Goal: Information Seeking & Learning: Compare options

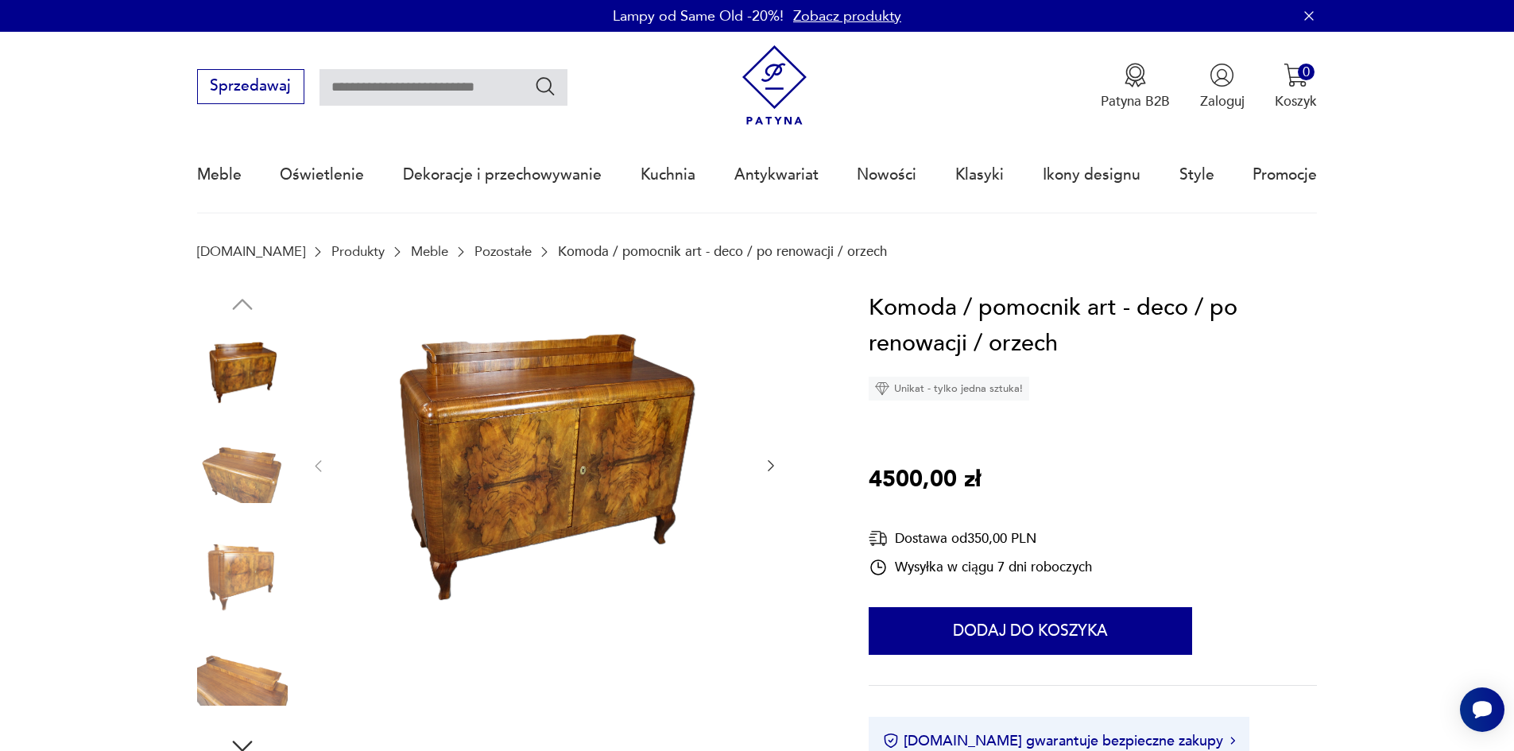
click at [544, 453] on img at bounding box center [545, 465] width 398 height 350
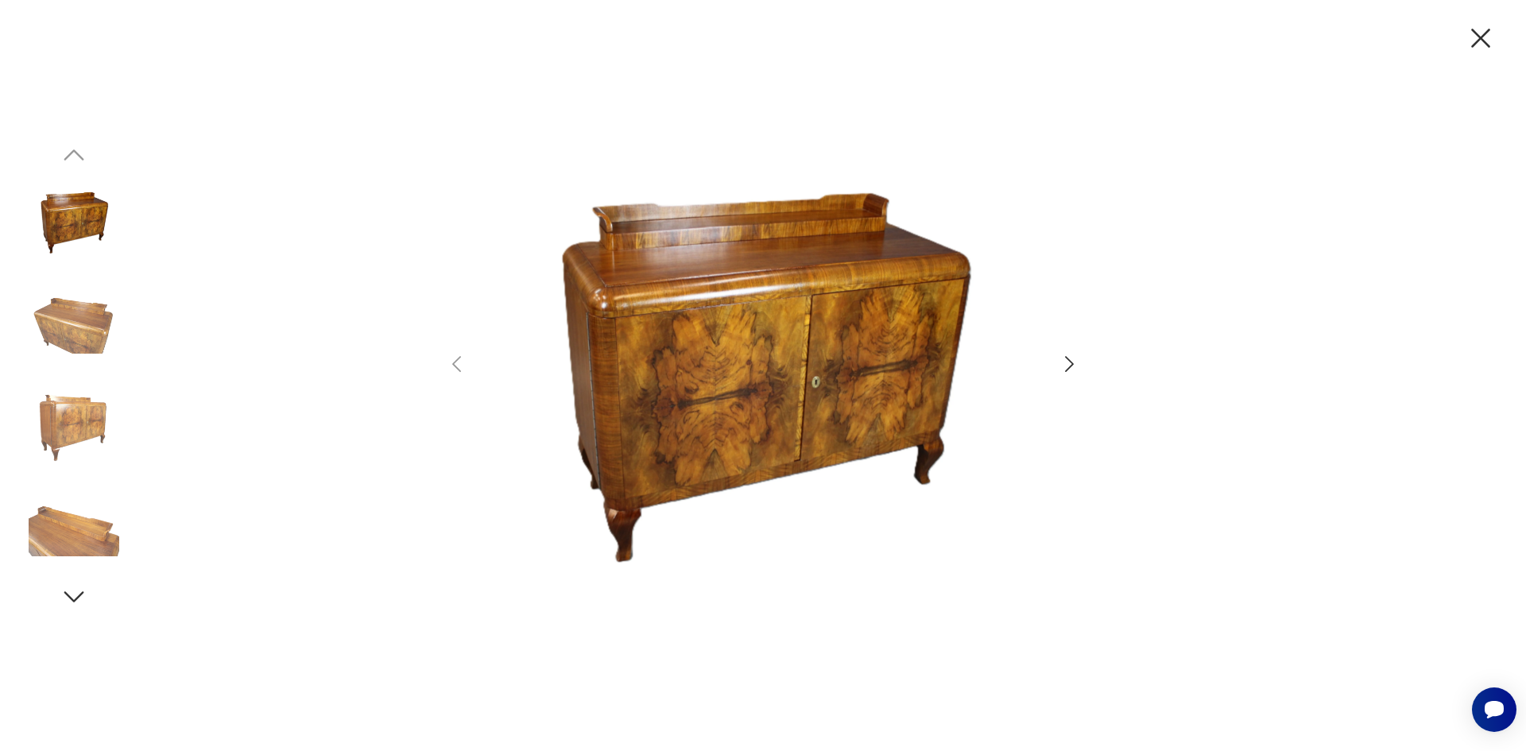
click at [1076, 359] on icon "button" at bounding box center [1069, 364] width 23 height 23
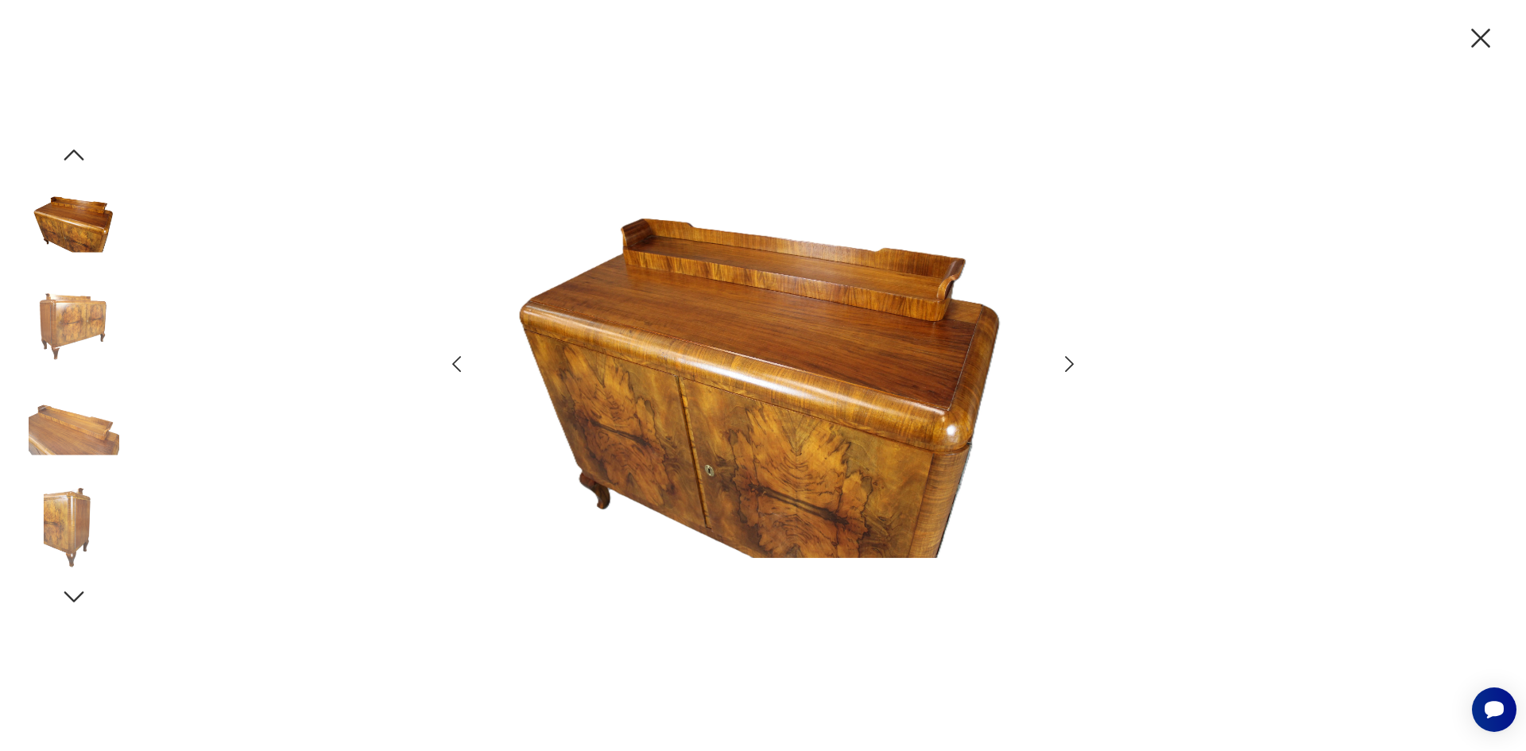
click at [1076, 359] on icon "button" at bounding box center [1069, 364] width 23 height 23
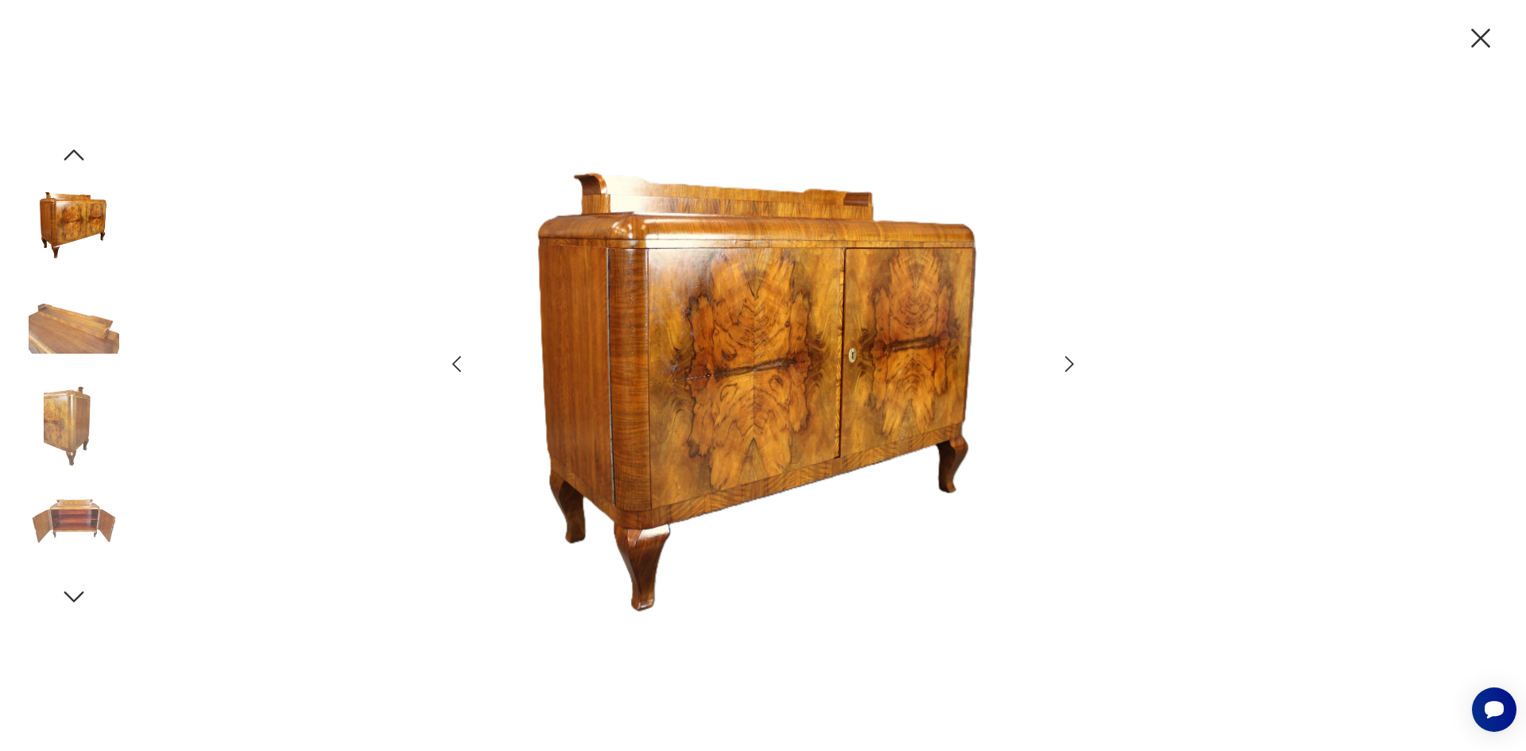
click at [1075, 359] on icon "button" at bounding box center [1069, 364] width 23 height 23
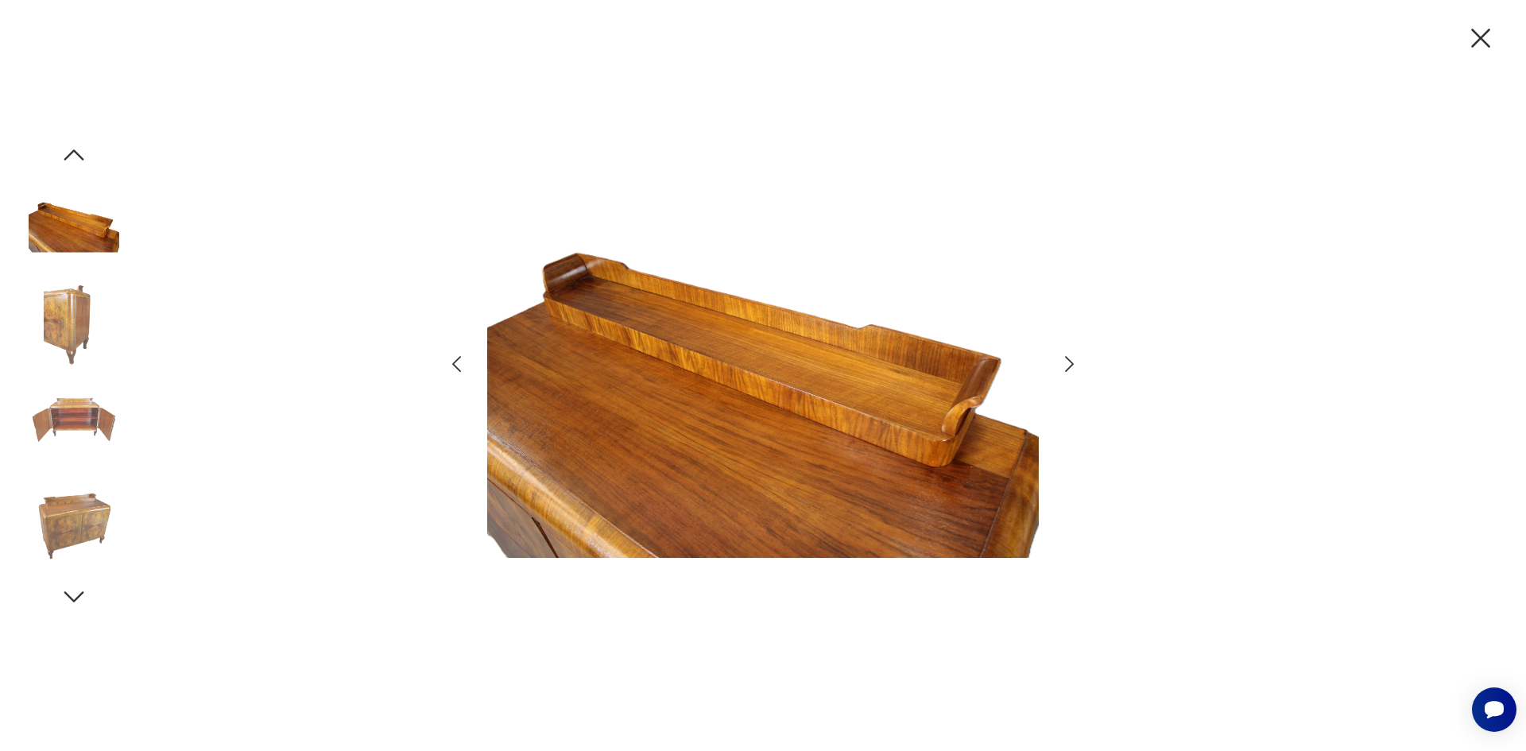
click at [1075, 359] on icon "button" at bounding box center [1069, 364] width 23 height 23
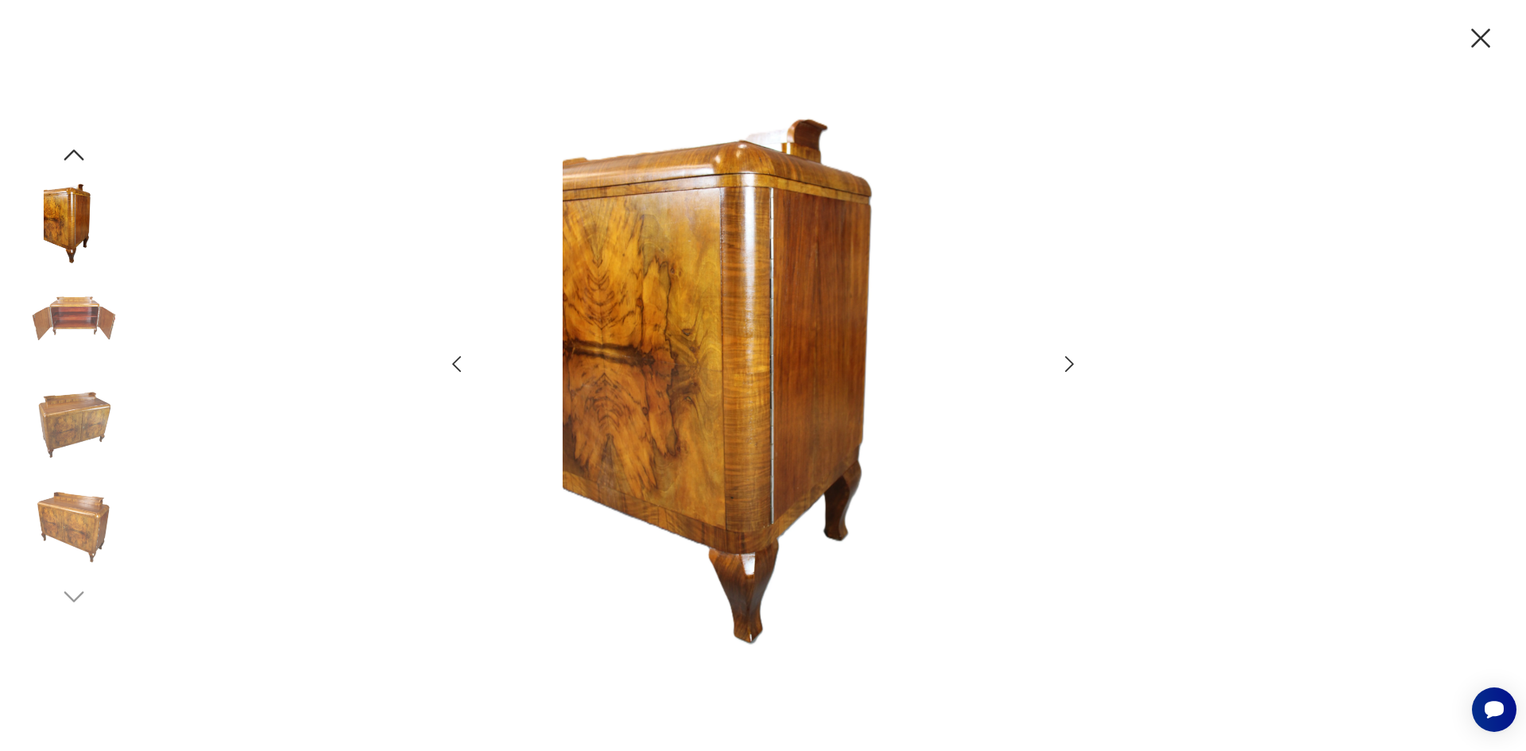
click at [1075, 359] on icon "button" at bounding box center [1069, 364] width 23 height 23
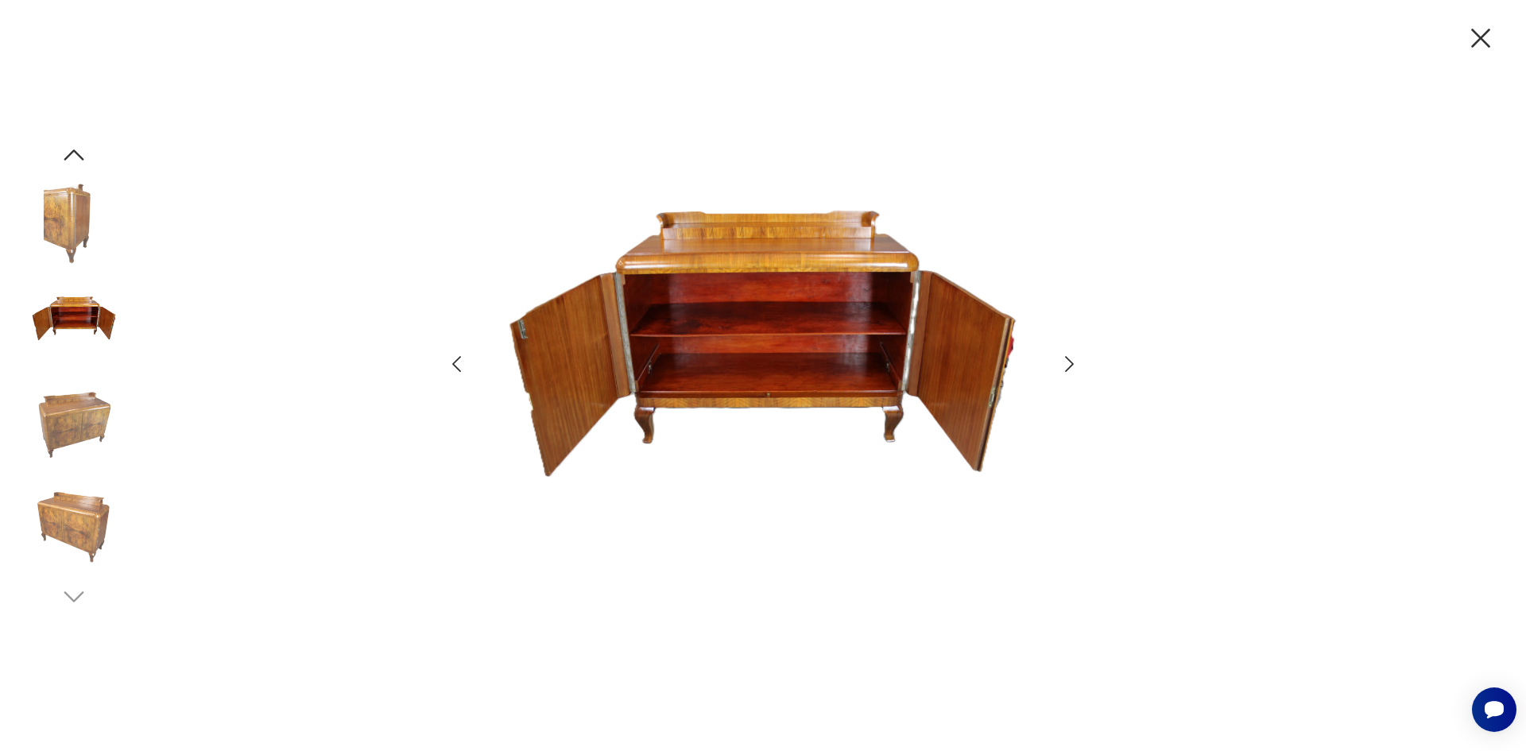
click at [1075, 359] on icon "button" at bounding box center [1069, 364] width 23 height 23
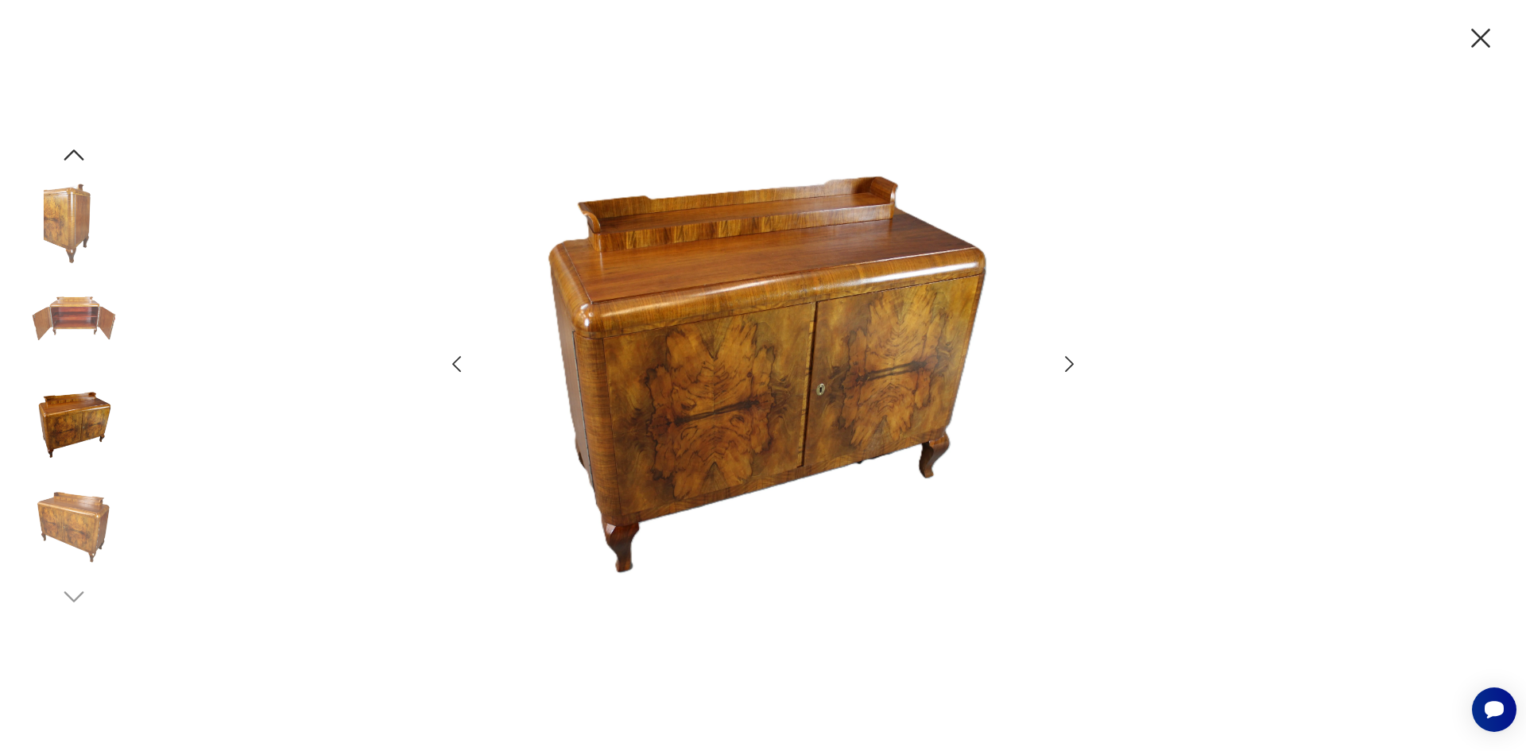
click at [1075, 358] on icon "button" at bounding box center [1069, 364] width 23 height 23
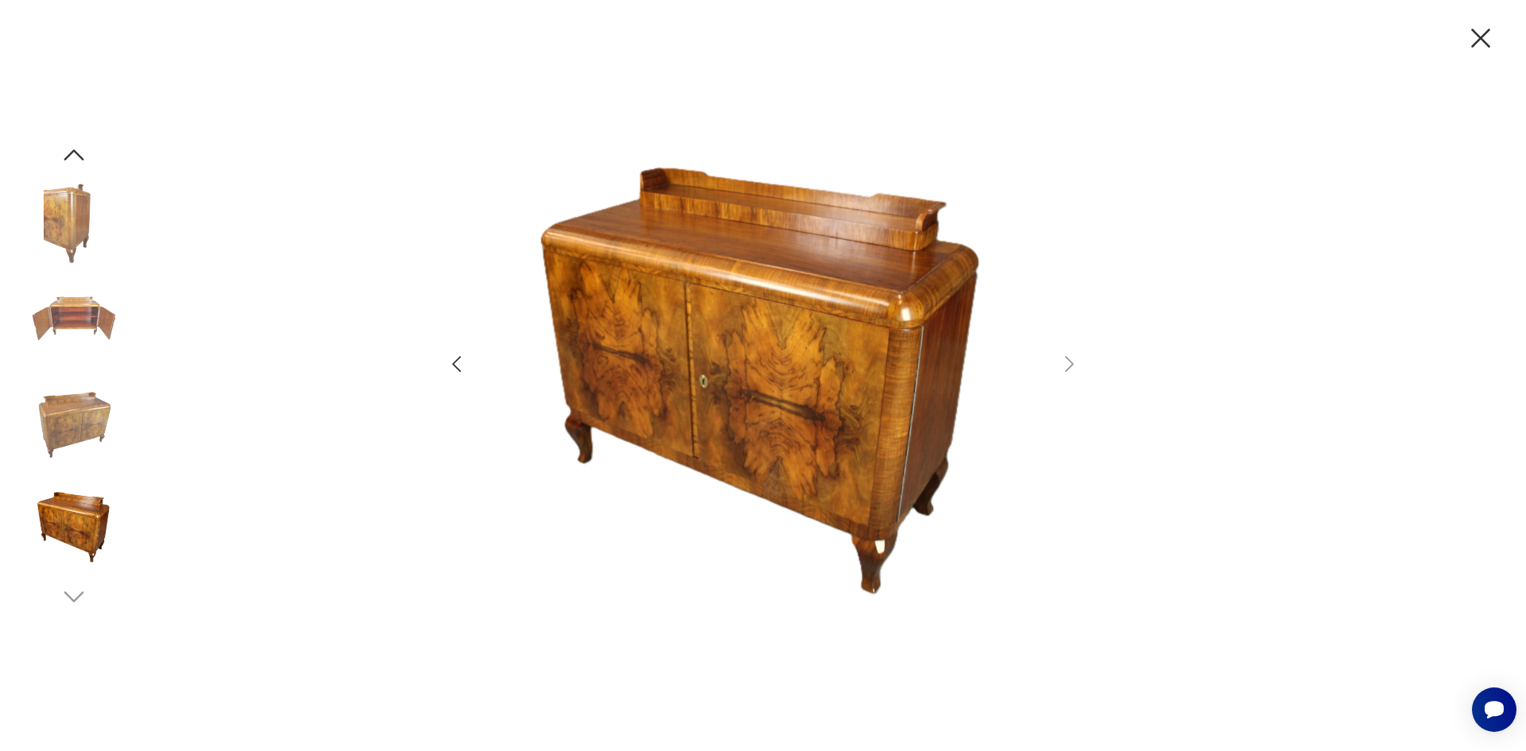
click at [1479, 38] on icon "button" at bounding box center [1480, 38] width 19 height 19
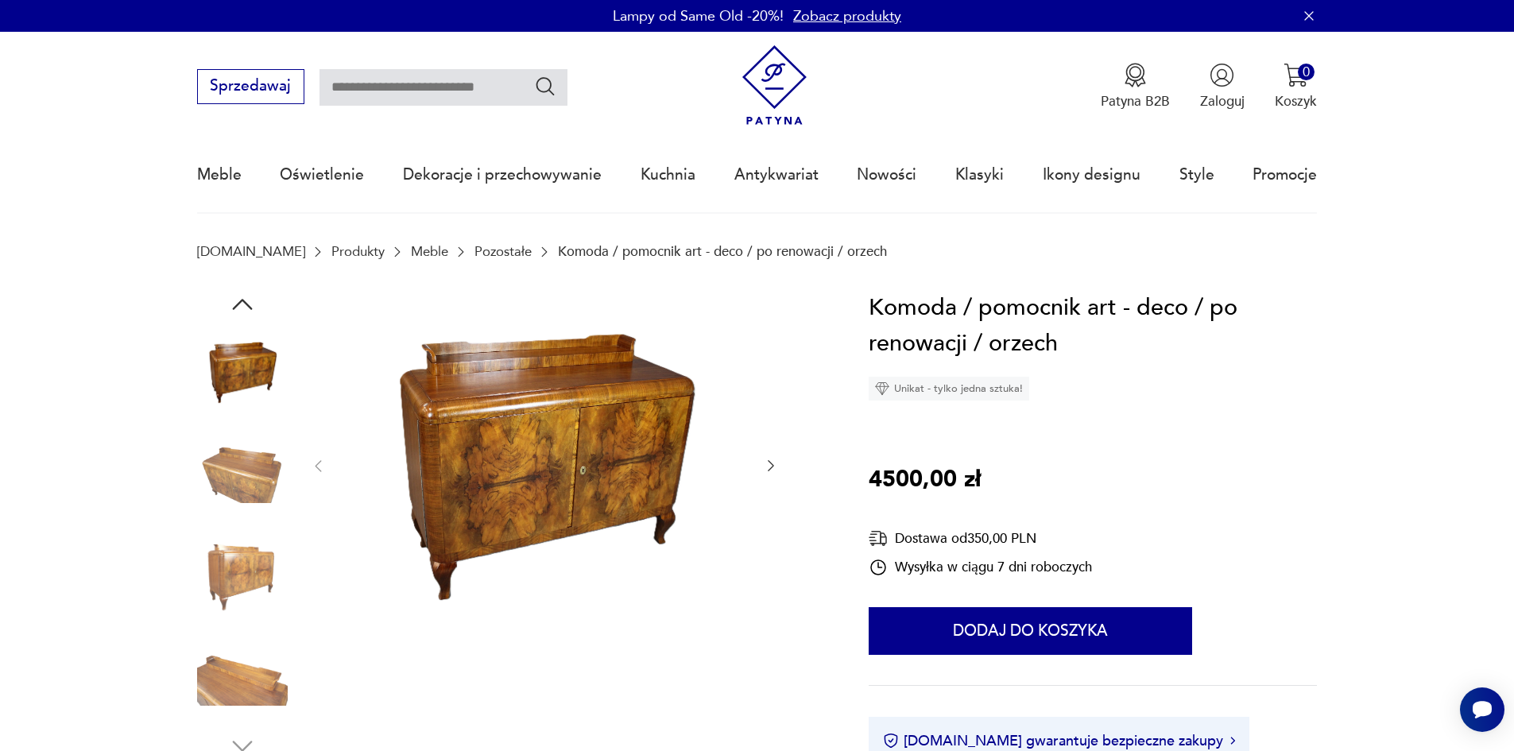
click at [411, 253] on link "Meble" at bounding box center [429, 251] width 37 height 15
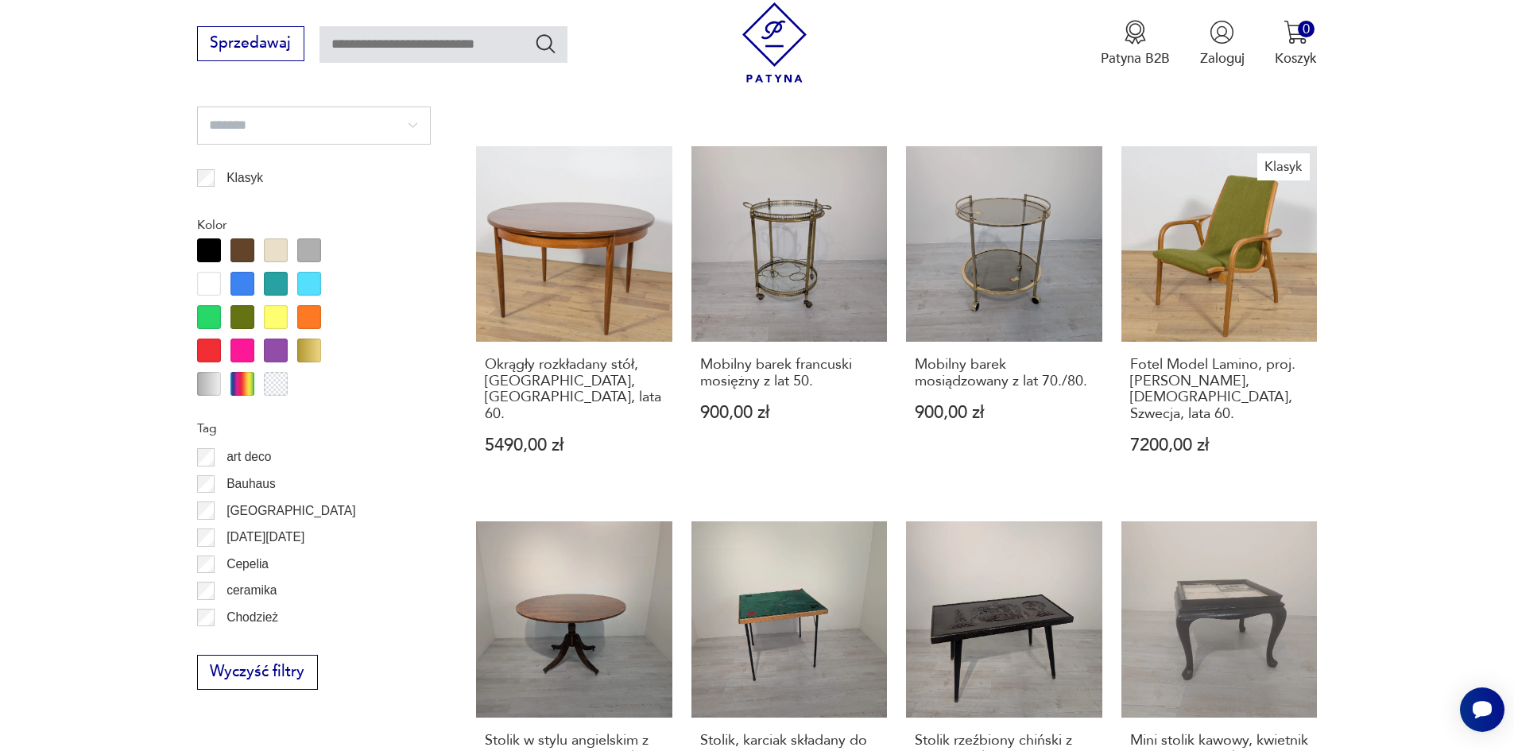
scroll to position [1482, 0]
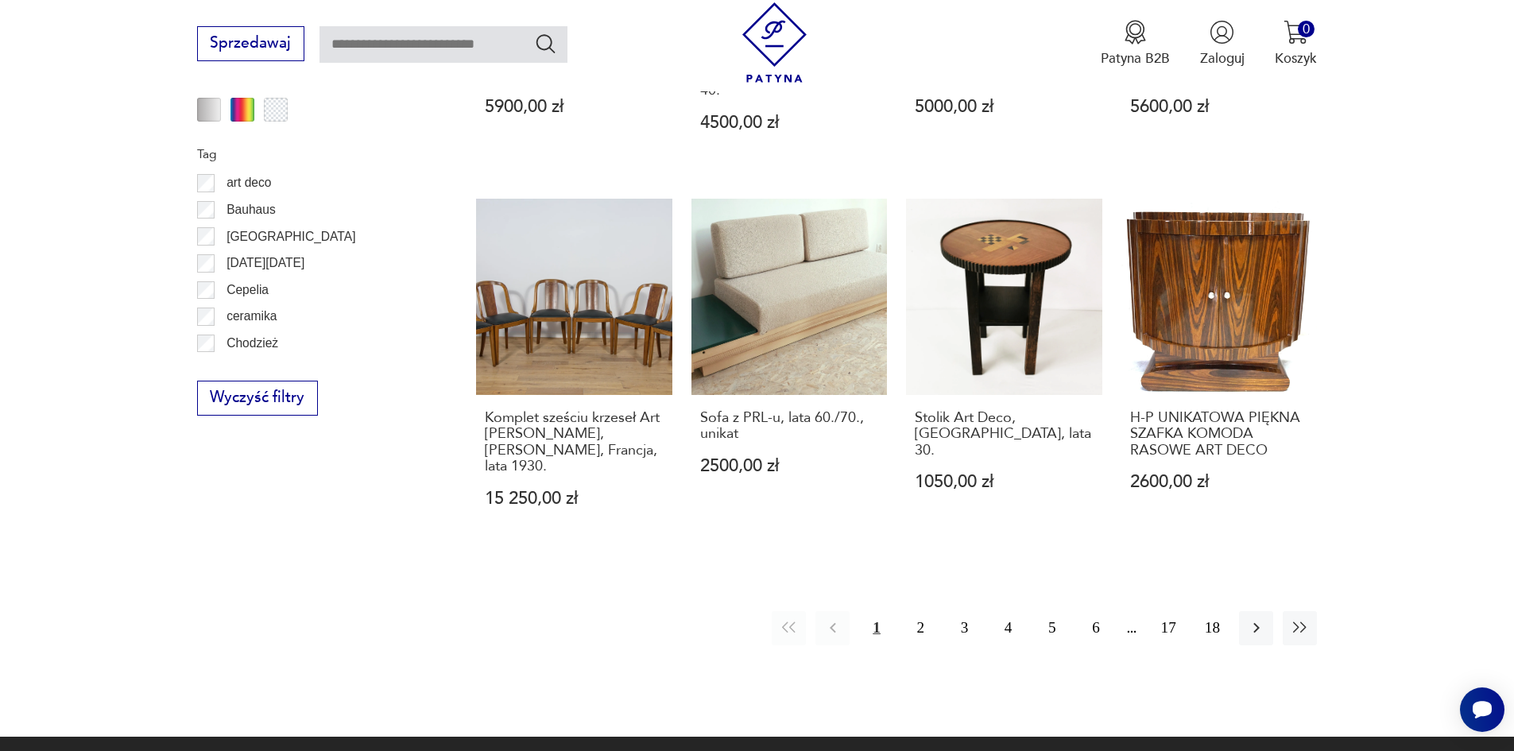
scroll to position [1800, 0]
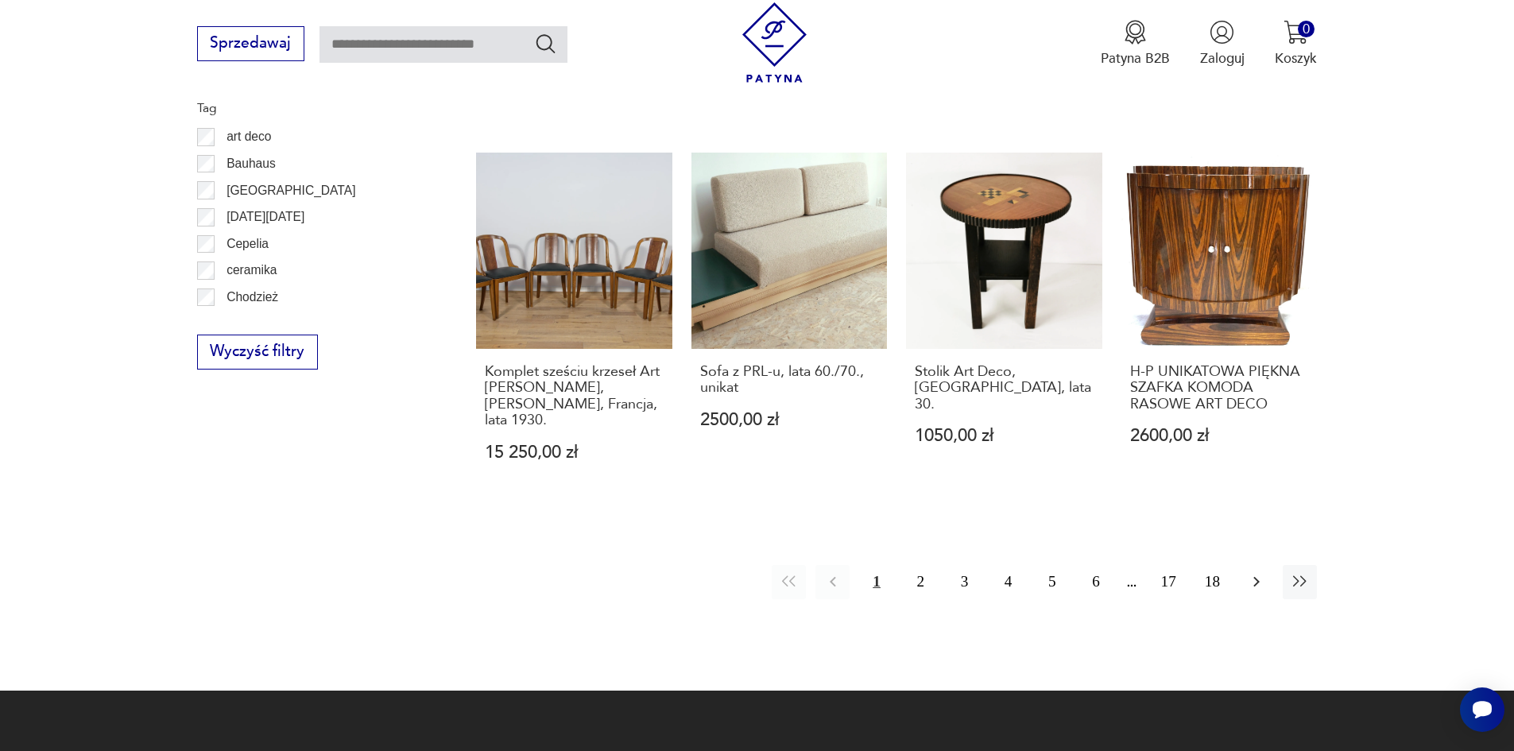
click at [1259, 577] on icon "button" at bounding box center [1256, 582] width 6 height 10
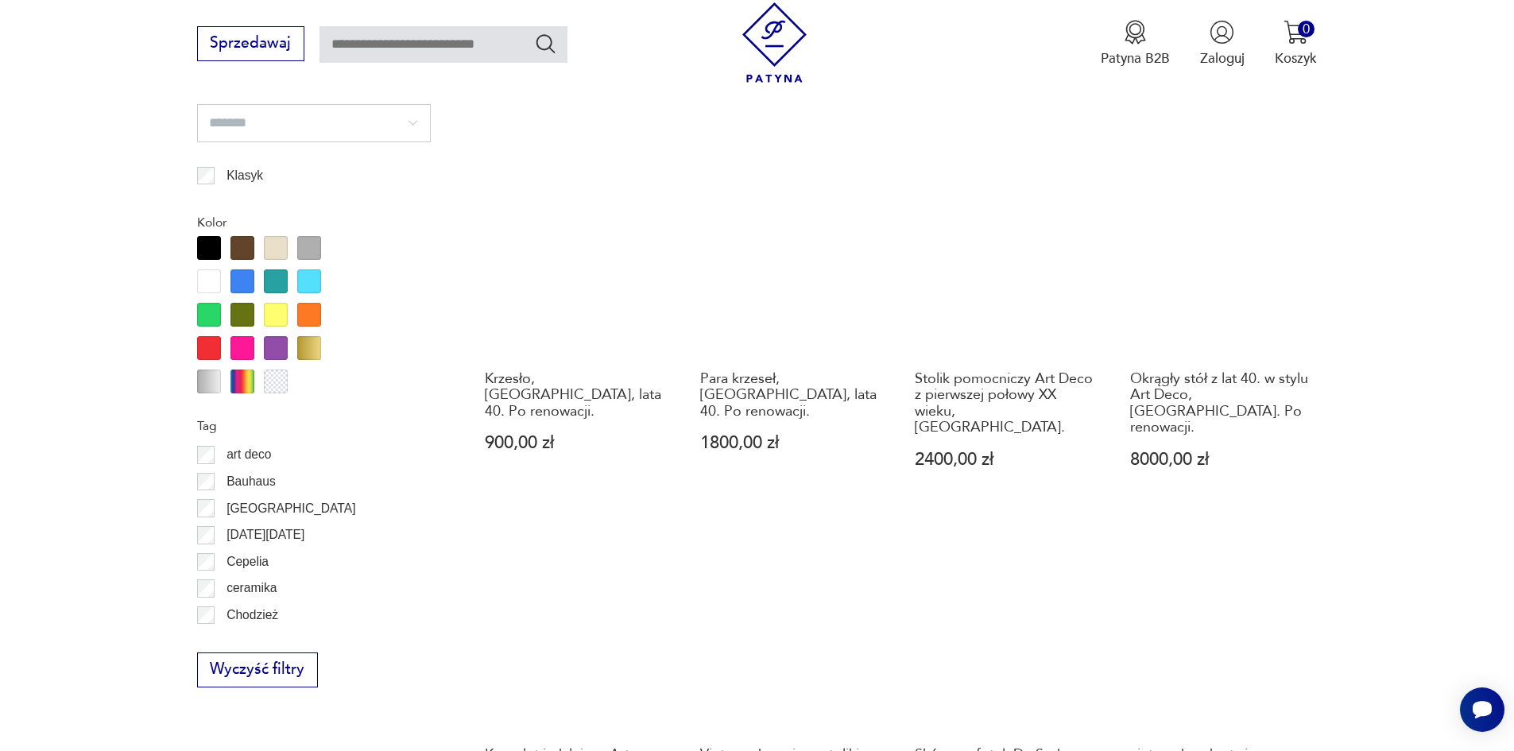
scroll to position [1721, 0]
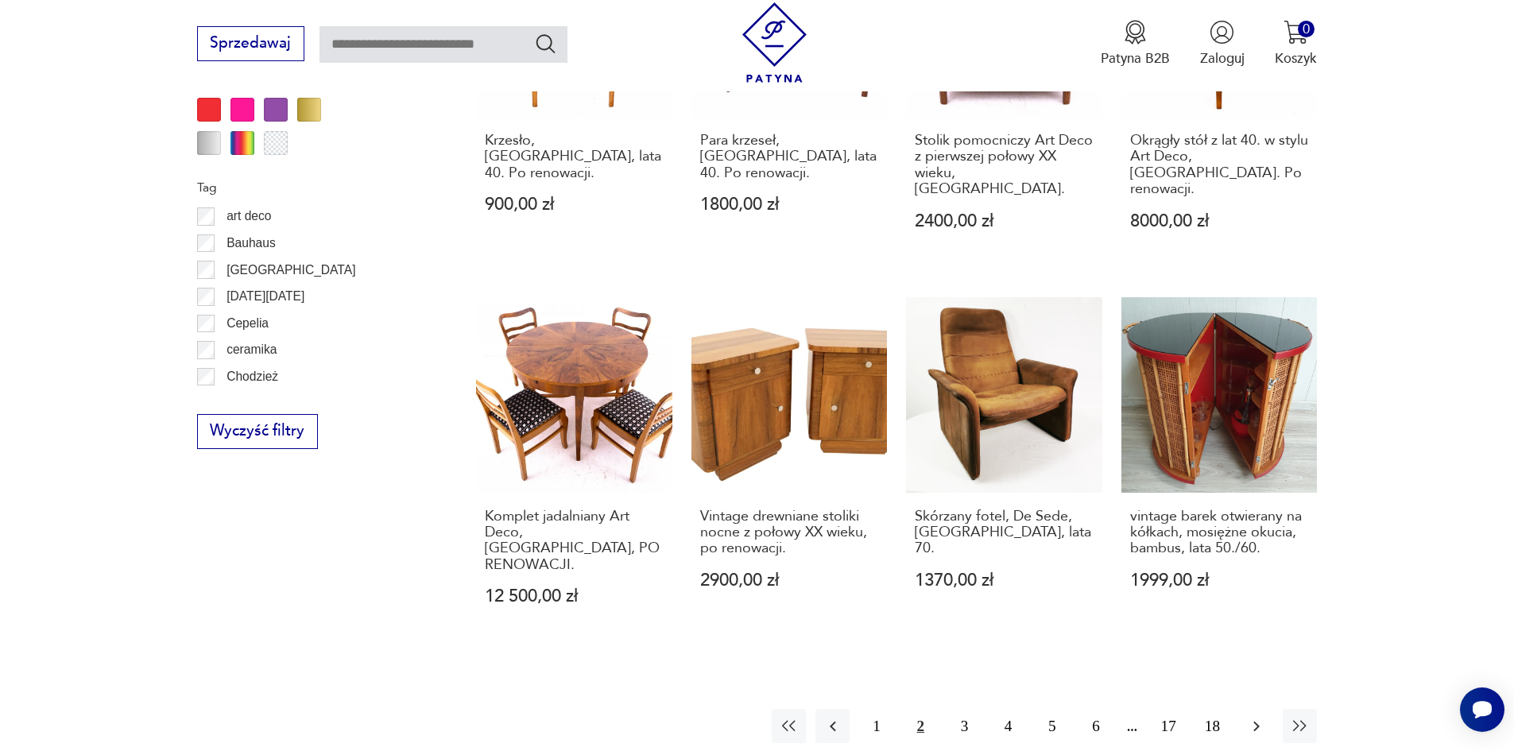
click at [1247, 717] on icon "button" at bounding box center [1256, 726] width 19 height 19
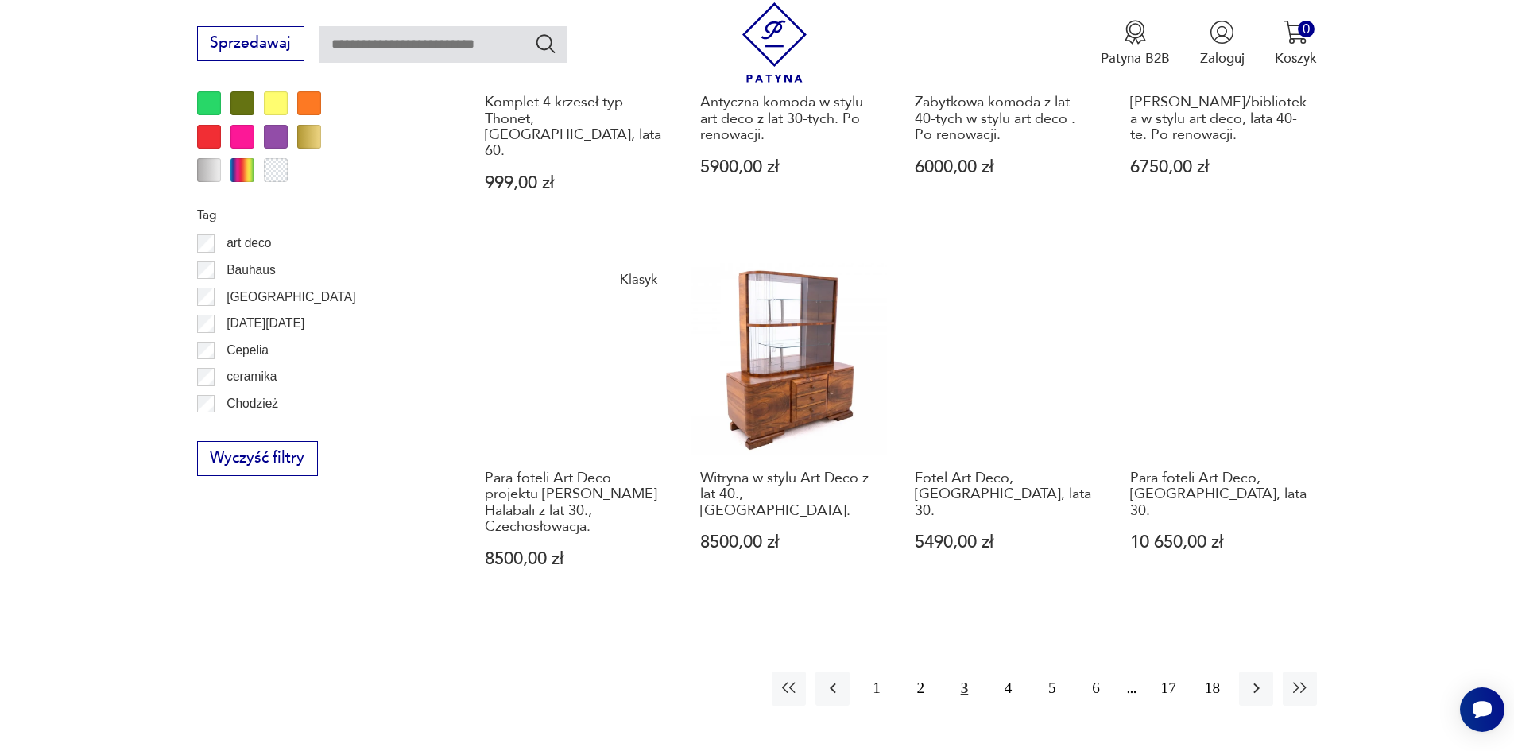
scroll to position [1721, 0]
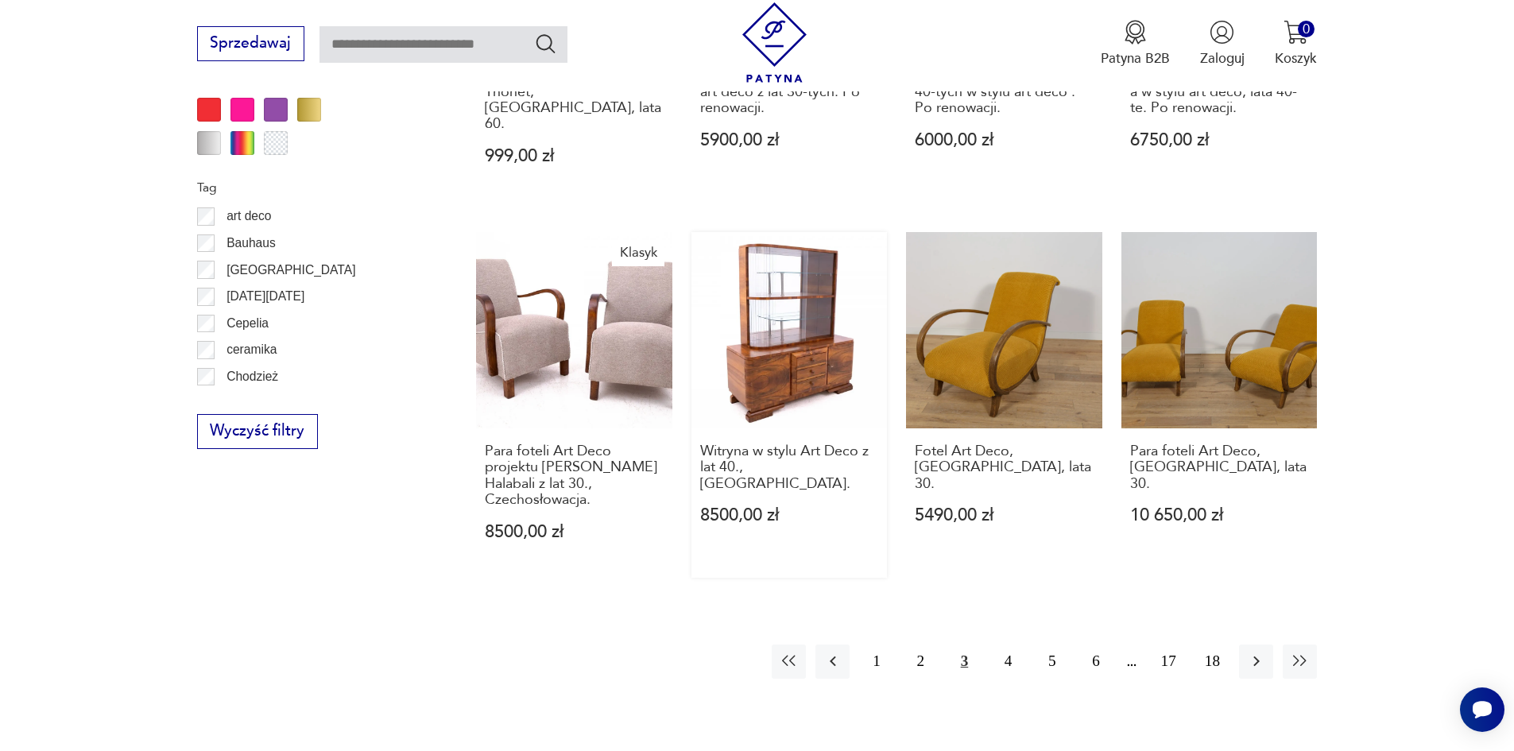
click at [818, 344] on link "Witryna w stylu Art Deco z lat 40., Polska. 8500,00 zł" at bounding box center [789, 404] width 196 height 345
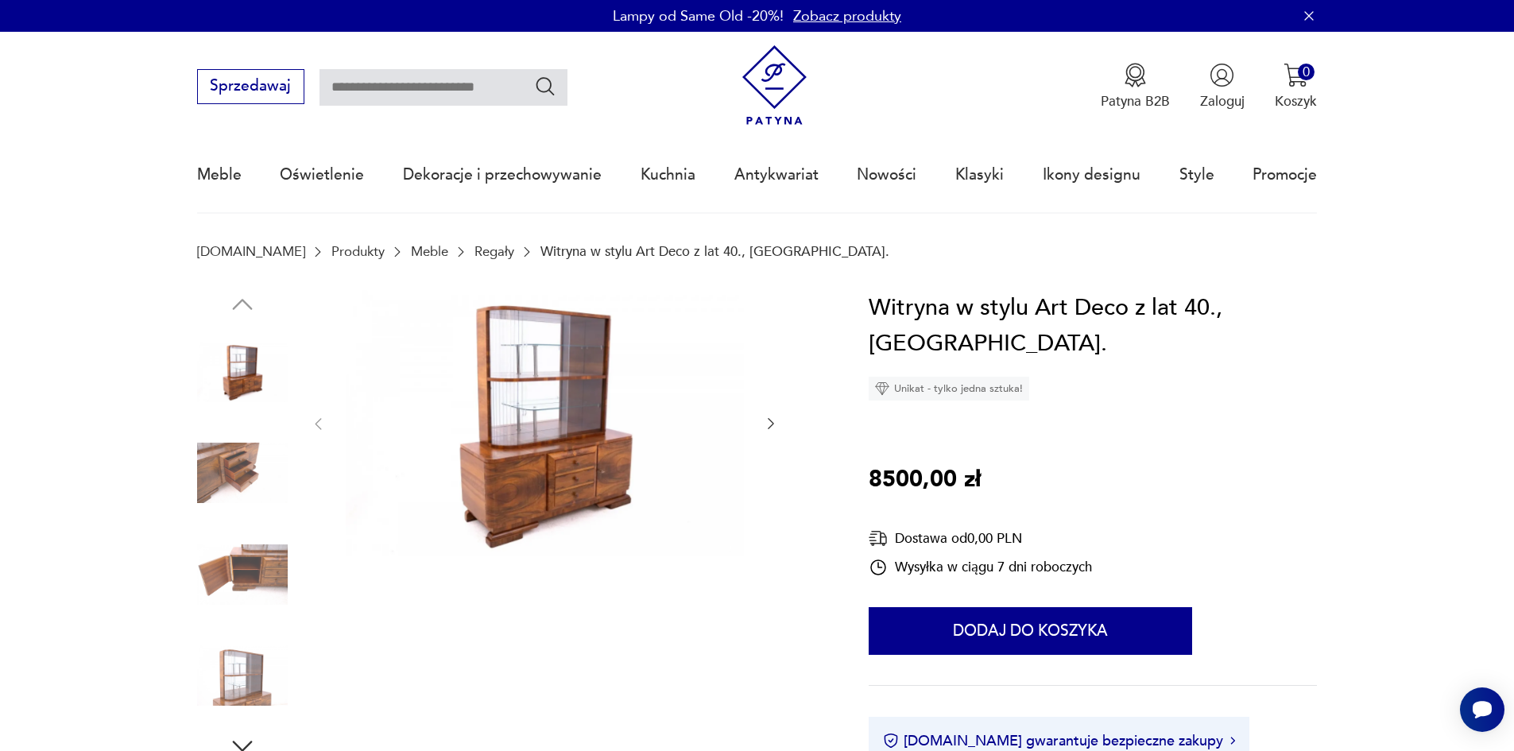
click at [539, 473] on img at bounding box center [545, 422] width 398 height 265
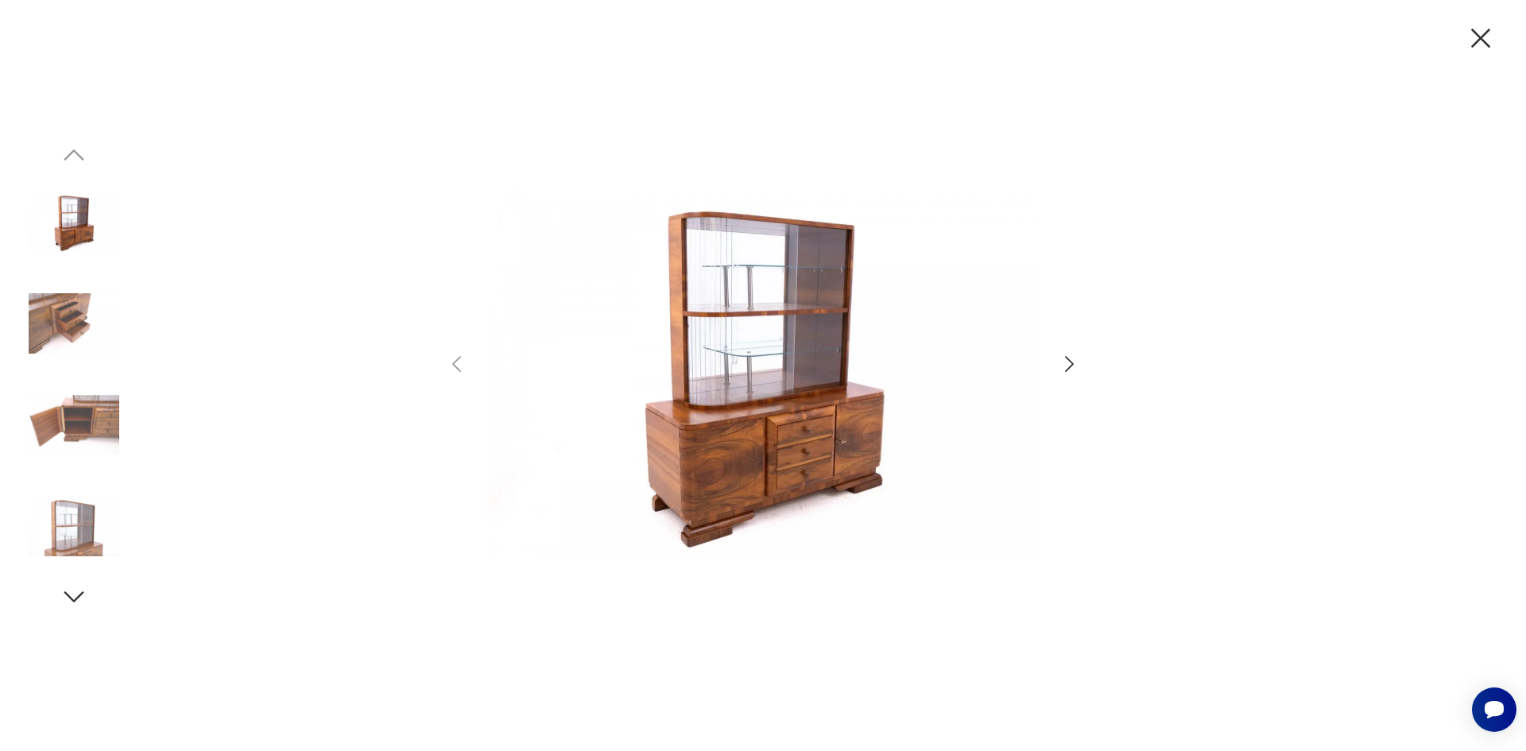
click at [1068, 363] on icon "button" at bounding box center [1069, 364] width 23 height 23
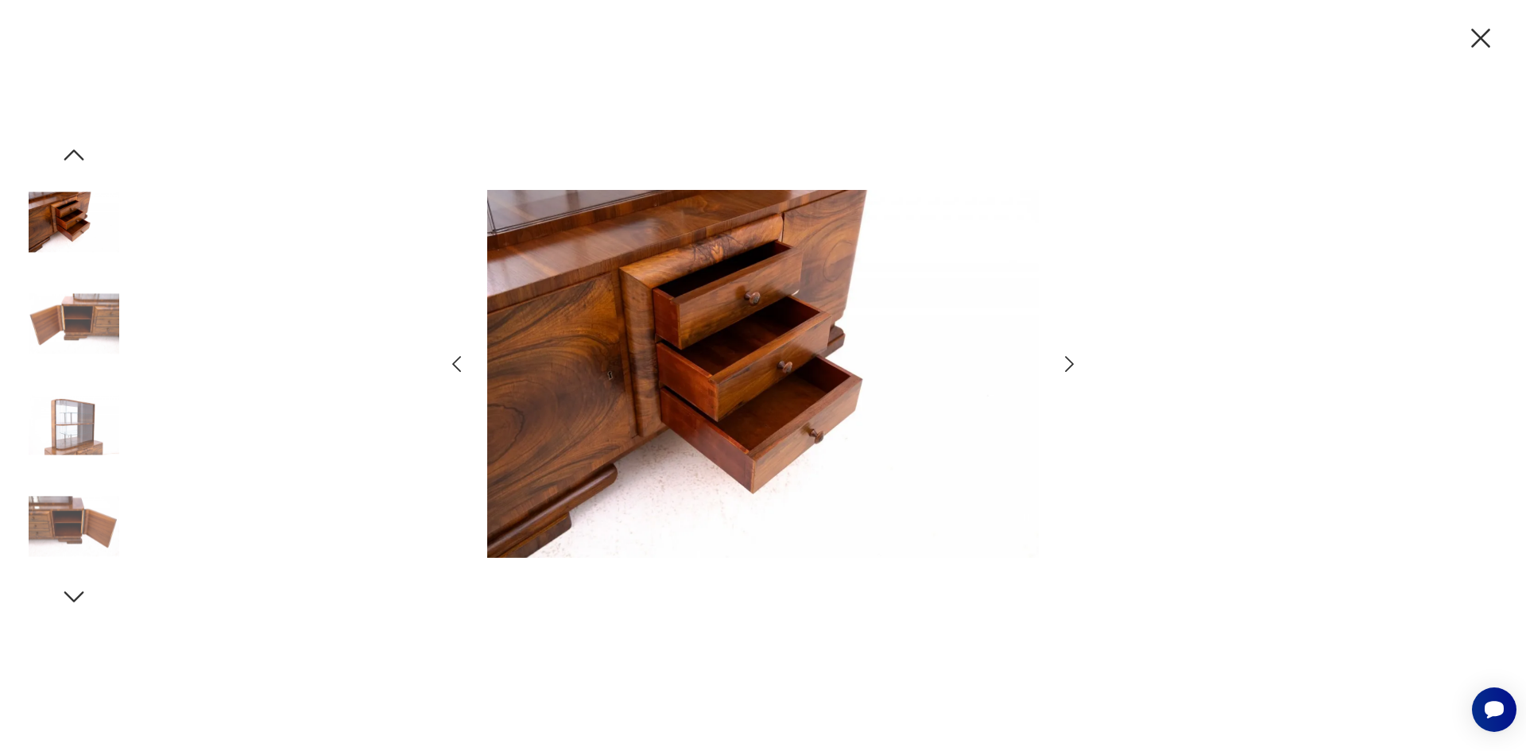
click at [1068, 363] on icon "button" at bounding box center [1069, 364] width 23 height 23
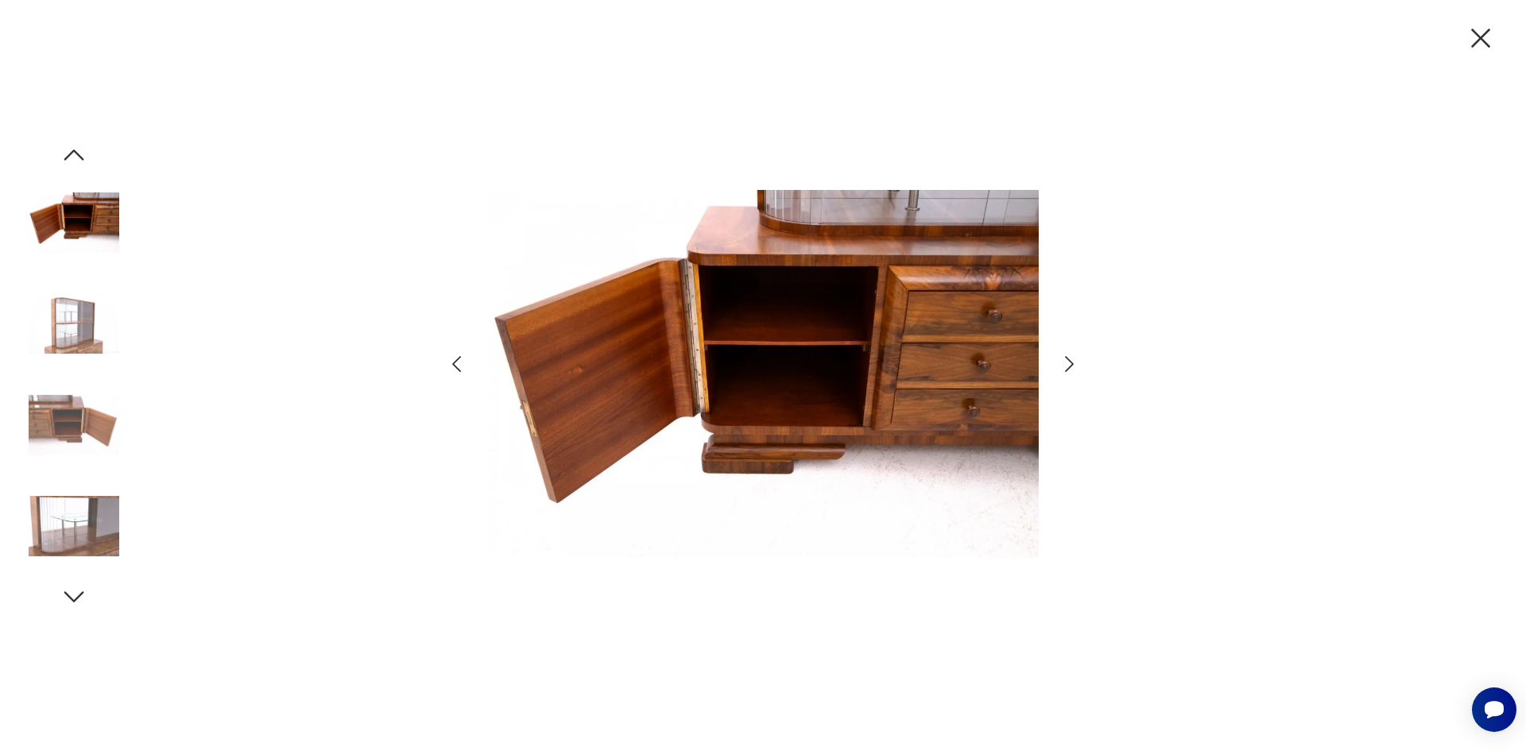
click at [1068, 363] on icon "button" at bounding box center [1069, 364] width 23 height 23
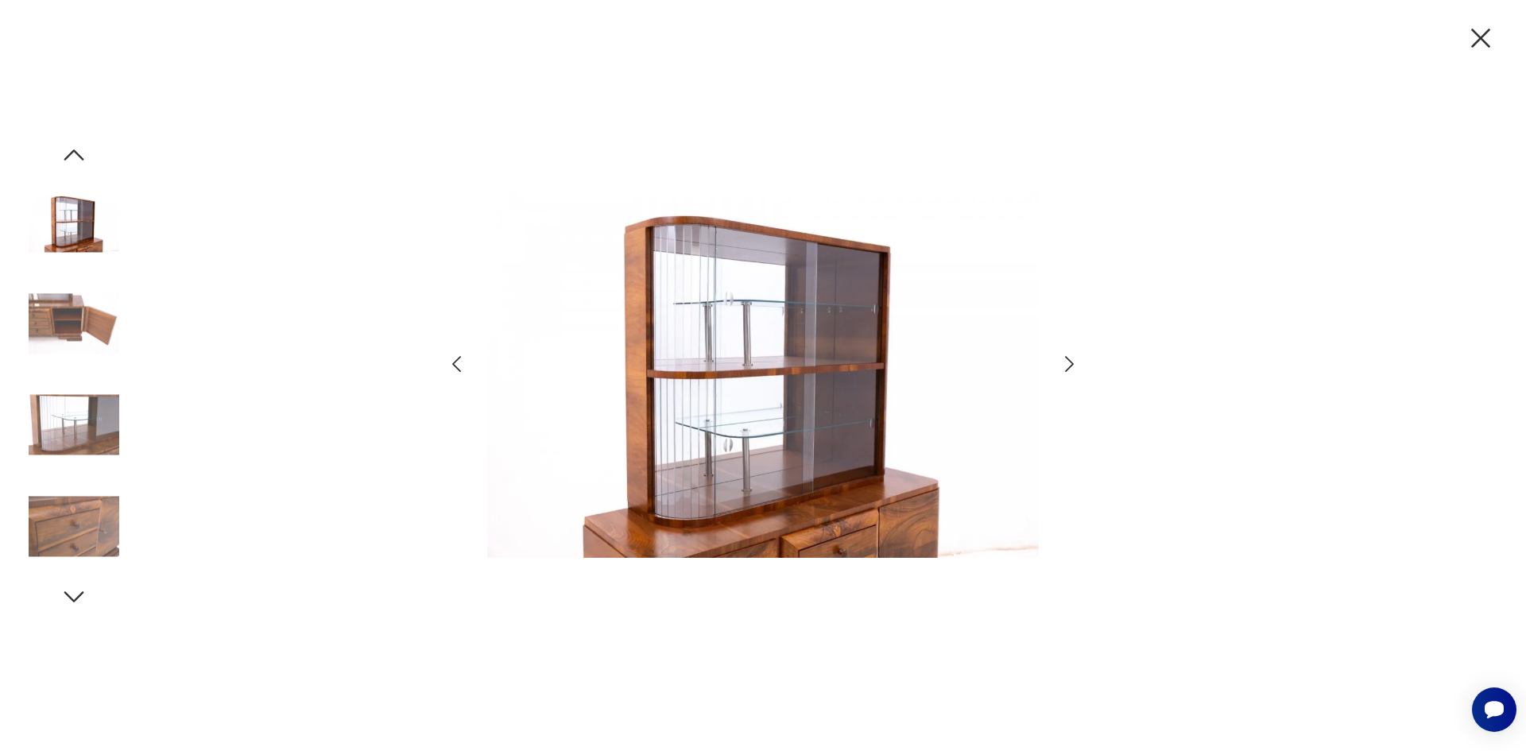
click at [1068, 363] on icon "button" at bounding box center [1069, 364] width 23 height 23
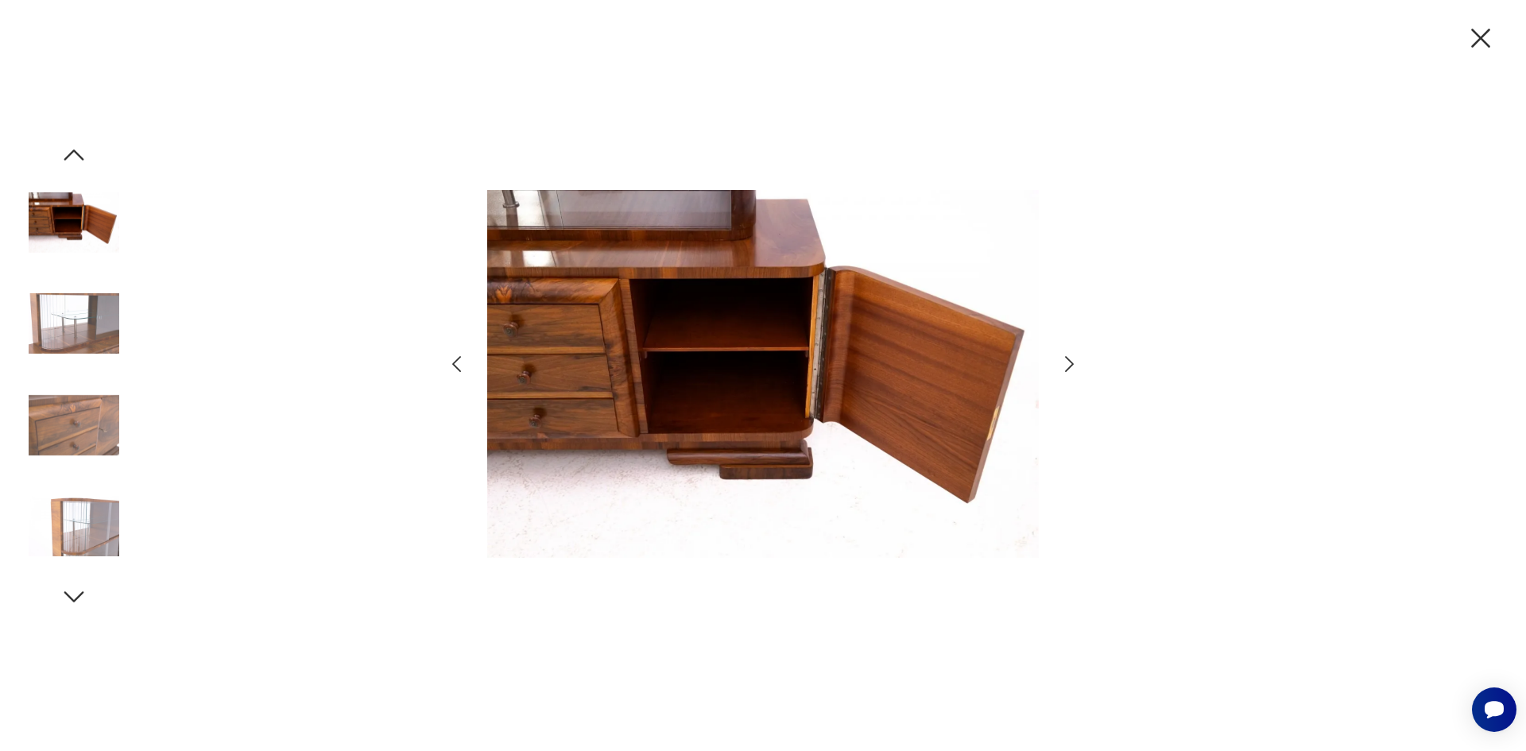
click at [1068, 363] on icon "button" at bounding box center [1069, 364] width 23 height 23
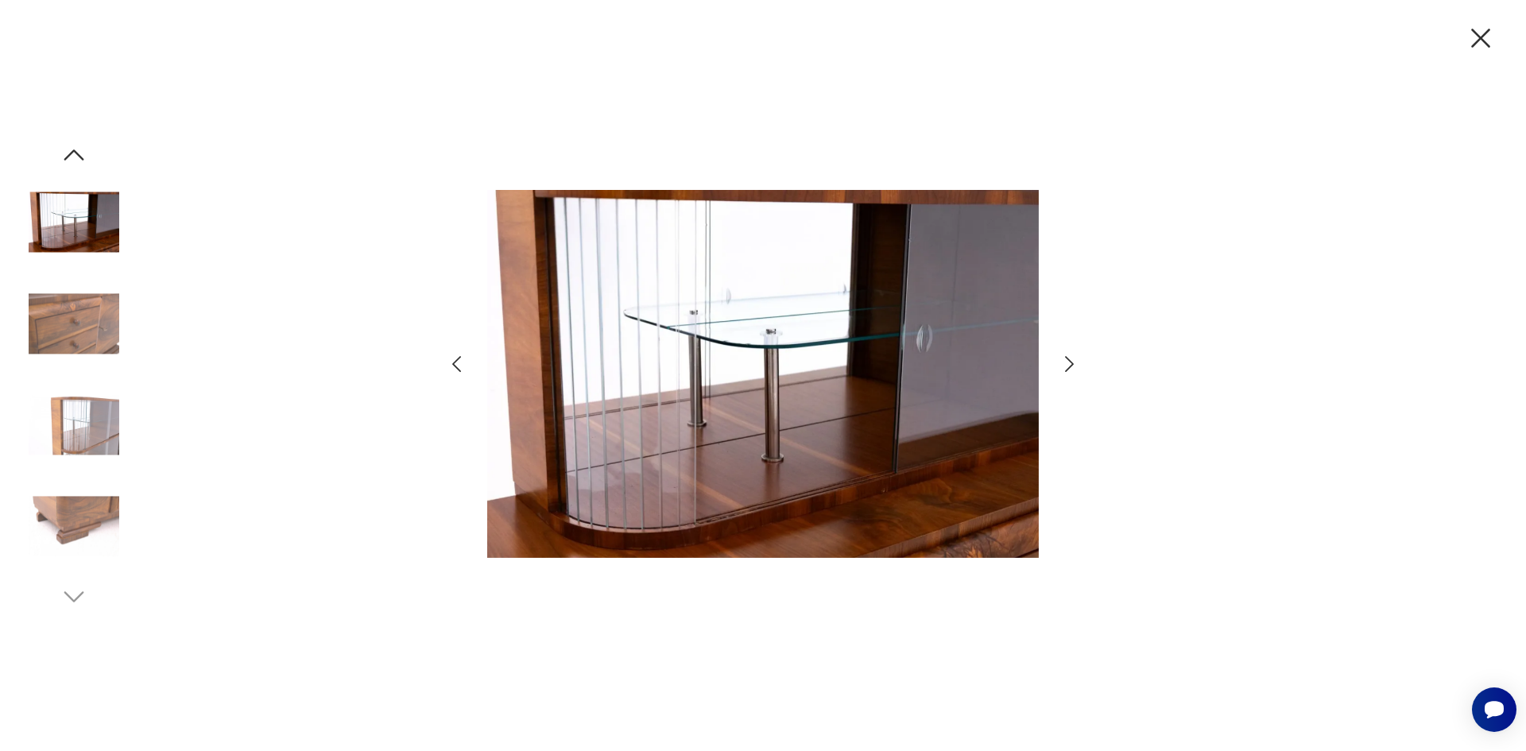
click at [1068, 363] on icon "button" at bounding box center [1069, 364] width 23 height 23
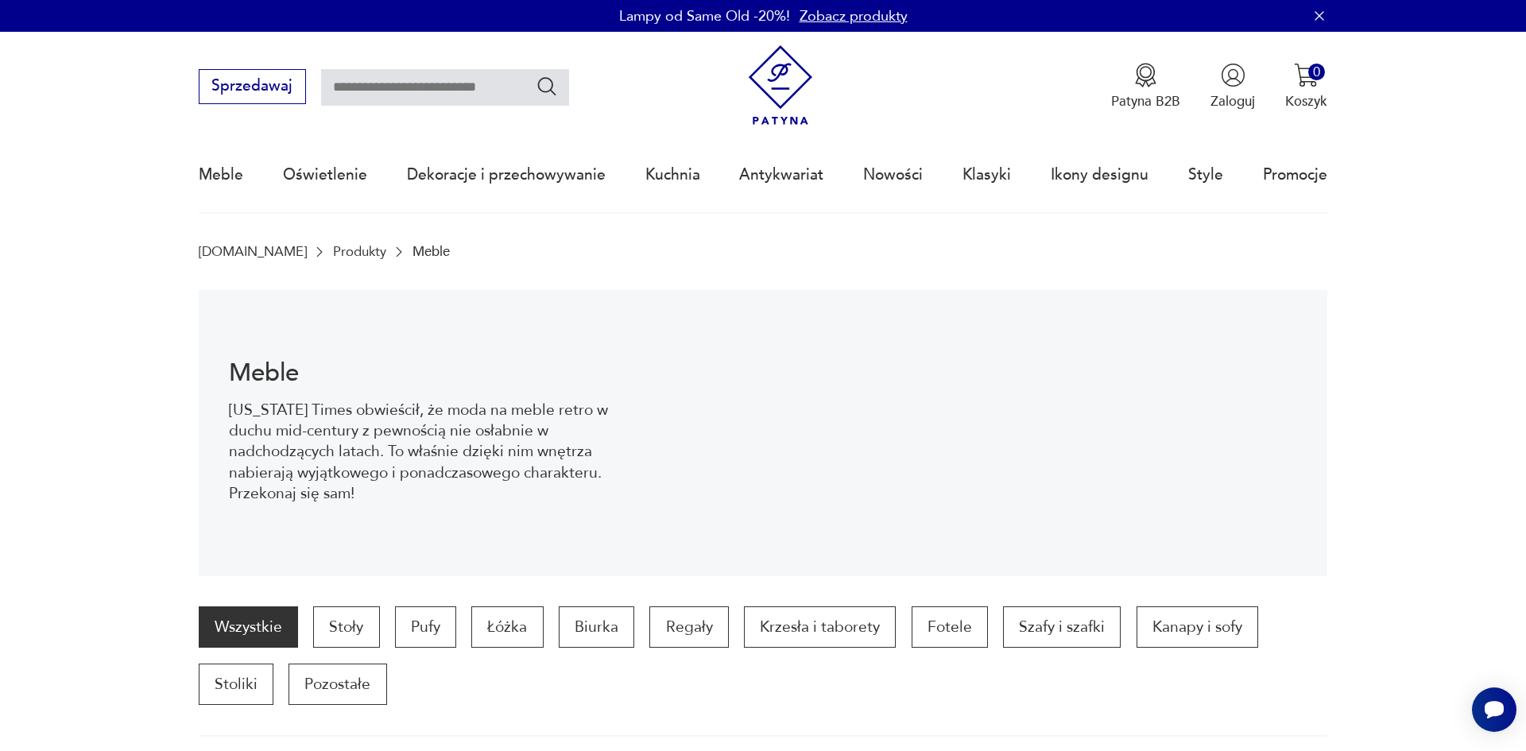
scroll to position [1897, 0]
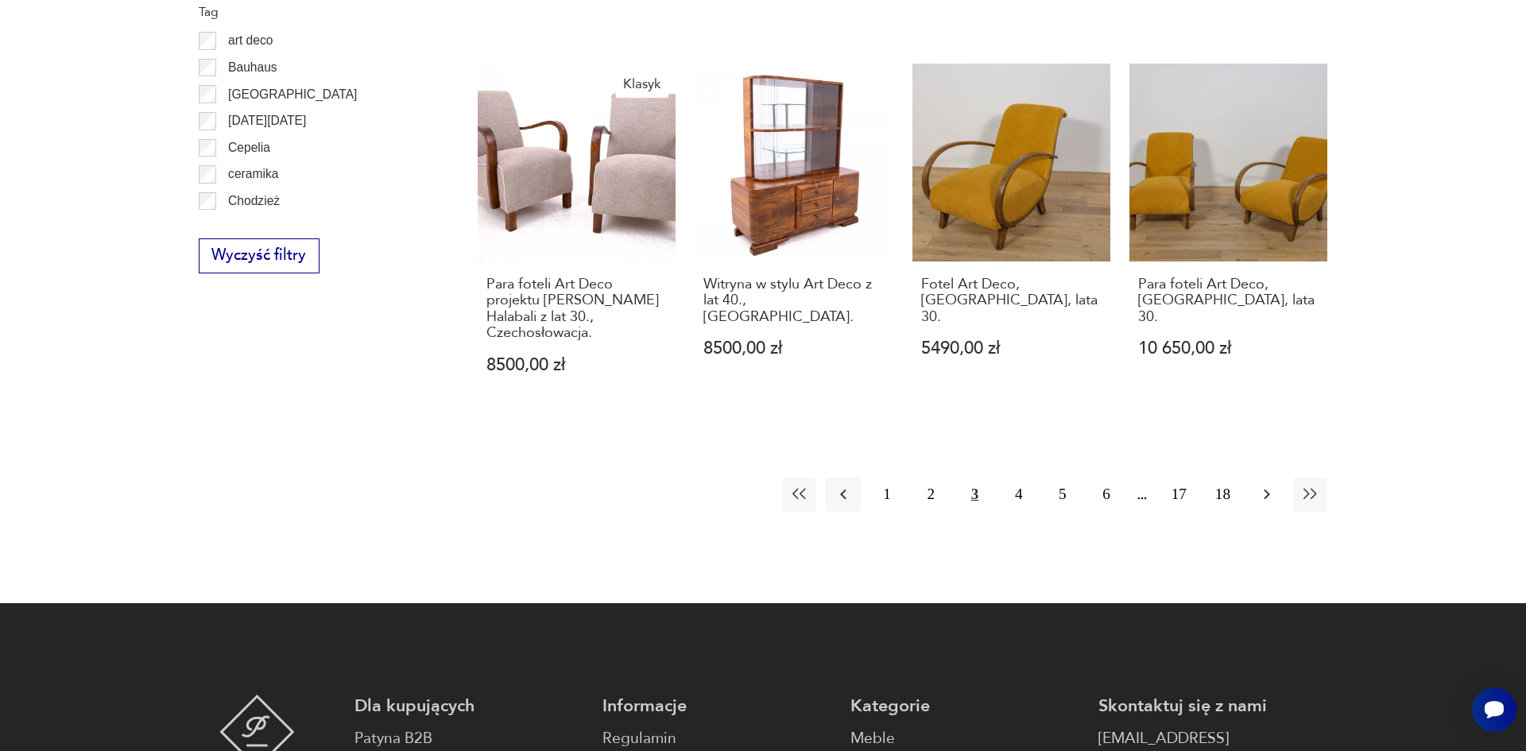
click at [1262, 485] on icon "button" at bounding box center [1266, 494] width 19 height 19
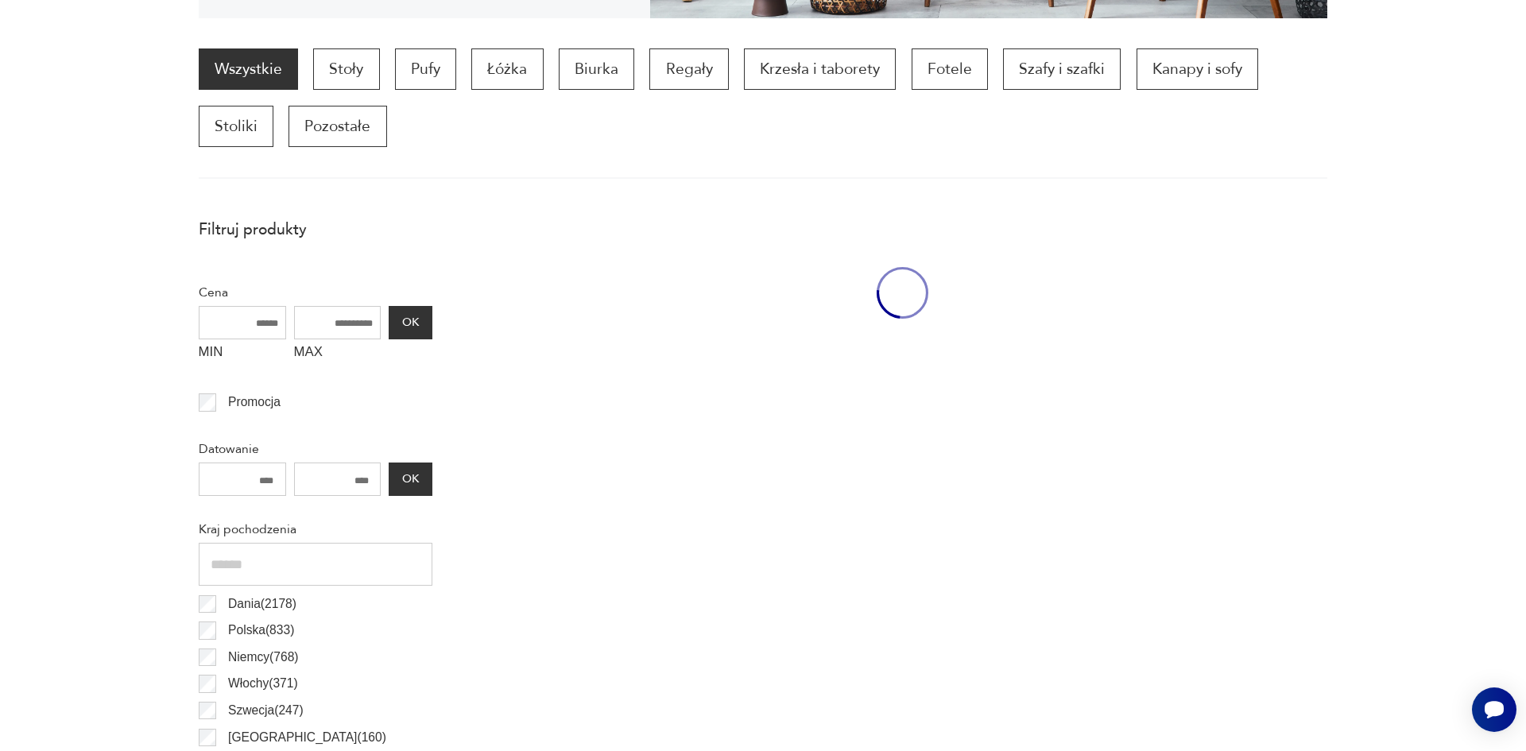
scroll to position [529, 0]
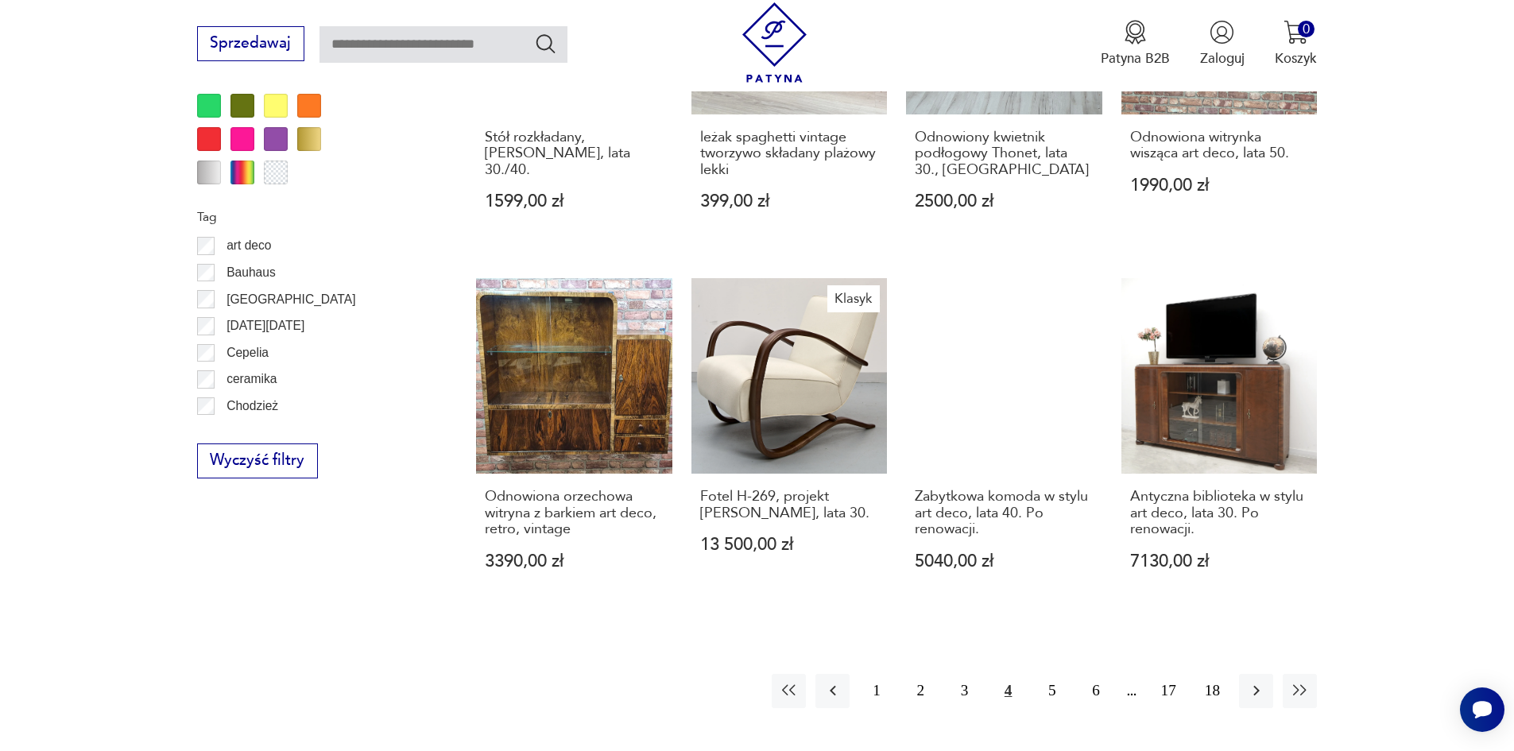
scroll to position [1720, 0]
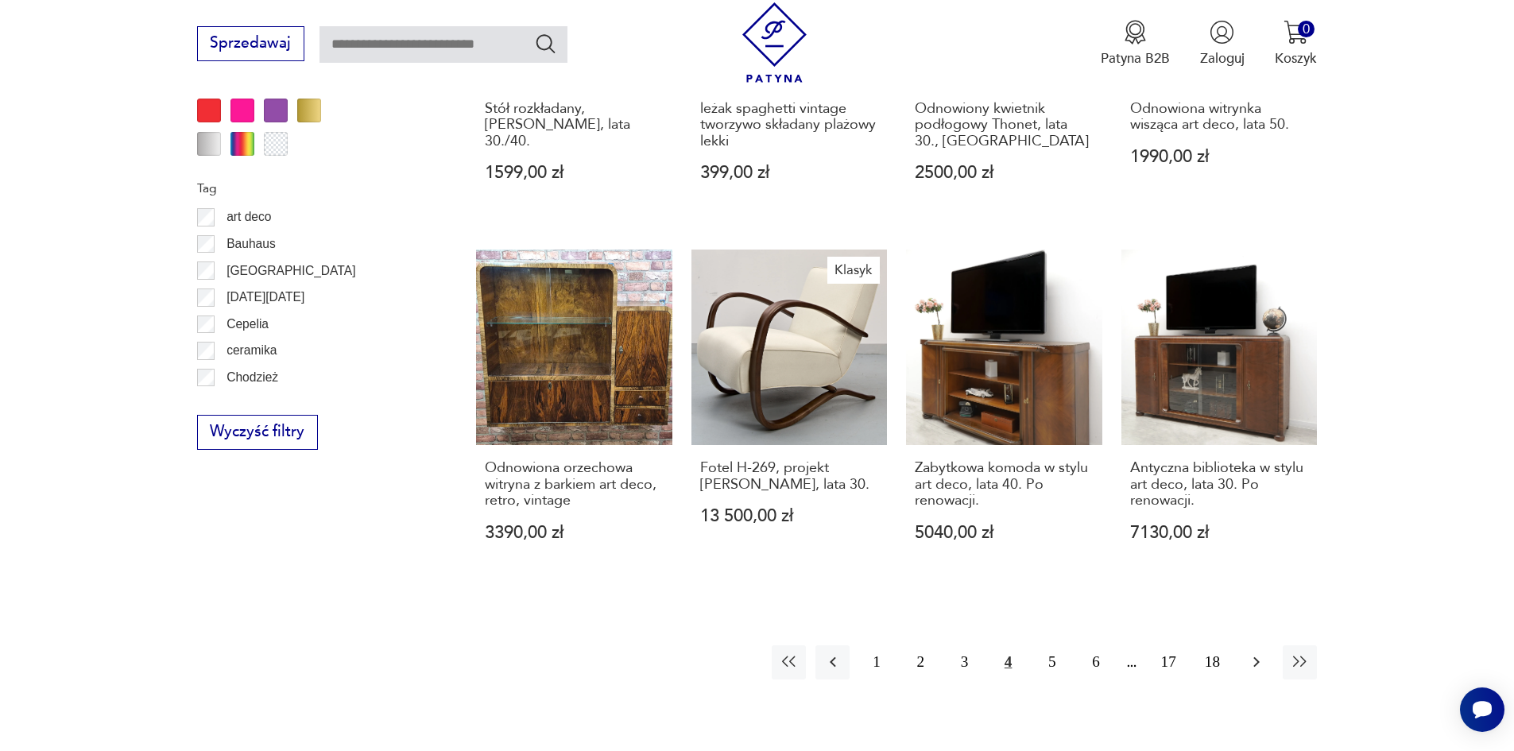
click at [1253, 652] on icon "button" at bounding box center [1256, 661] width 19 height 19
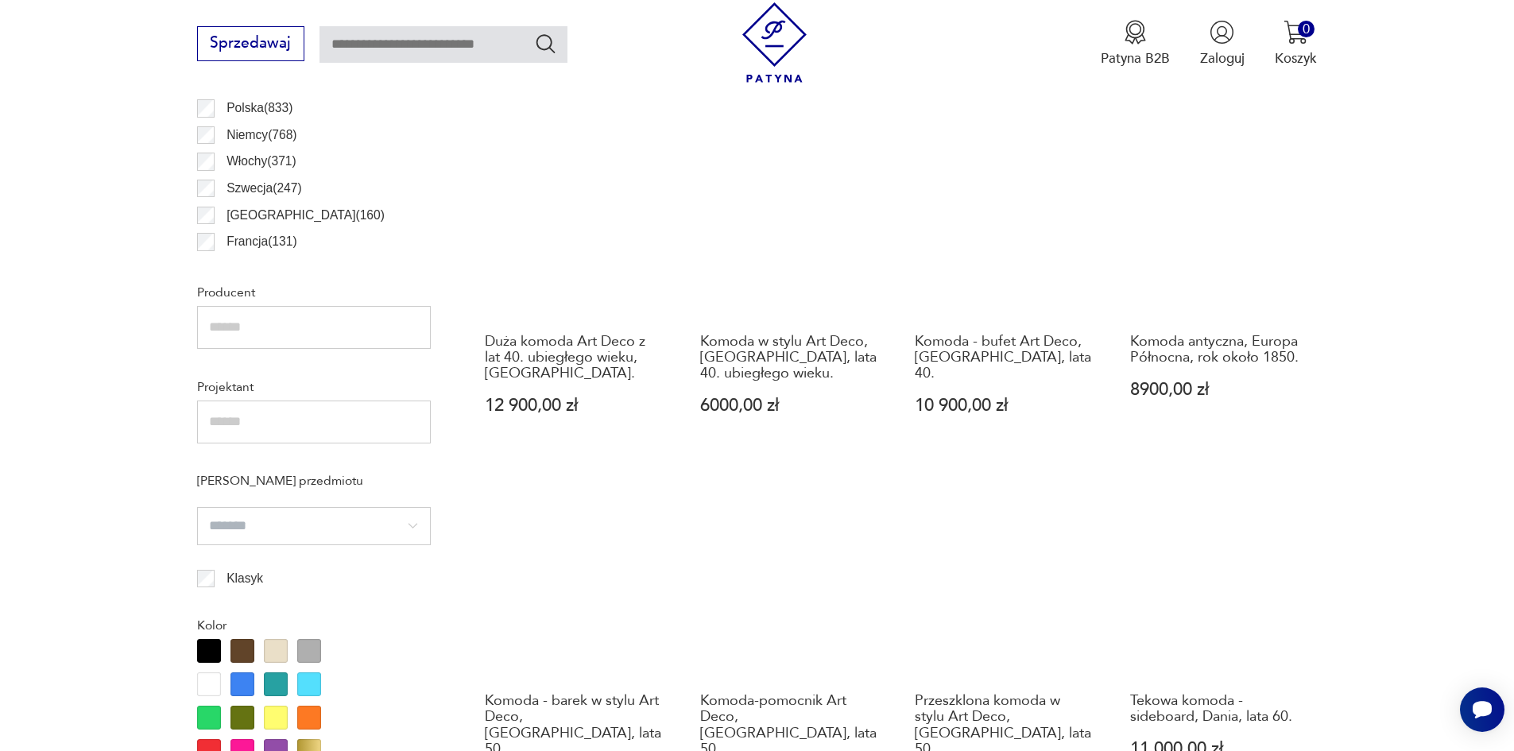
scroll to position [1085, 0]
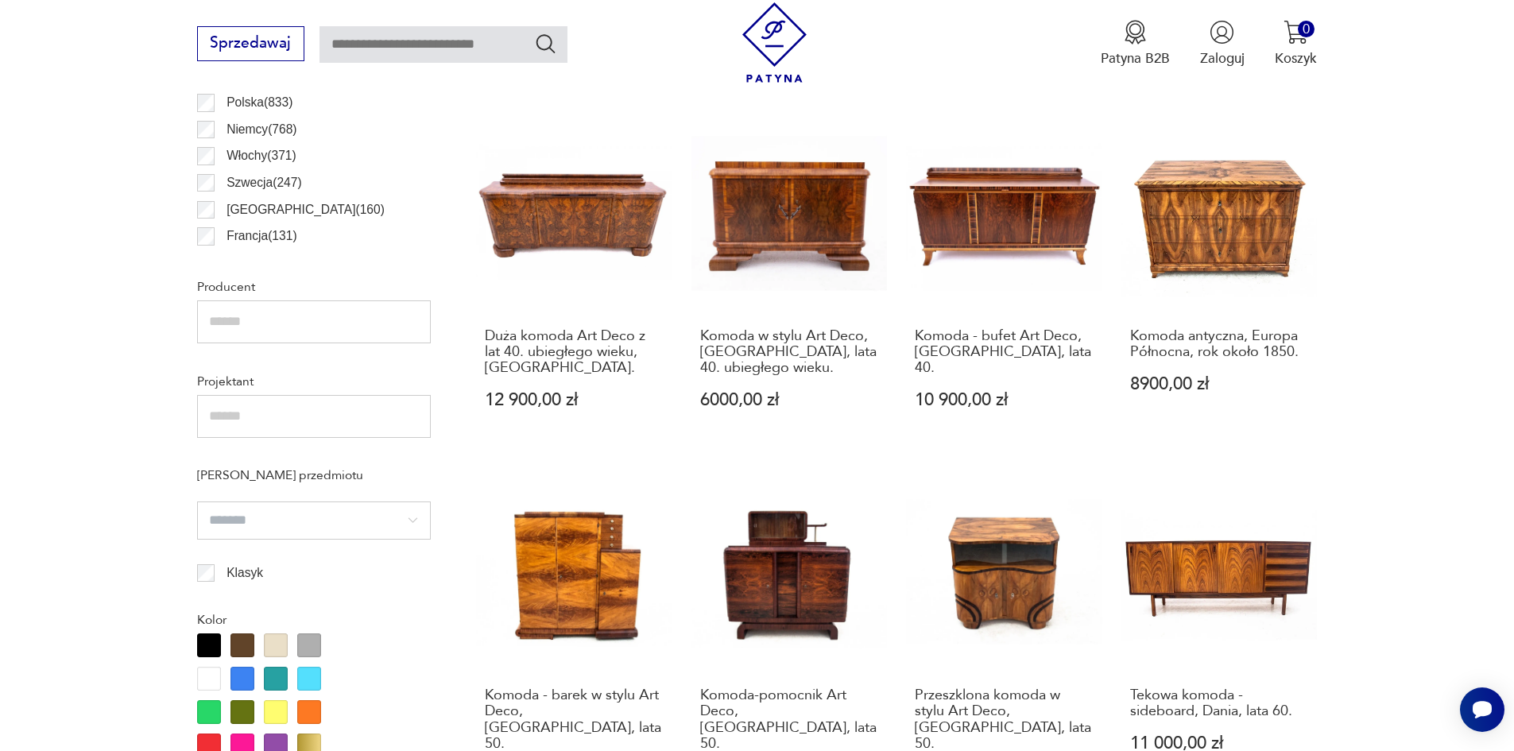
click at [1004, 209] on link "Komoda - bufet Art Deco, Polska, lata 40. 10 900,00 zł" at bounding box center [1004, 281] width 196 height 329
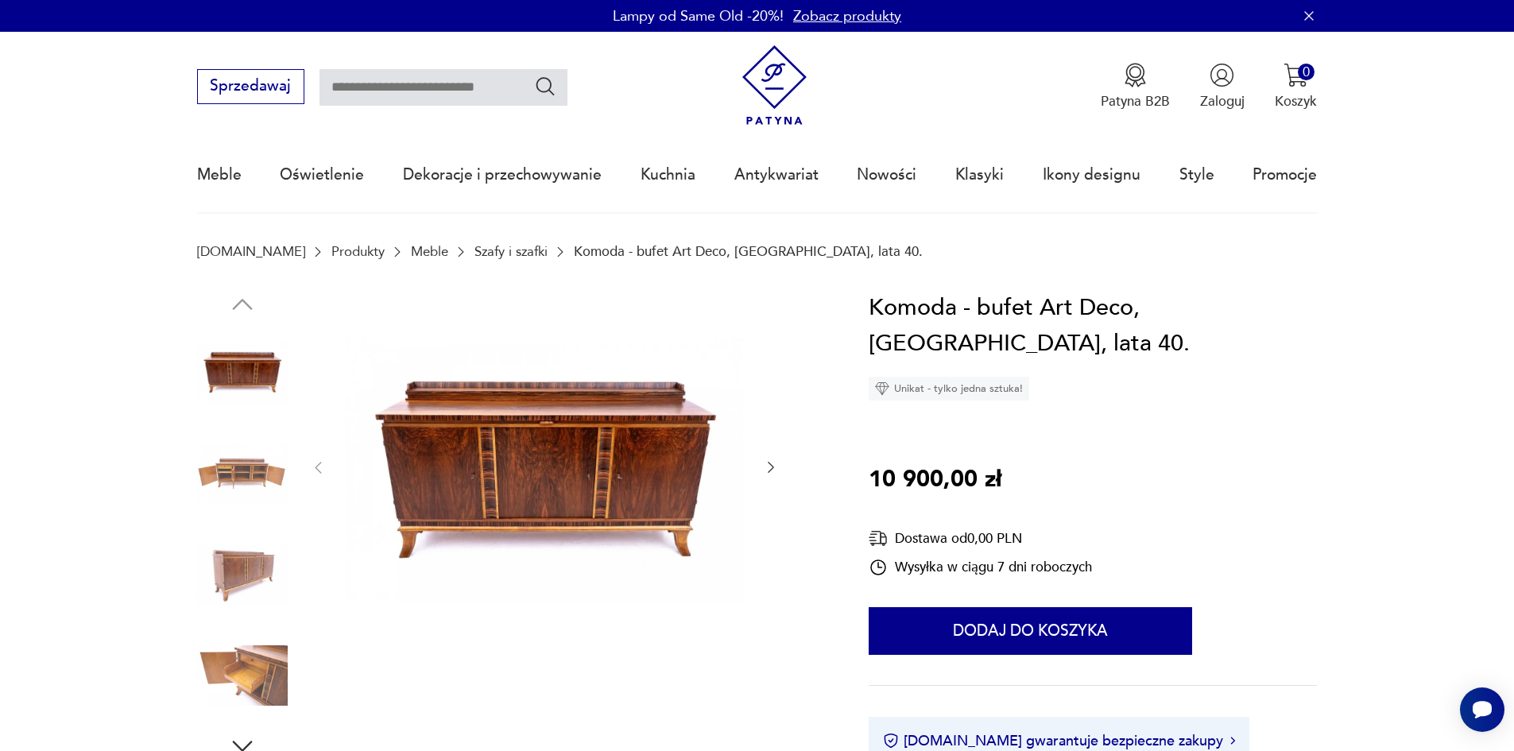
click at [527, 450] on img at bounding box center [545, 466] width 398 height 353
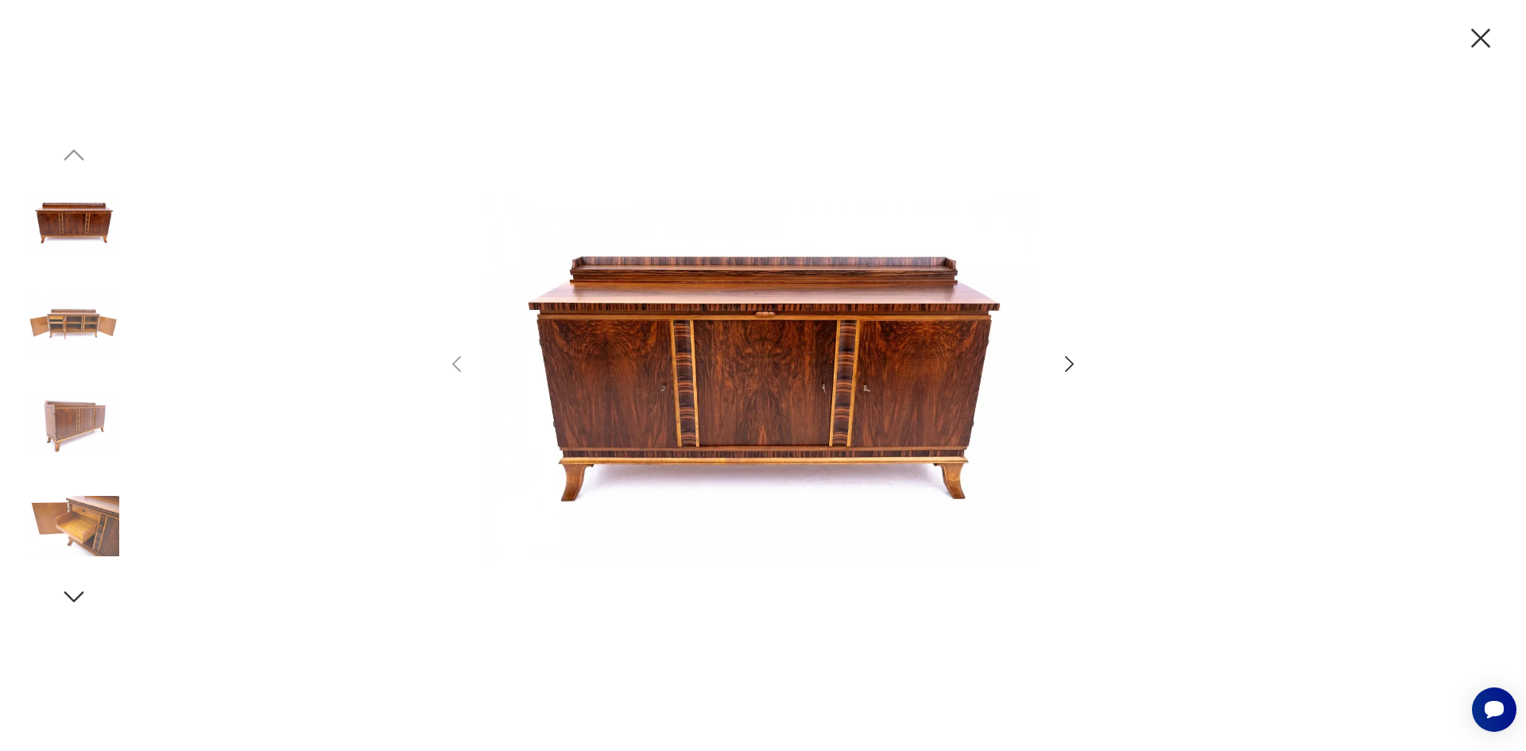
click at [1072, 360] on icon "button" at bounding box center [1069, 364] width 23 height 23
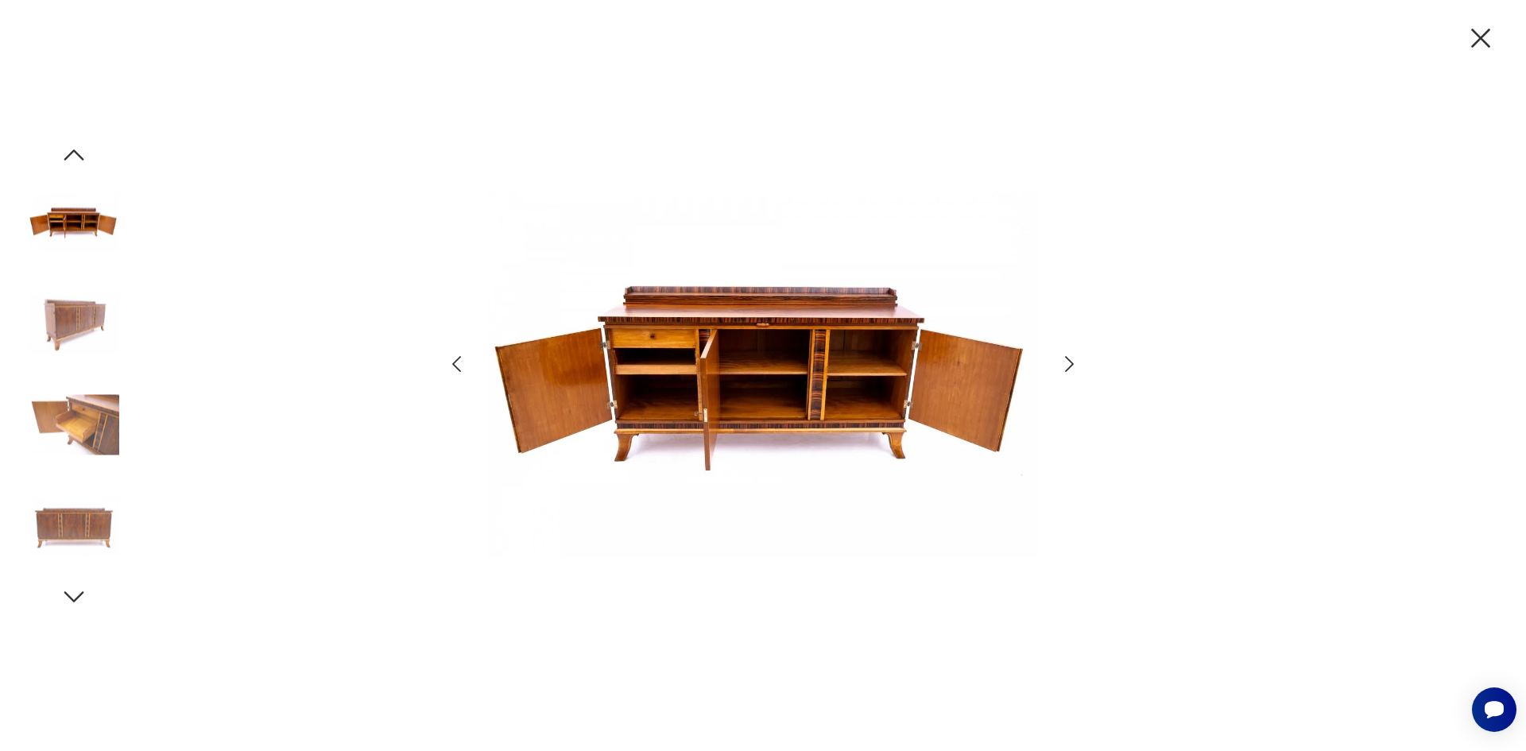
click at [1072, 360] on icon "button" at bounding box center [1069, 364] width 23 height 23
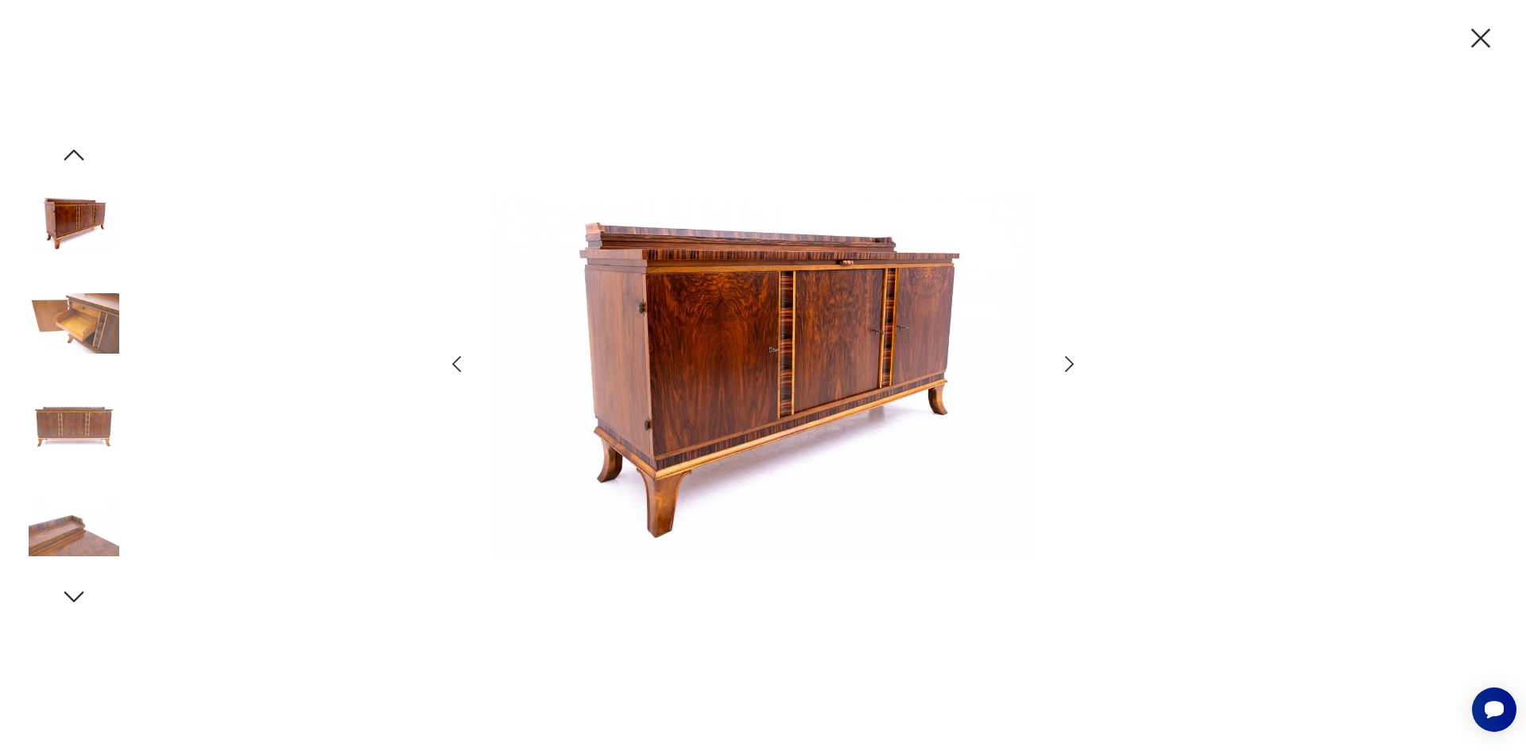
click at [1072, 360] on icon "button" at bounding box center [1069, 364] width 23 height 23
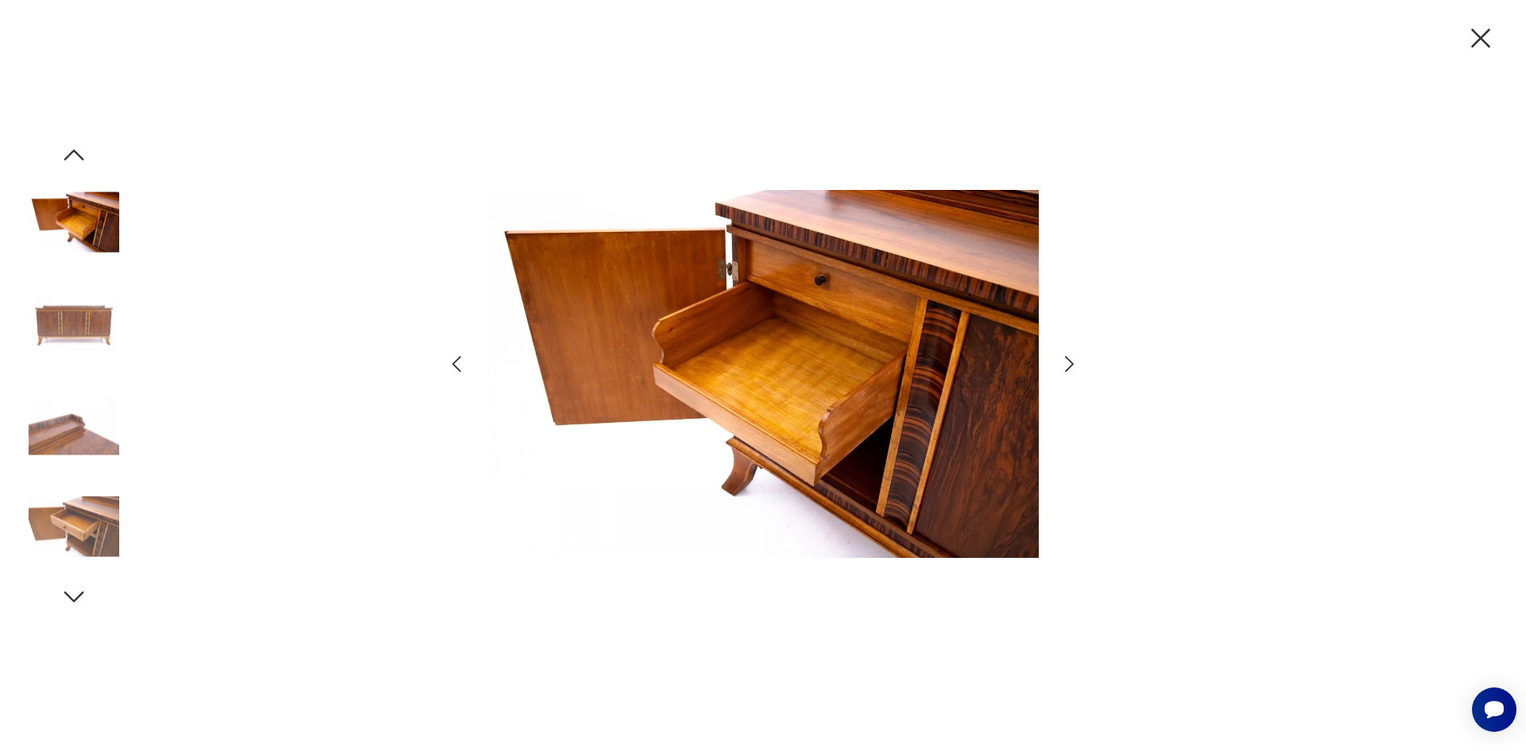
click at [1072, 360] on icon "button" at bounding box center [1069, 364] width 23 height 23
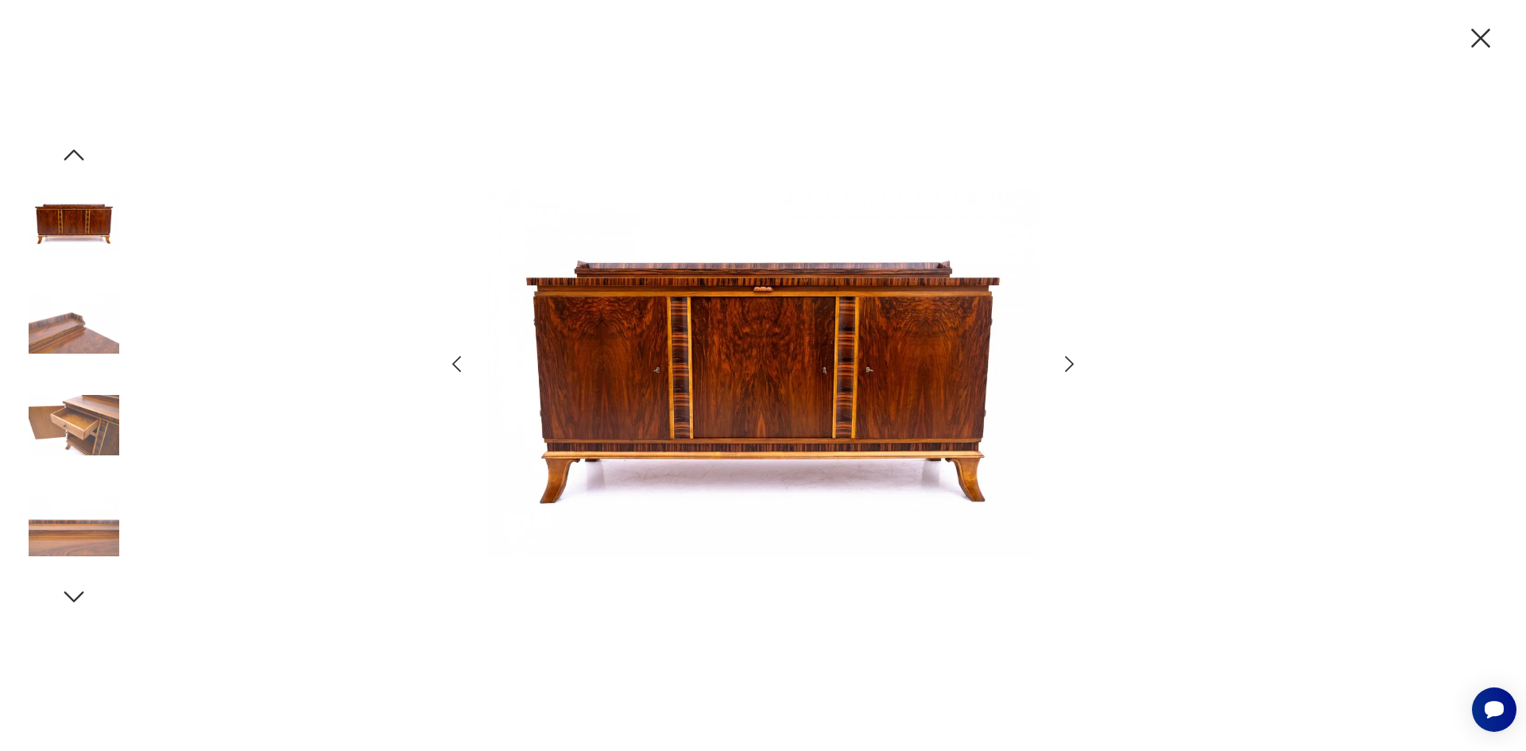
click at [1072, 360] on icon "button" at bounding box center [1069, 364] width 23 height 23
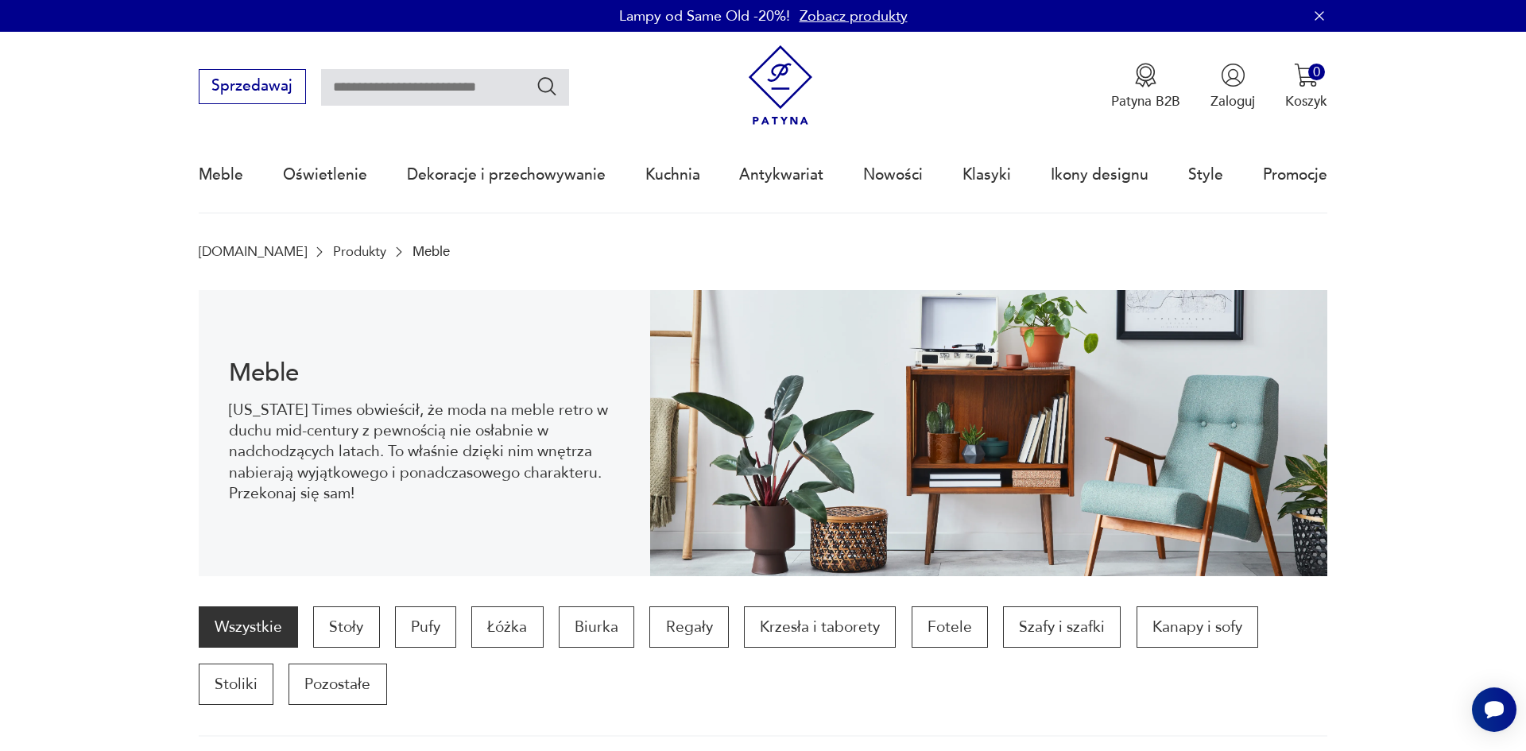
scroll to position [1085, 0]
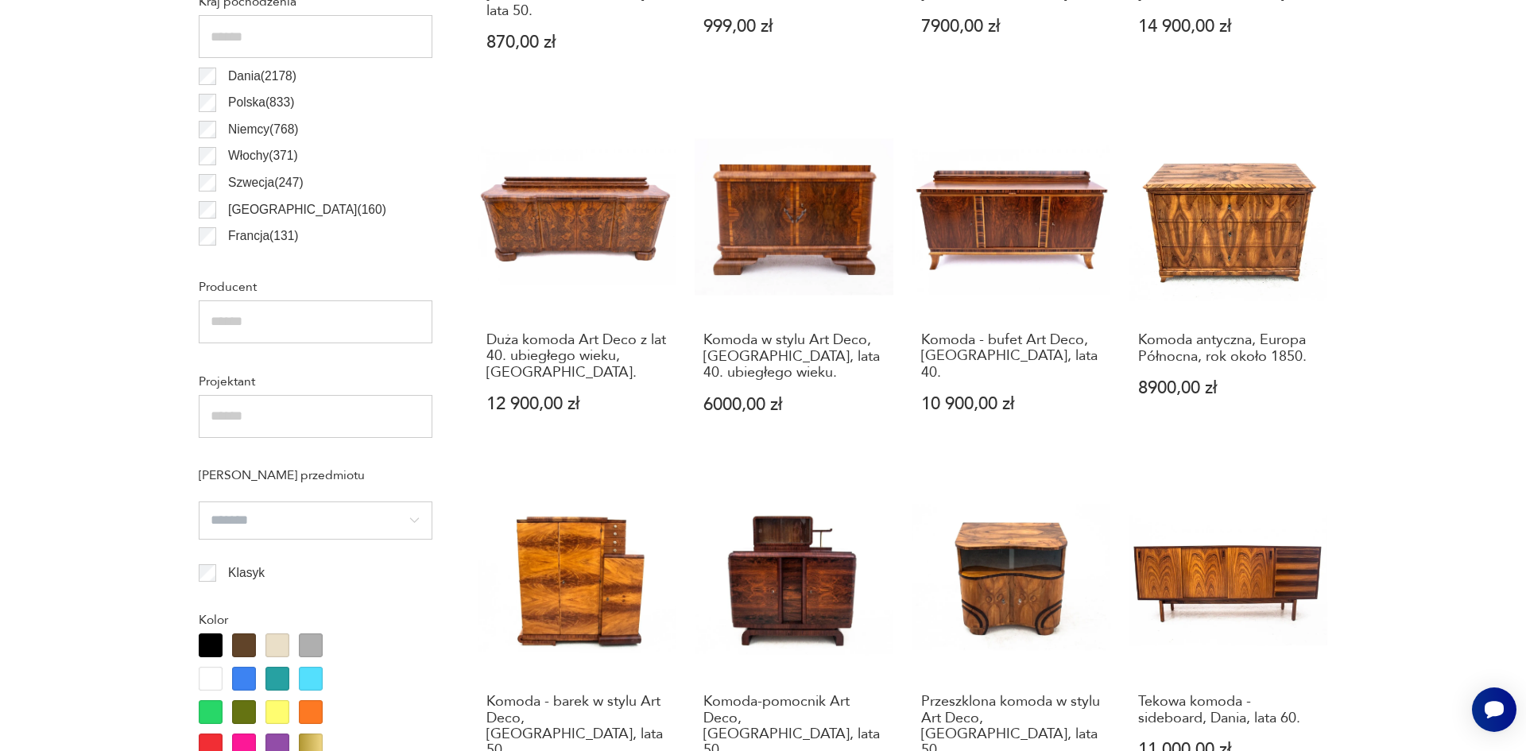
drag, startPoint x: 1474, startPoint y: 408, endPoint x: 1464, endPoint y: 408, distance: 10.3
click at [1469, 409] on section "Filtruj produkty Cena MIN MAX OK Promocja Datowanie OK Kraj pochodzenia Dania (…" at bounding box center [763, 532] width 1526 height 1700
click at [1463, 408] on section "Filtruj produkty Cena MIN MAX OK Promocja Datowanie OK Kraj pochodzenia Dania (…" at bounding box center [763, 532] width 1526 height 1700
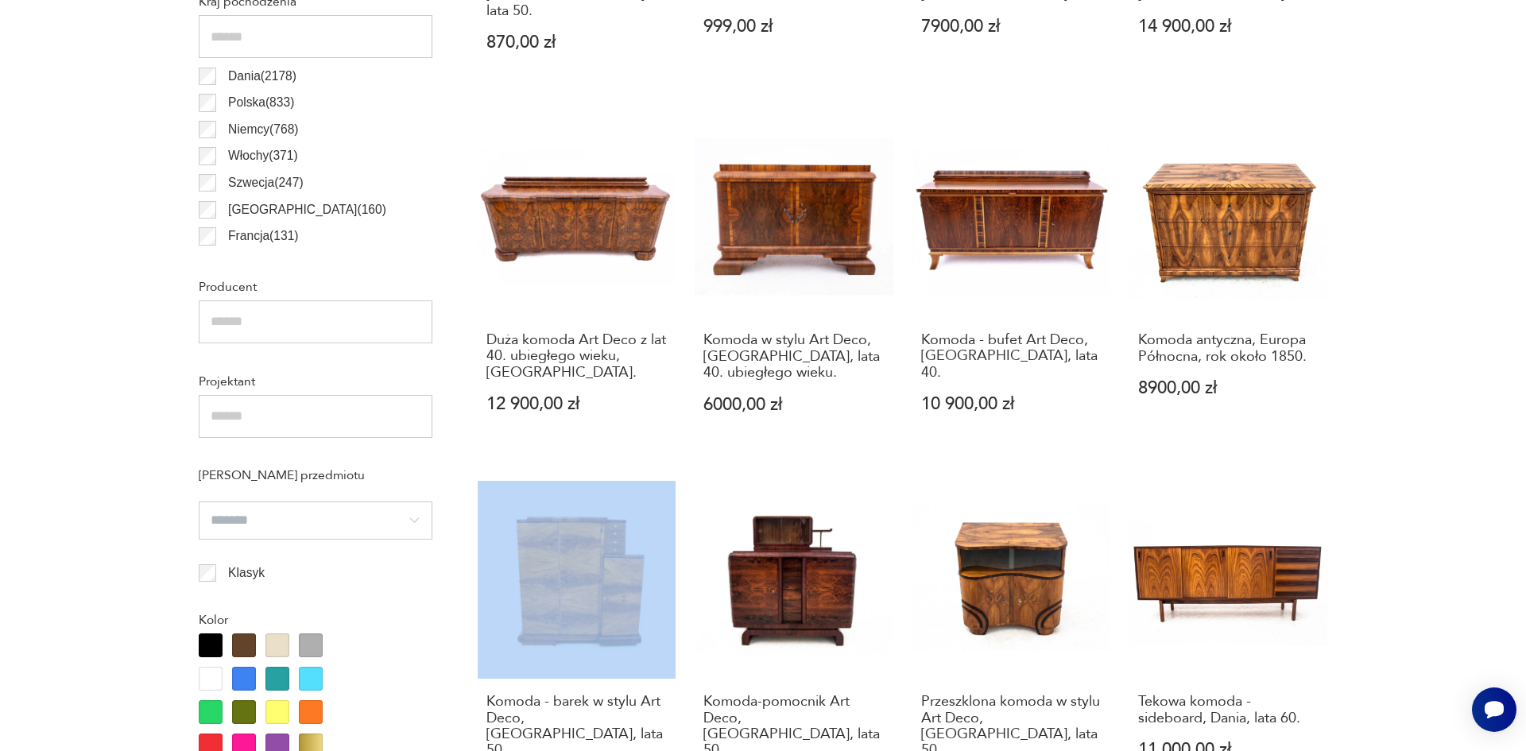
click at [1463, 408] on section "Filtruj produkty Cena MIN MAX OK Promocja Datowanie OK Kraj pochodzenia Dania (…" at bounding box center [763, 532] width 1526 height 1700
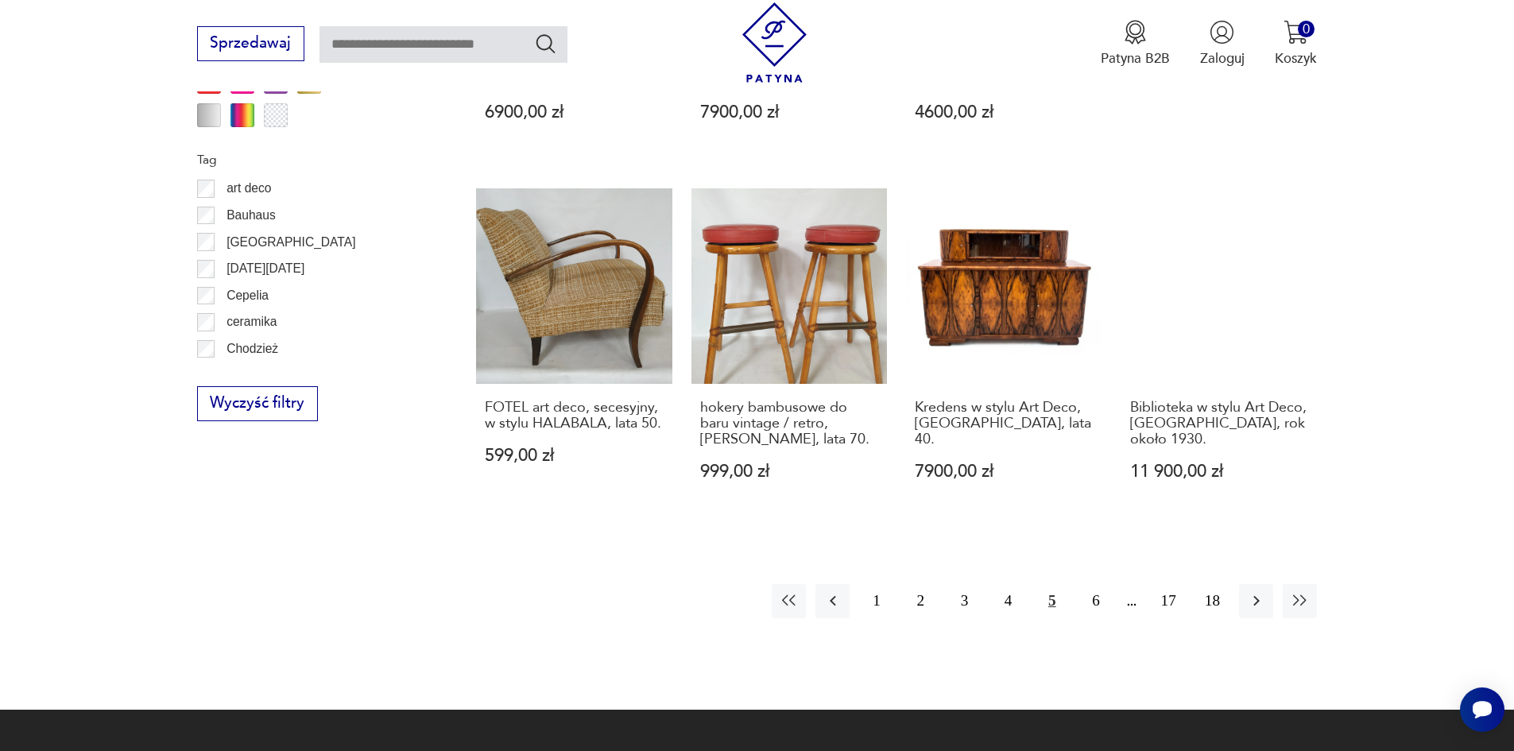
scroll to position [1720, 0]
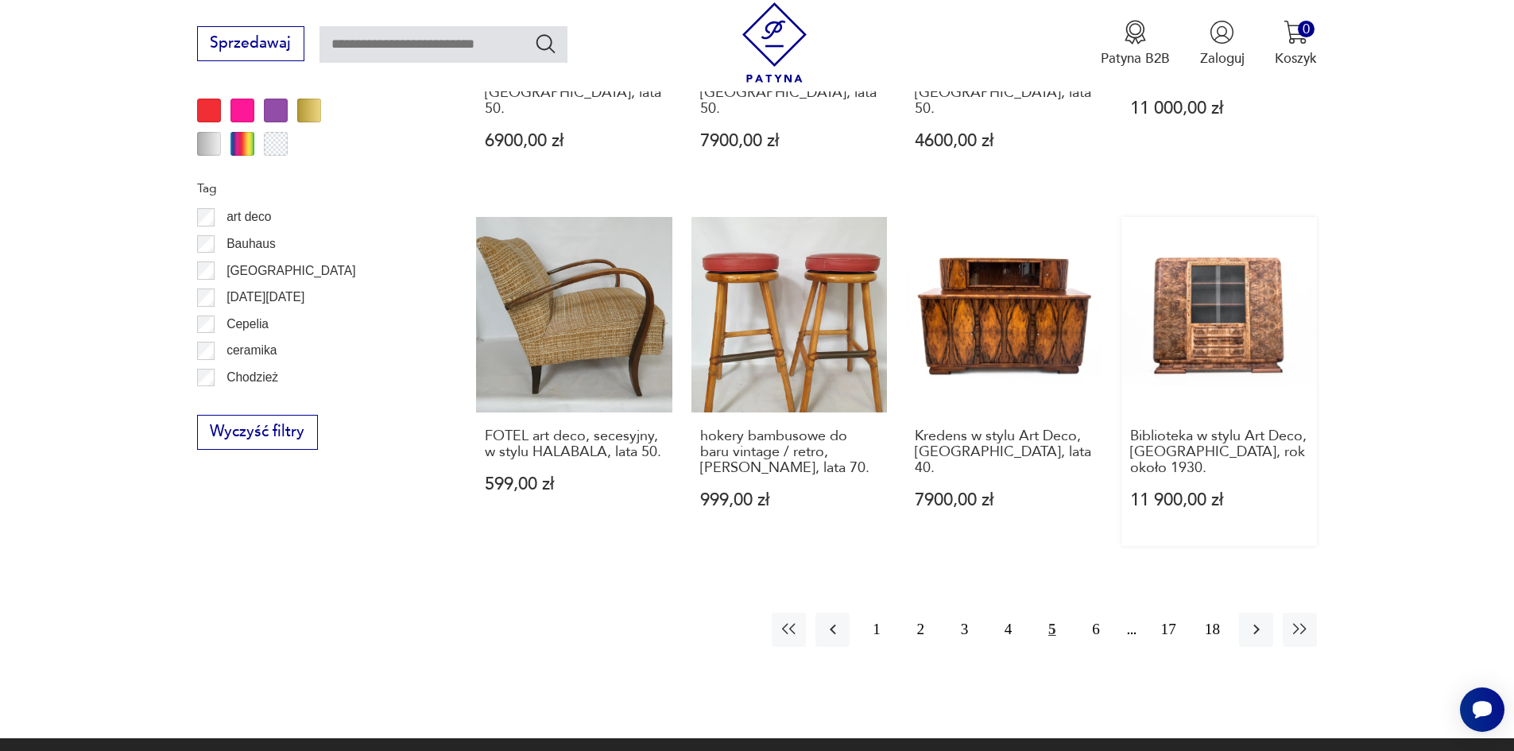
click at [1228, 338] on link "Biblioteka w stylu Art Deco, Polska, rok około 1930. 11 900,00 zł" at bounding box center [1219, 381] width 196 height 329
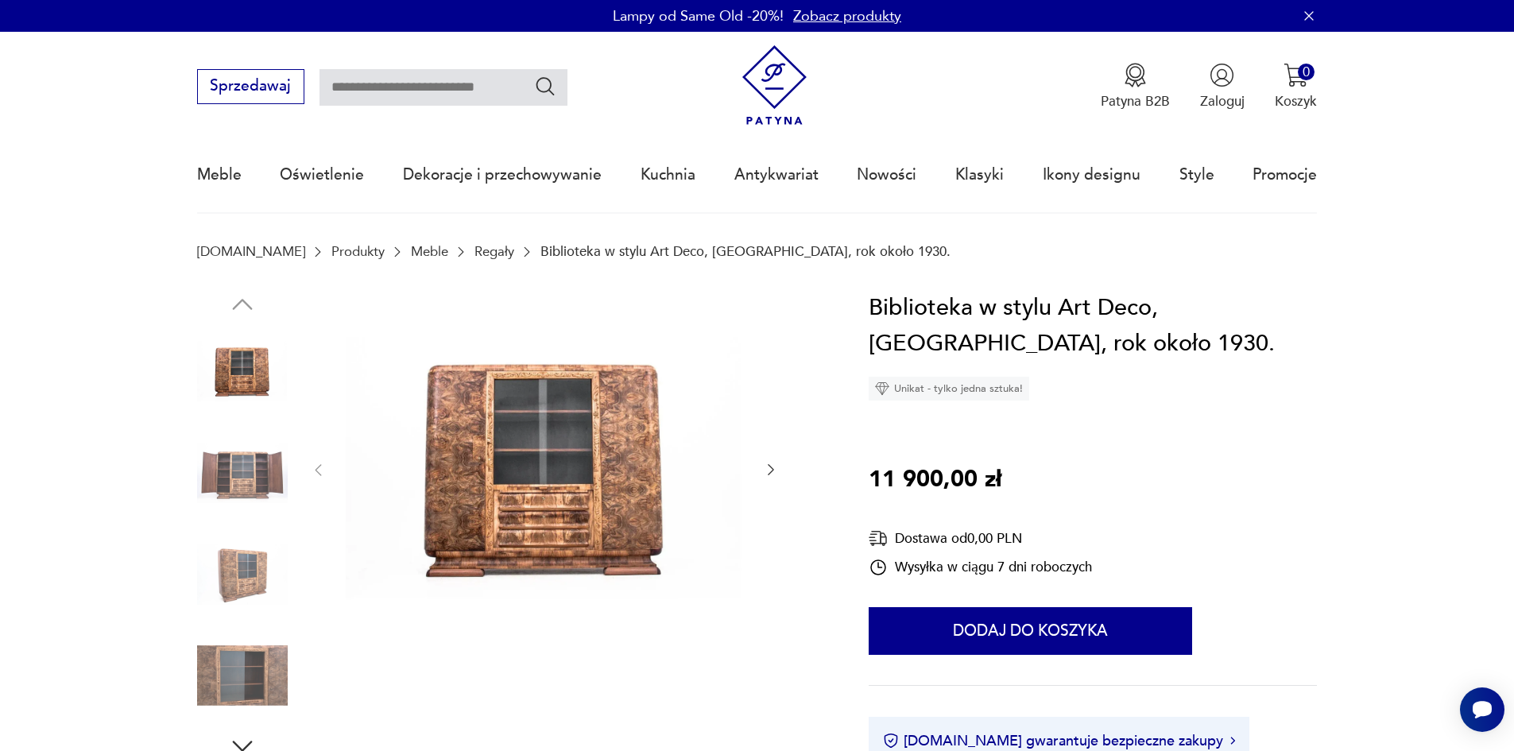
click at [576, 520] on img at bounding box center [545, 469] width 398 height 358
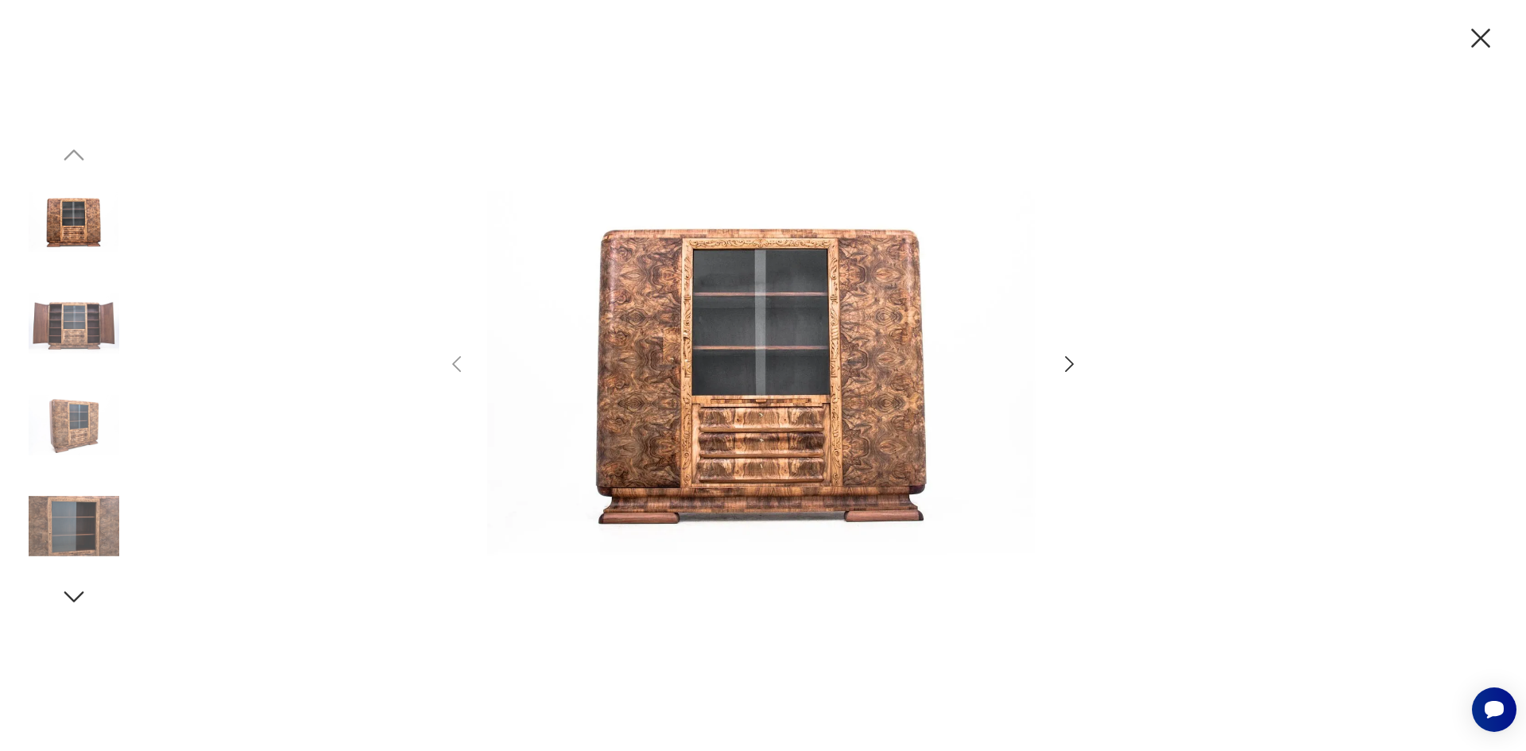
click at [1072, 359] on icon "button" at bounding box center [1069, 364] width 23 height 23
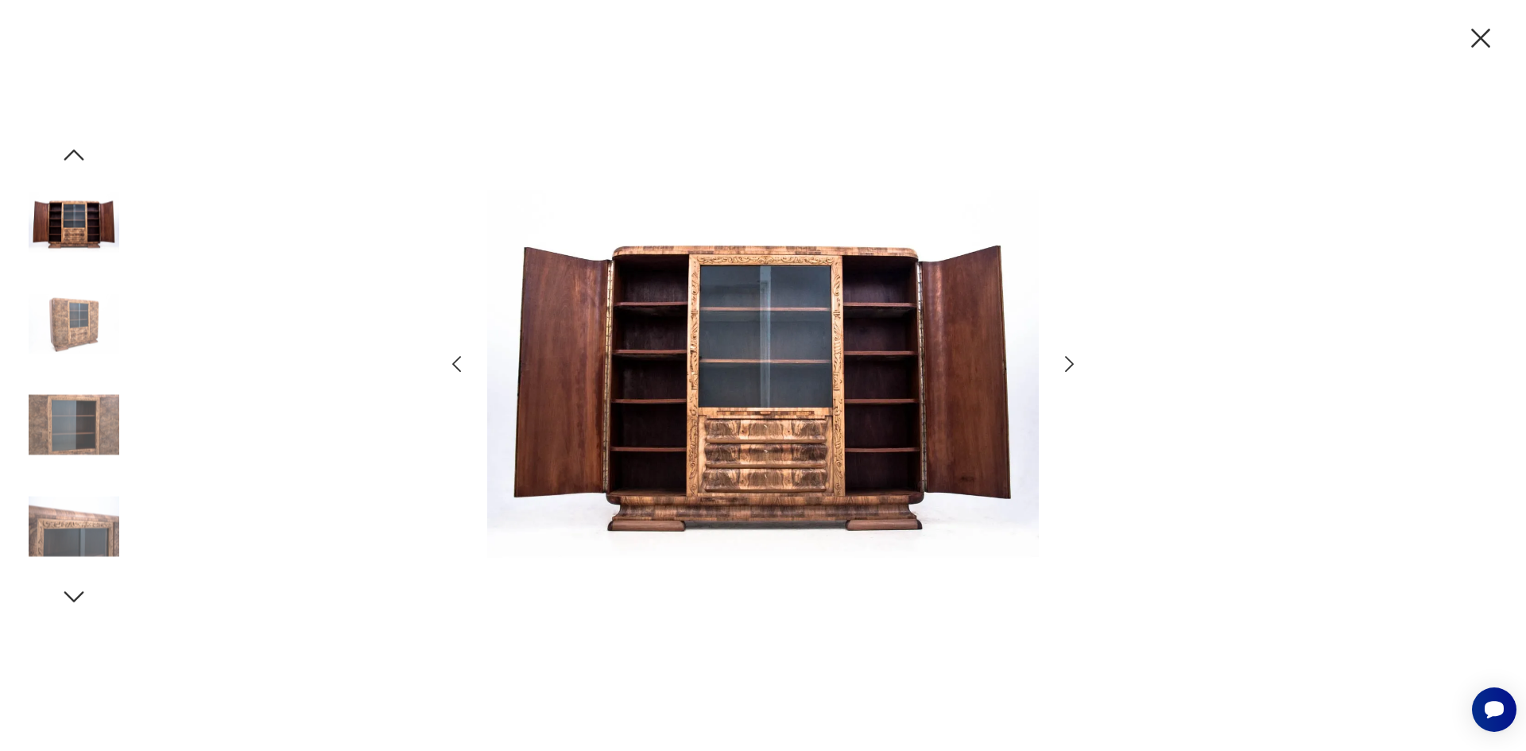
click at [1072, 359] on icon "button" at bounding box center [1069, 364] width 23 height 23
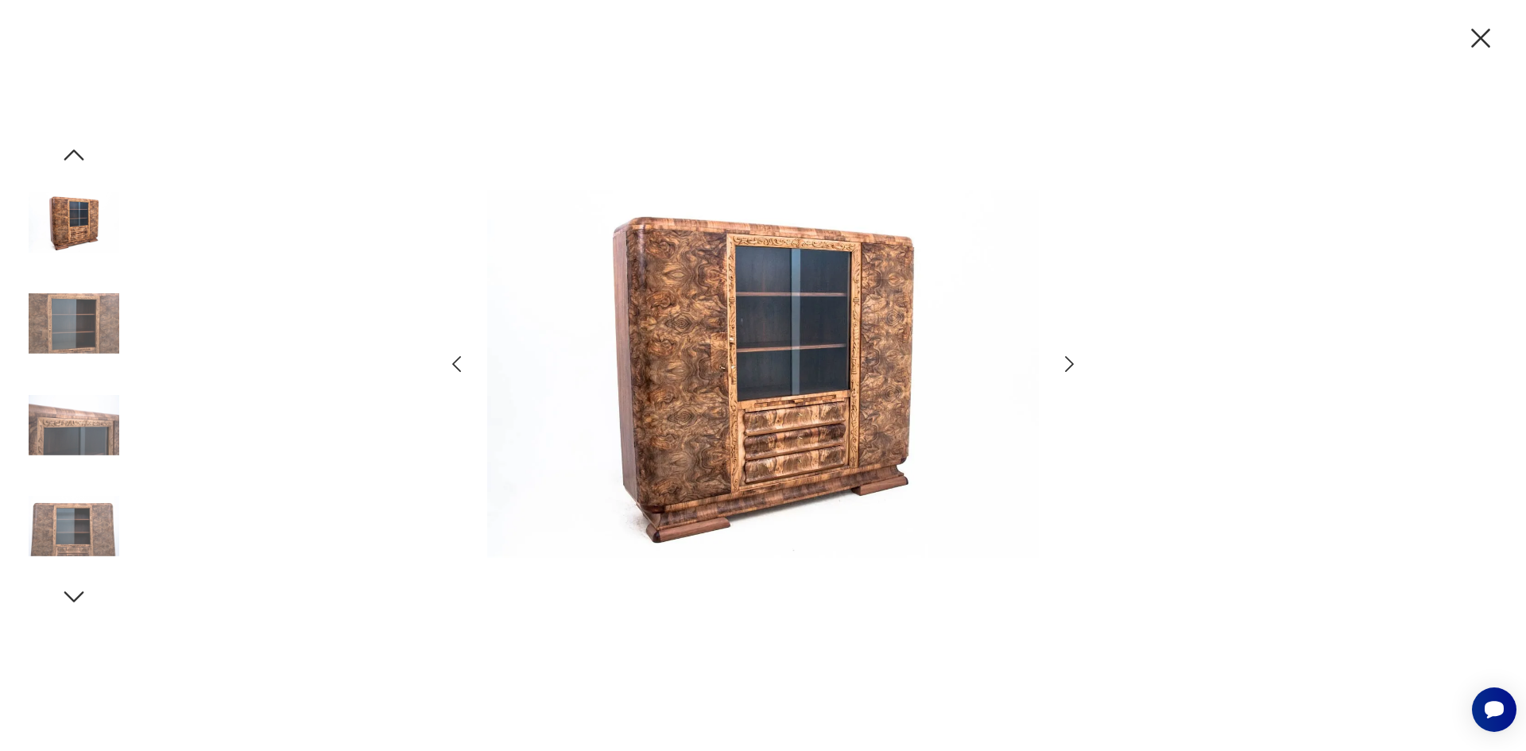
click at [1072, 359] on icon "button" at bounding box center [1069, 364] width 23 height 23
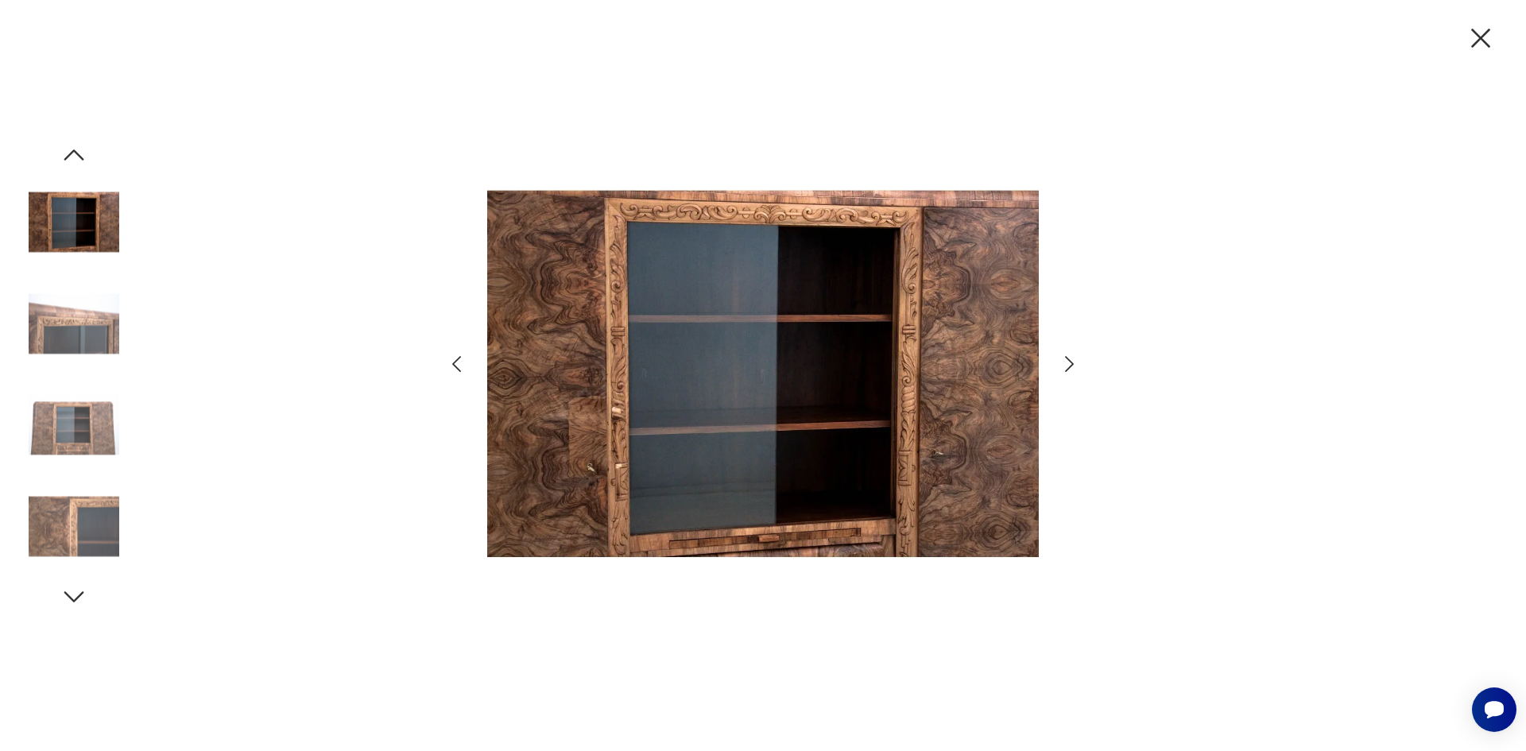
click at [1072, 359] on icon "button" at bounding box center [1069, 364] width 23 height 23
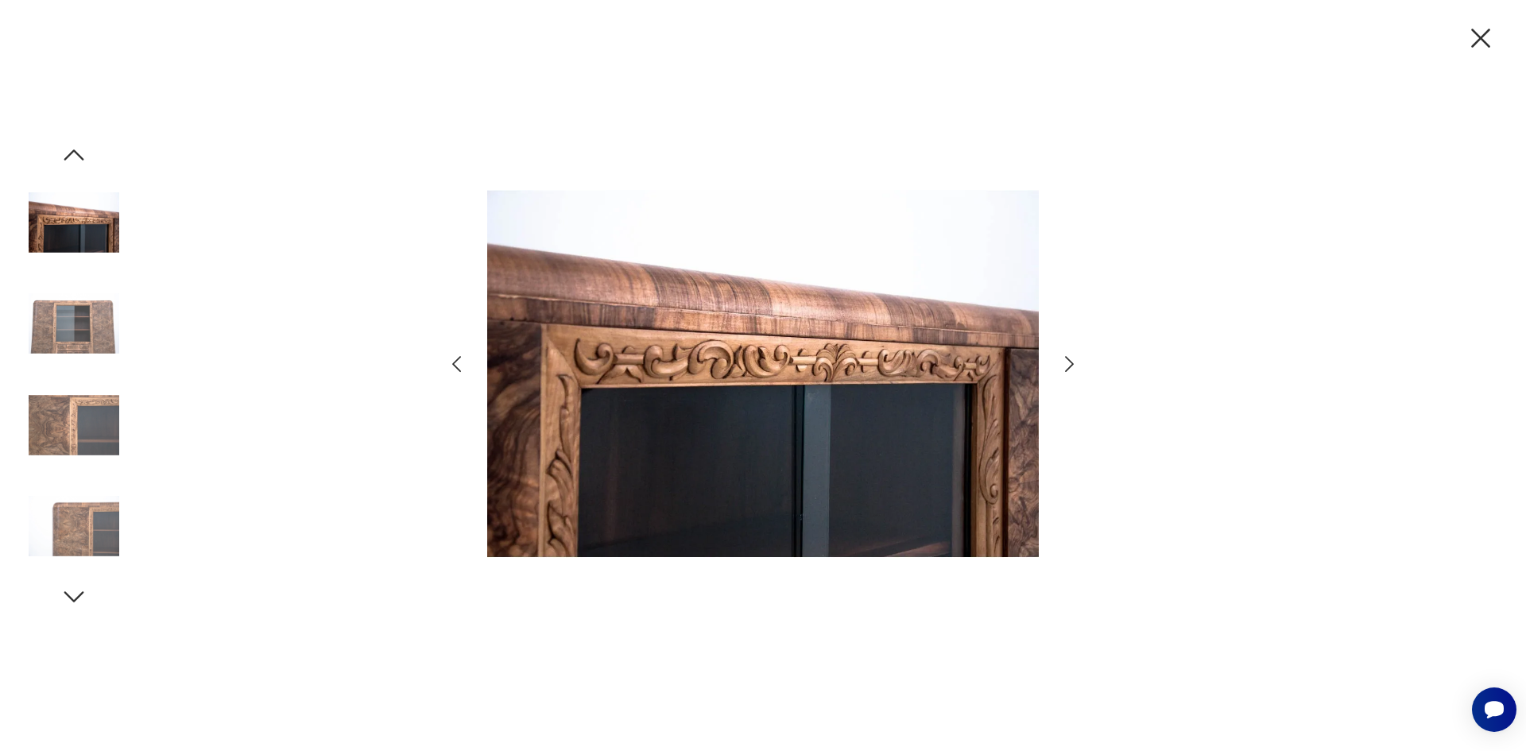
click at [1072, 359] on icon "button" at bounding box center [1069, 364] width 23 height 23
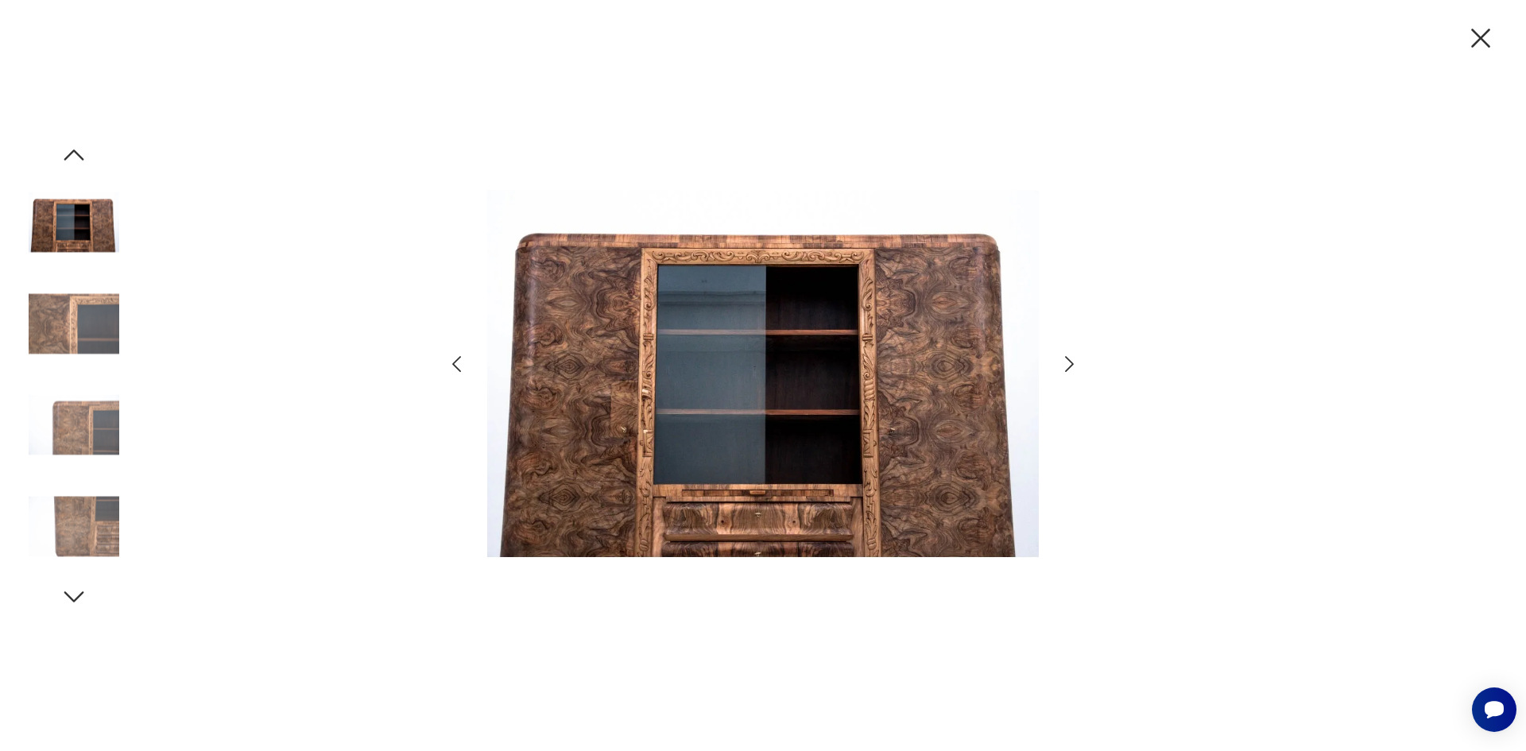
click at [1072, 359] on icon "button" at bounding box center [1069, 364] width 23 height 23
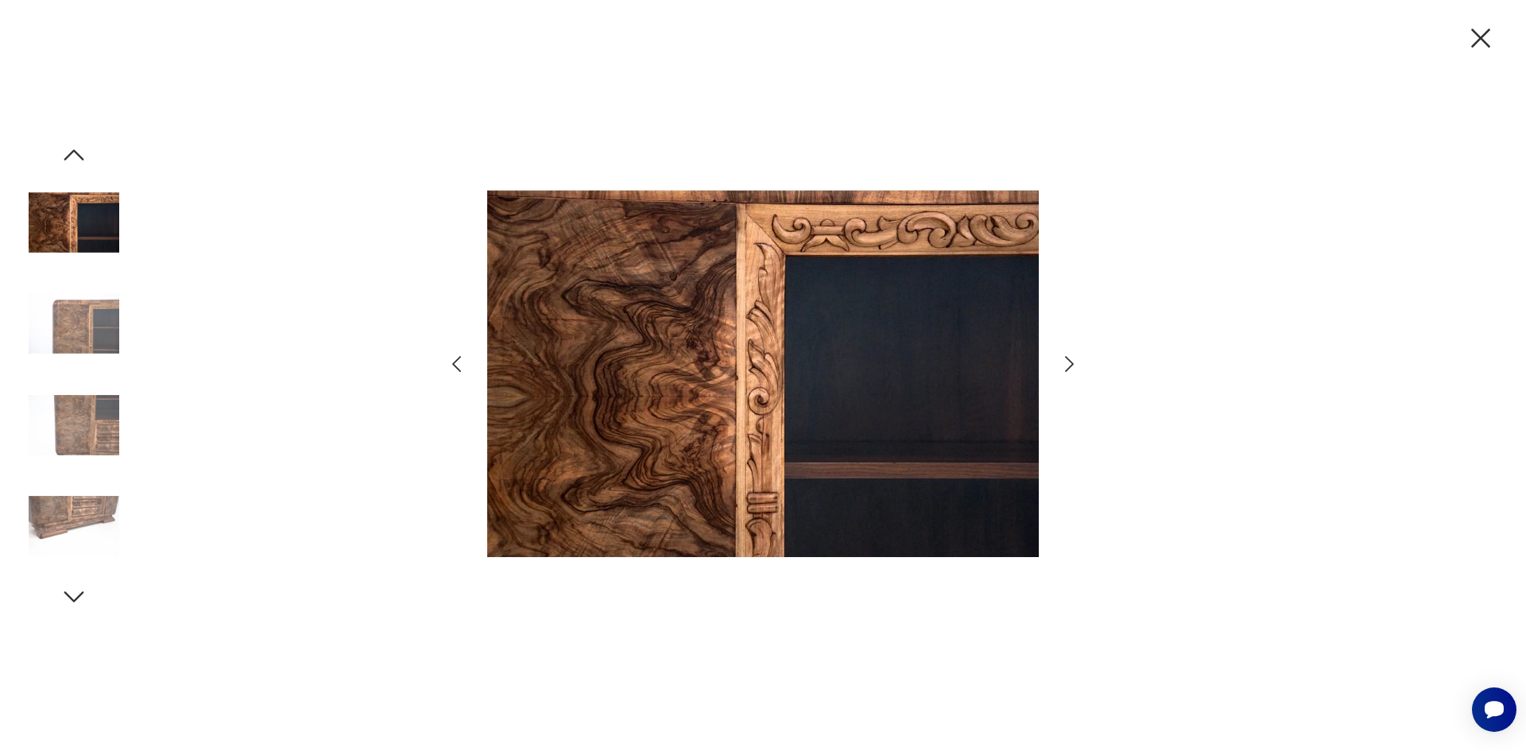
click at [1072, 359] on icon "button" at bounding box center [1069, 364] width 23 height 23
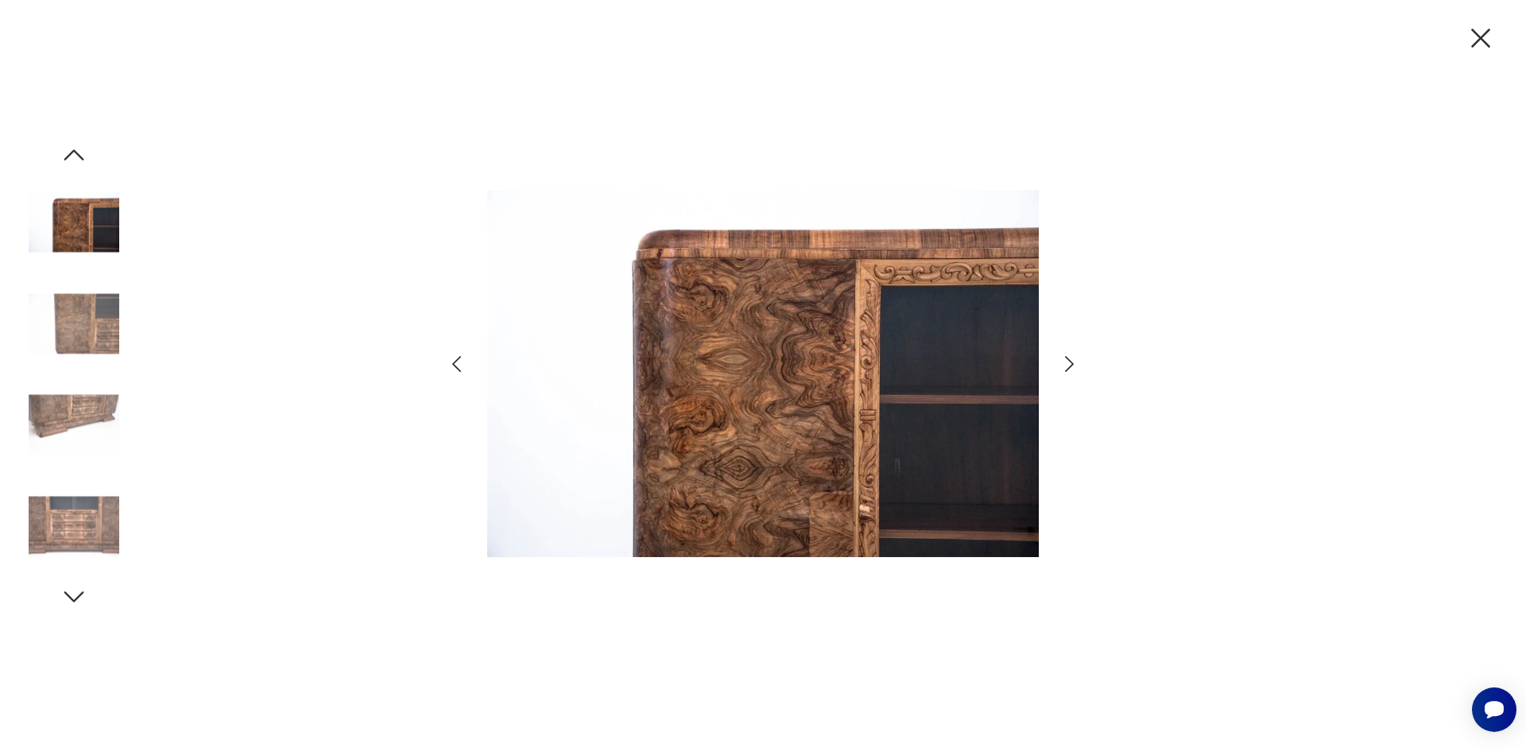
click at [1072, 359] on icon "button" at bounding box center [1069, 364] width 23 height 23
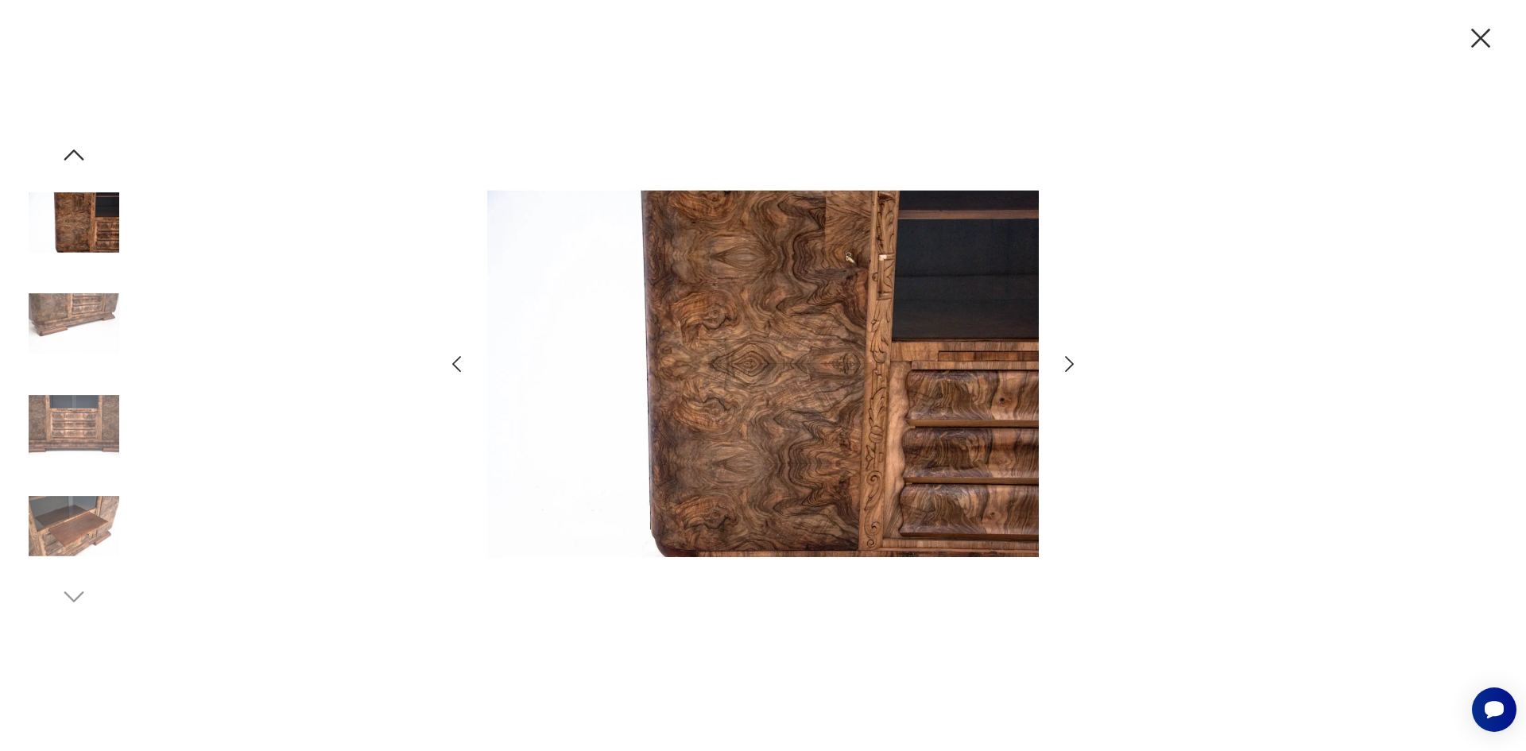
click at [1072, 359] on icon "button" at bounding box center [1069, 364] width 23 height 23
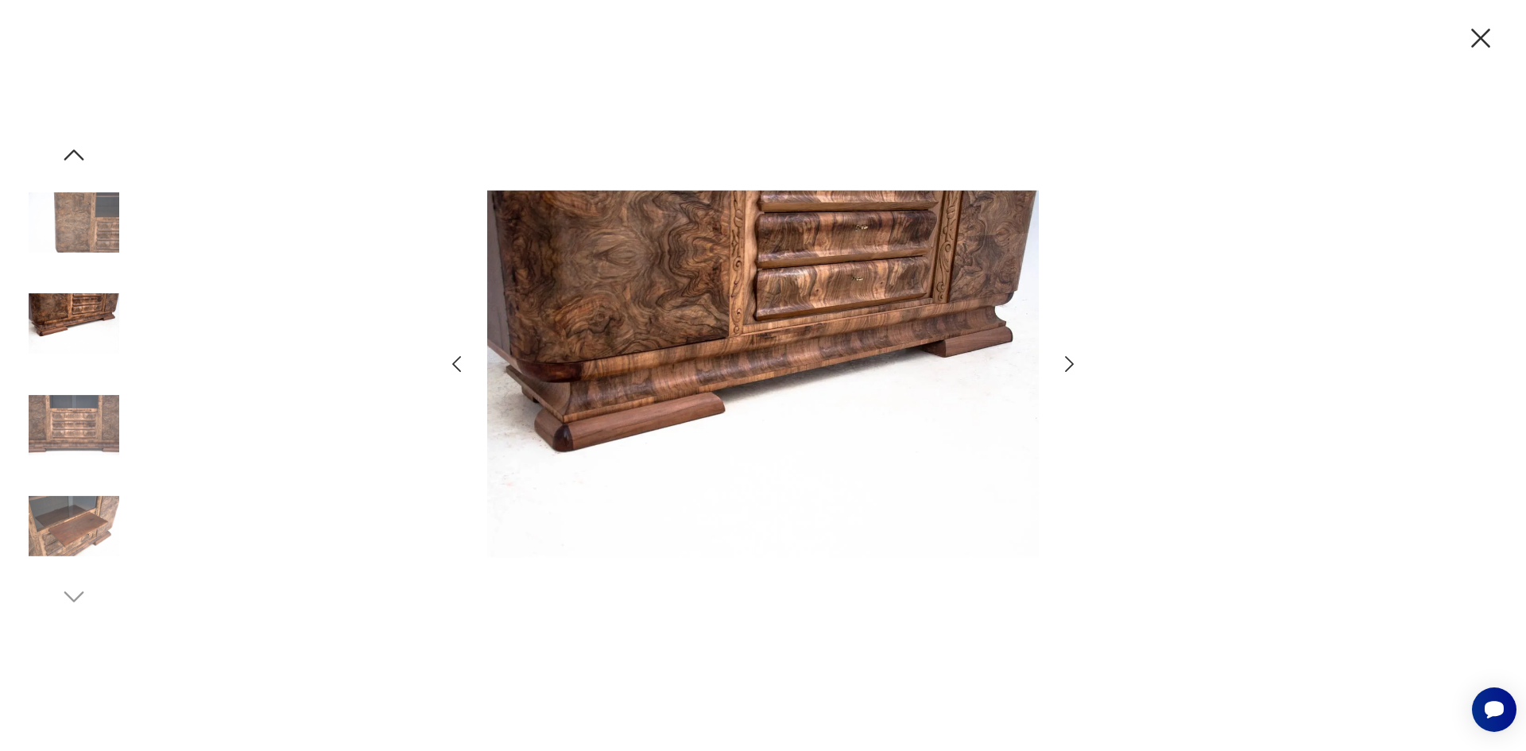
click at [1063, 366] on icon "button" at bounding box center [1069, 364] width 23 height 23
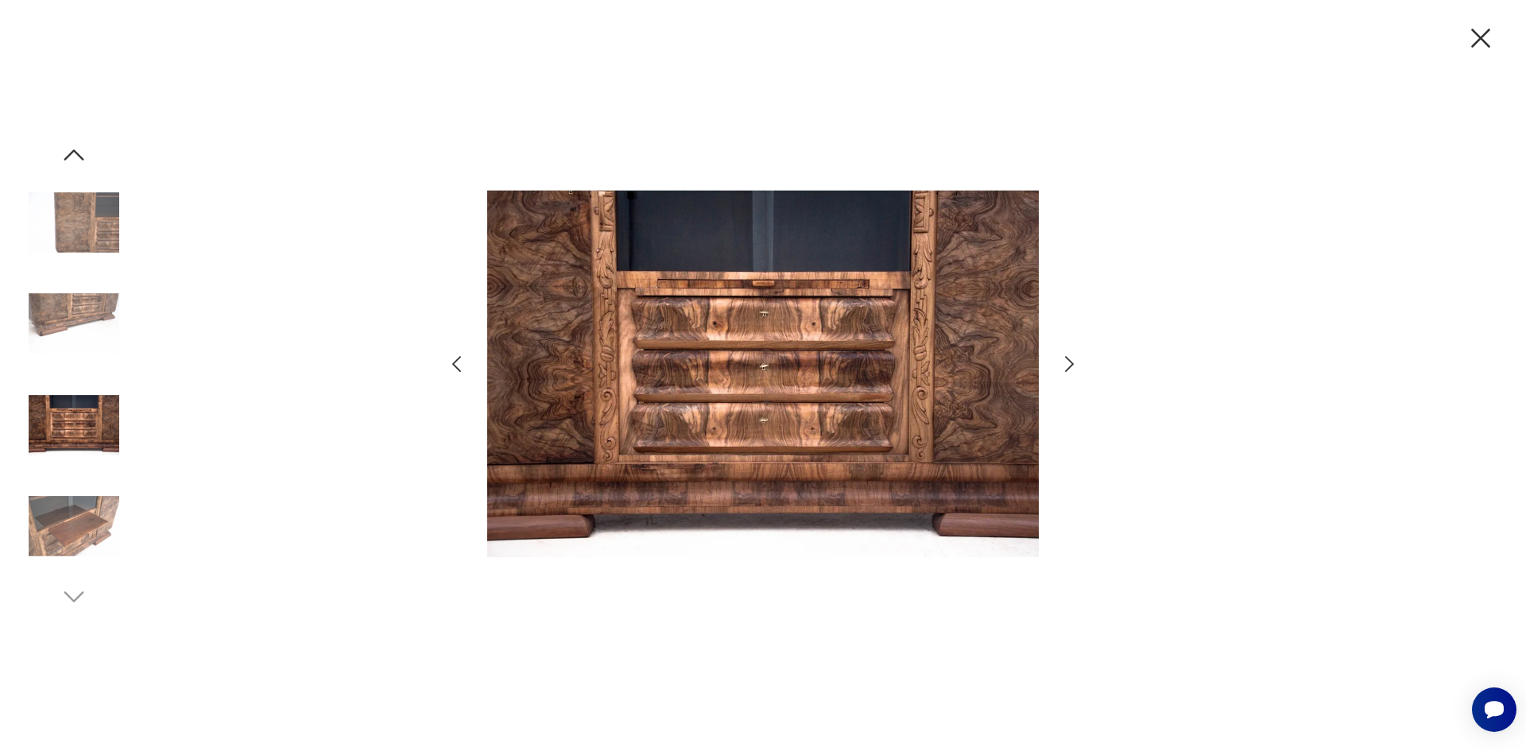
click at [1063, 366] on icon "button" at bounding box center [1069, 364] width 23 height 23
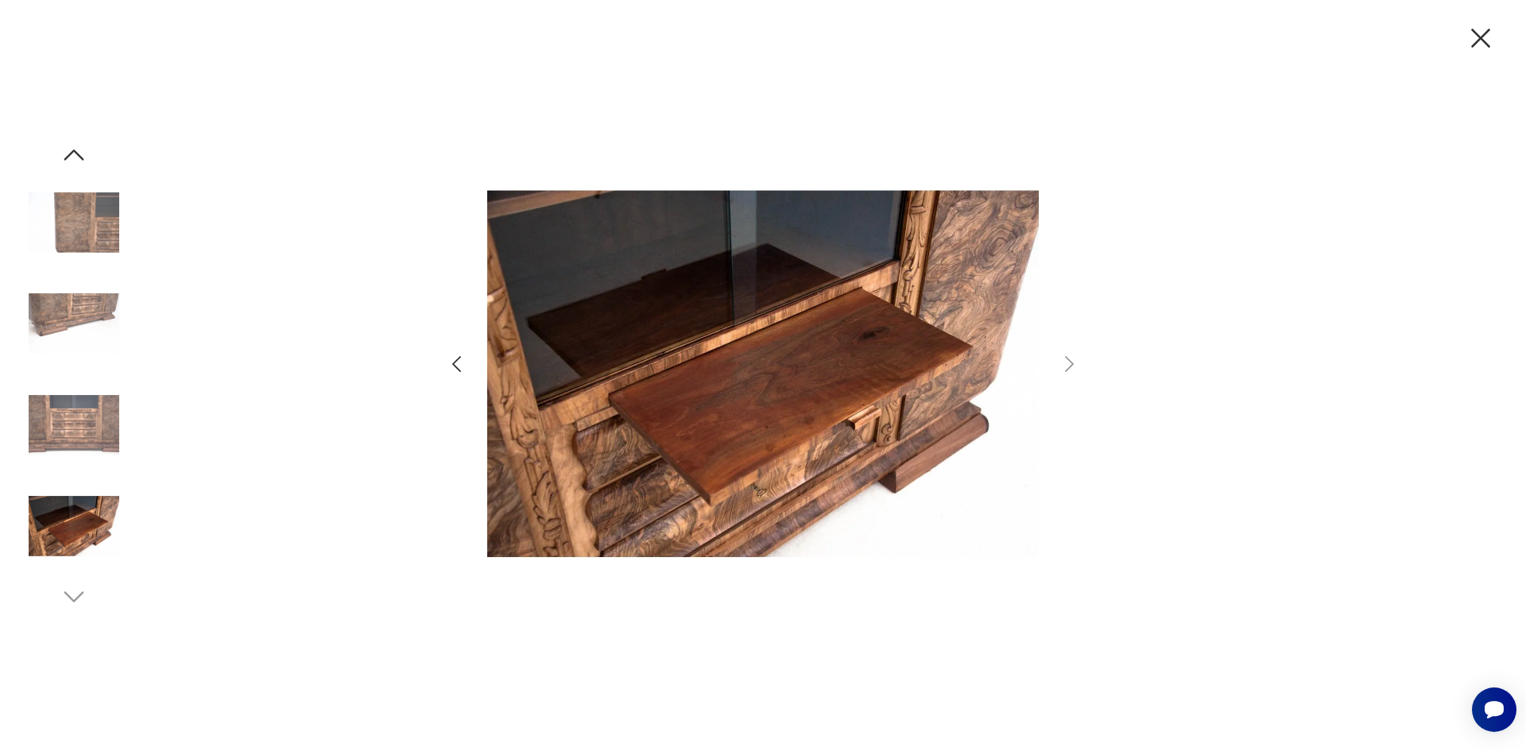
scroll to position [1896, 0]
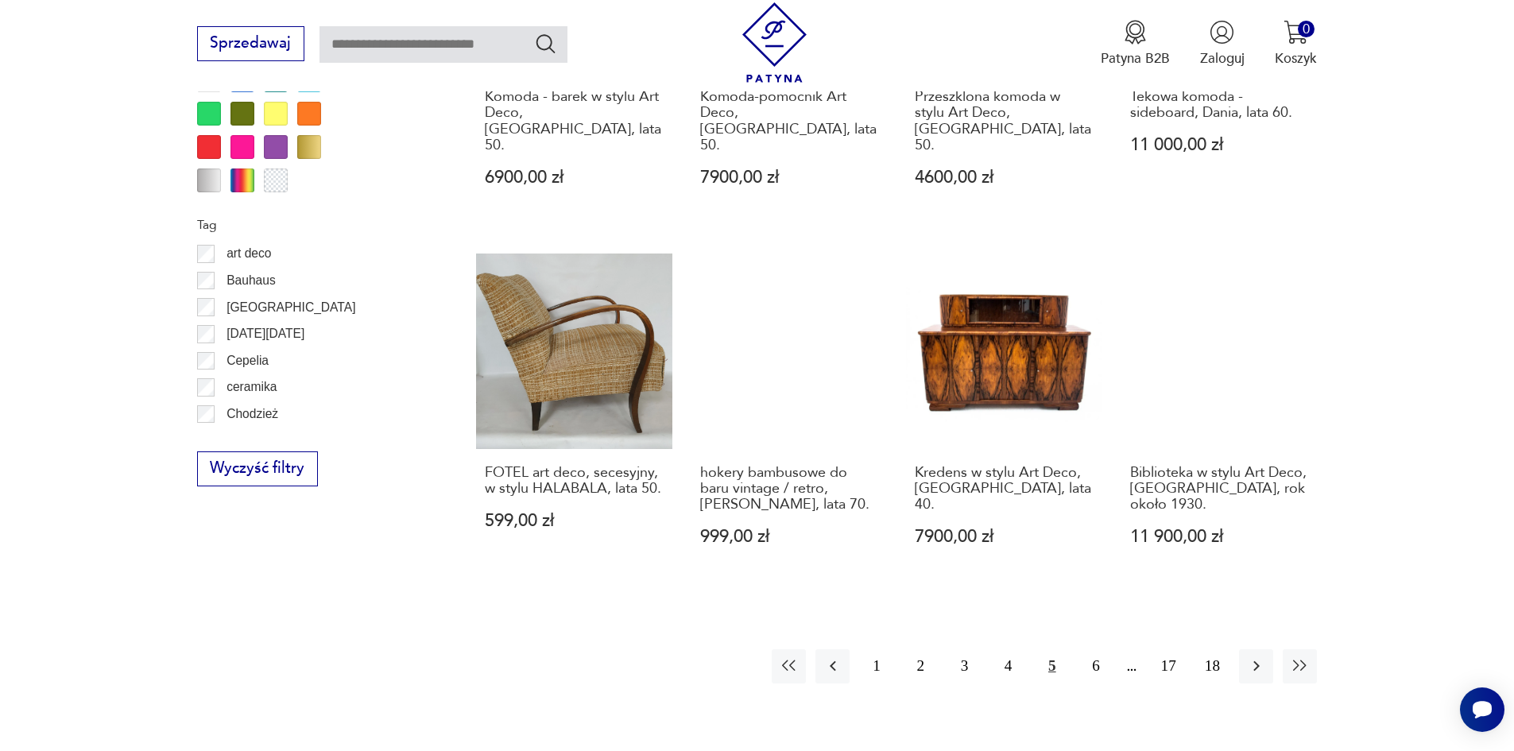
scroll to position [1879, 0]
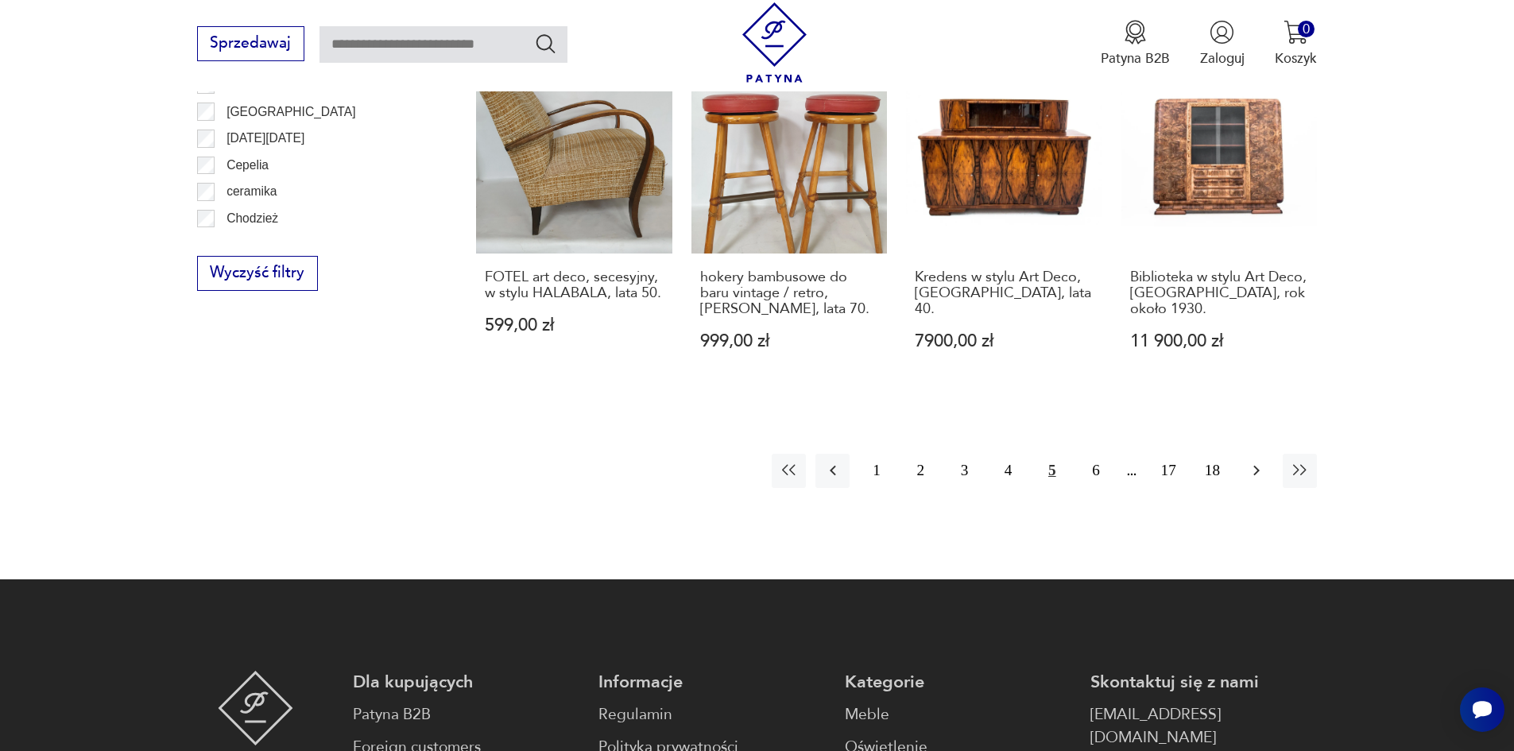
click at [1254, 461] on icon "button" at bounding box center [1256, 470] width 19 height 19
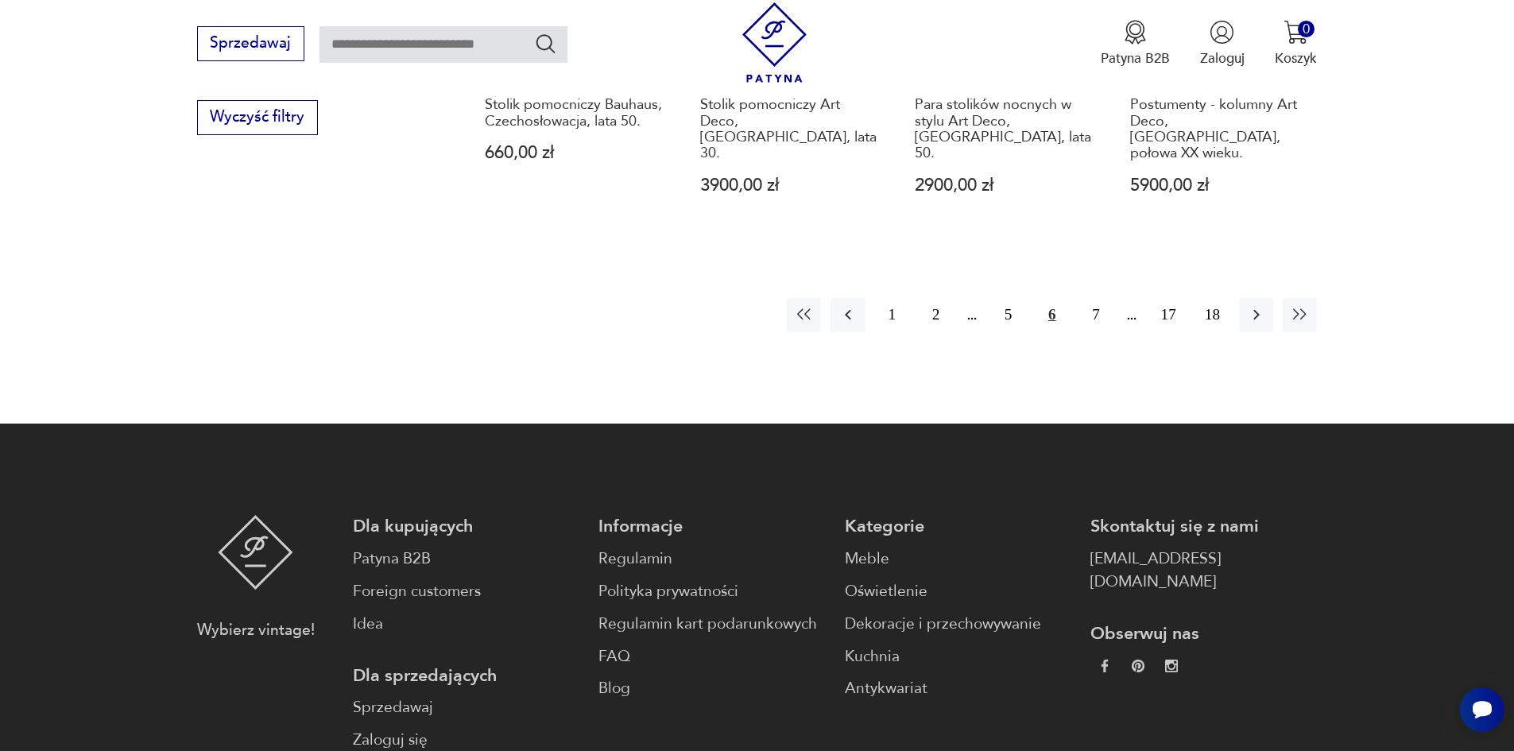
scroll to position [2039, 0]
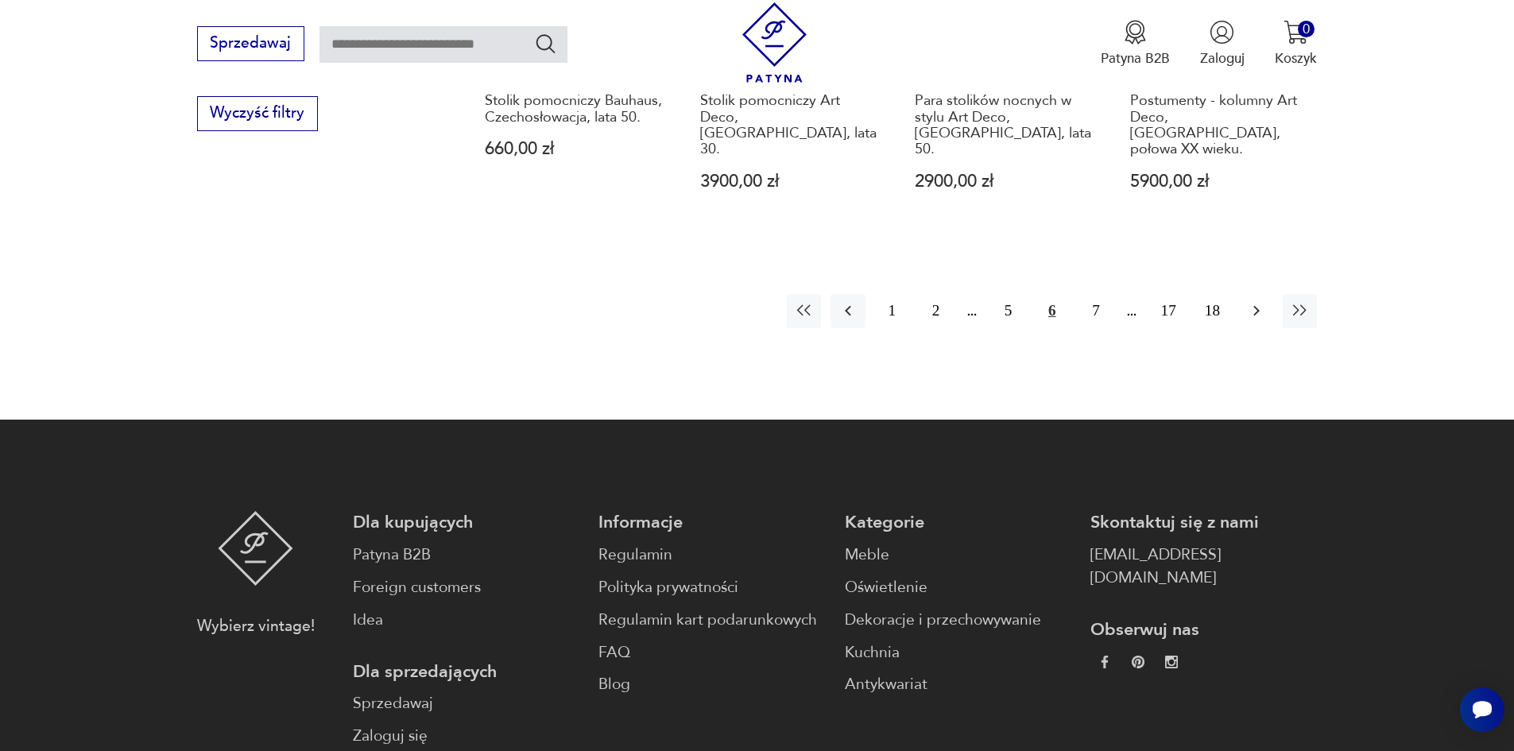
click at [1255, 301] on icon "button" at bounding box center [1256, 310] width 19 height 19
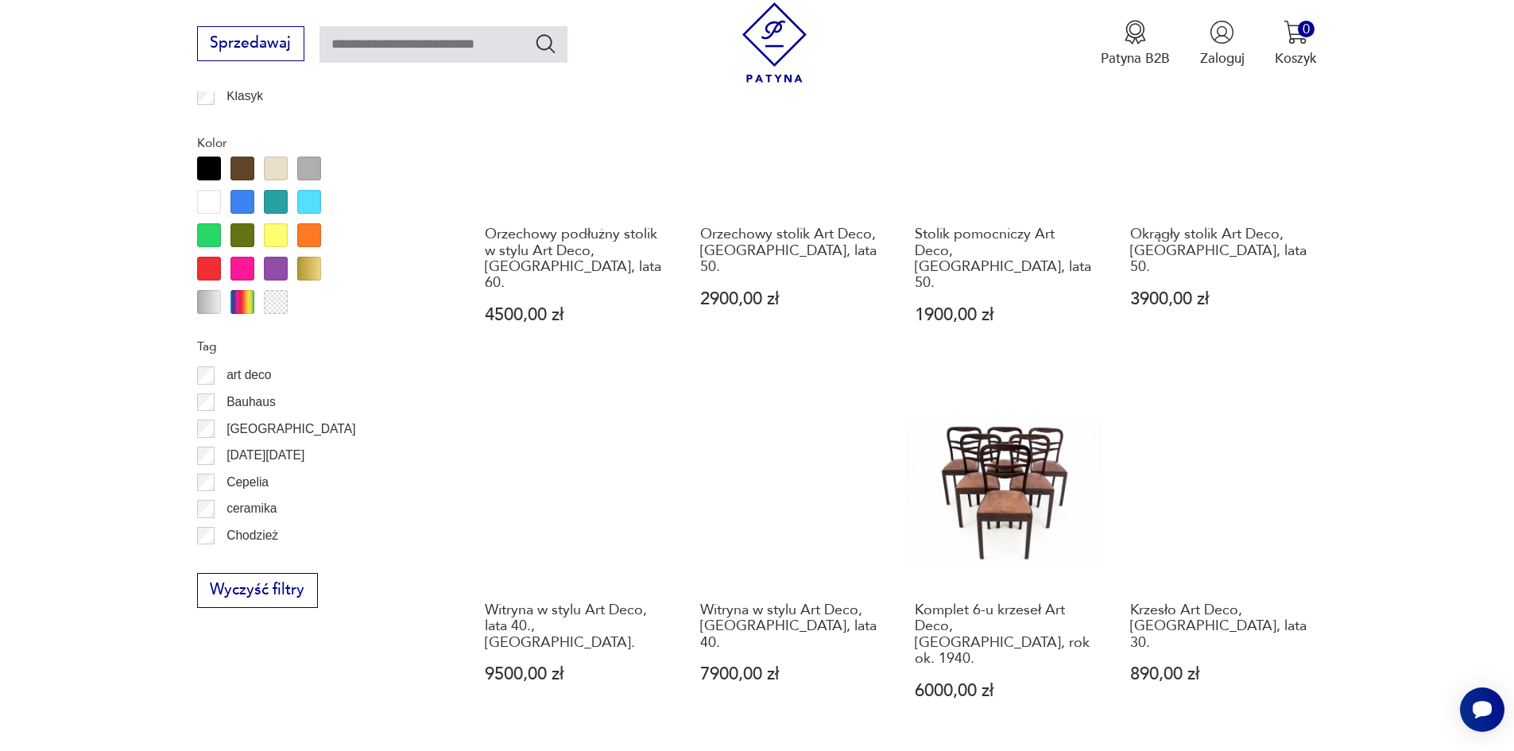
scroll to position [1642, 0]
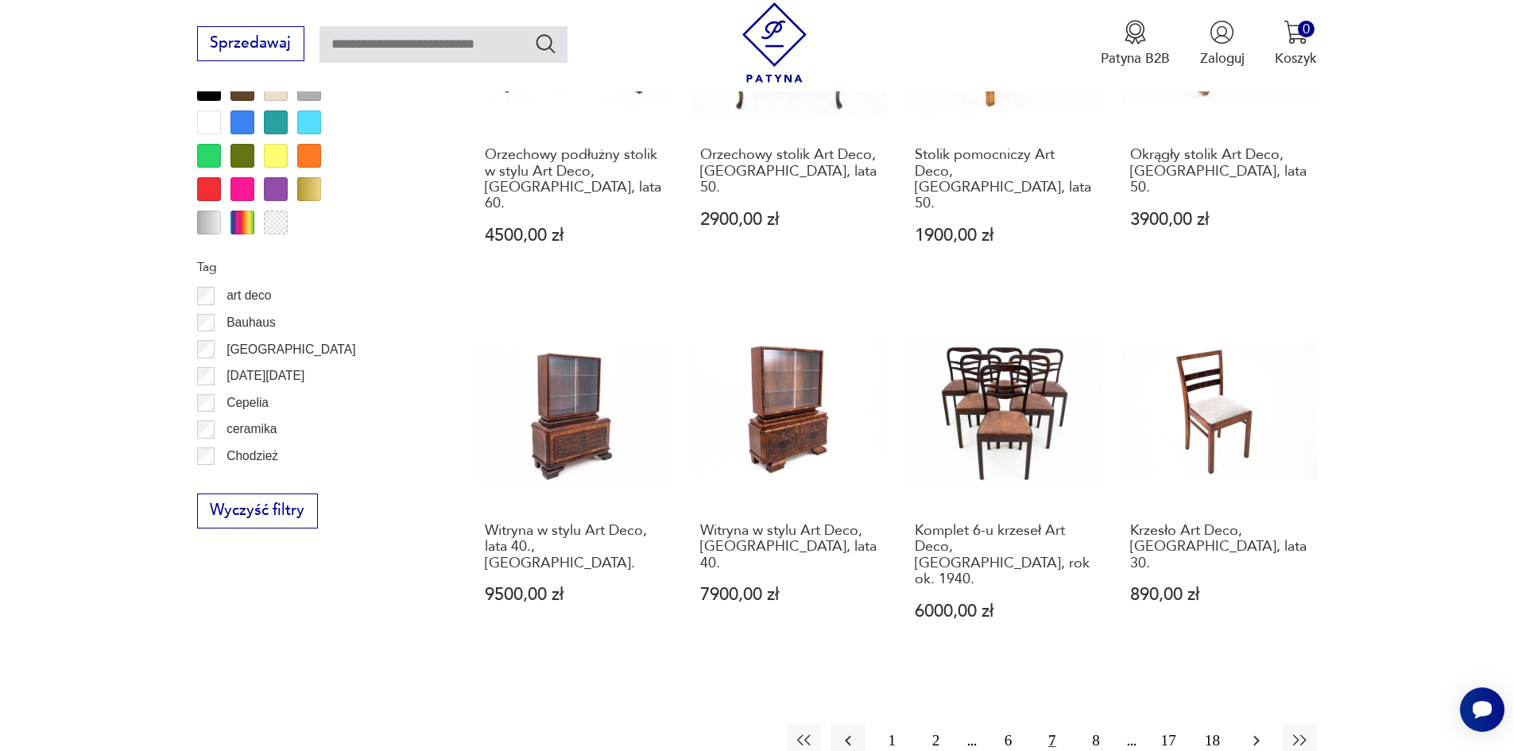
click at [1256, 731] on icon "button" at bounding box center [1256, 740] width 19 height 19
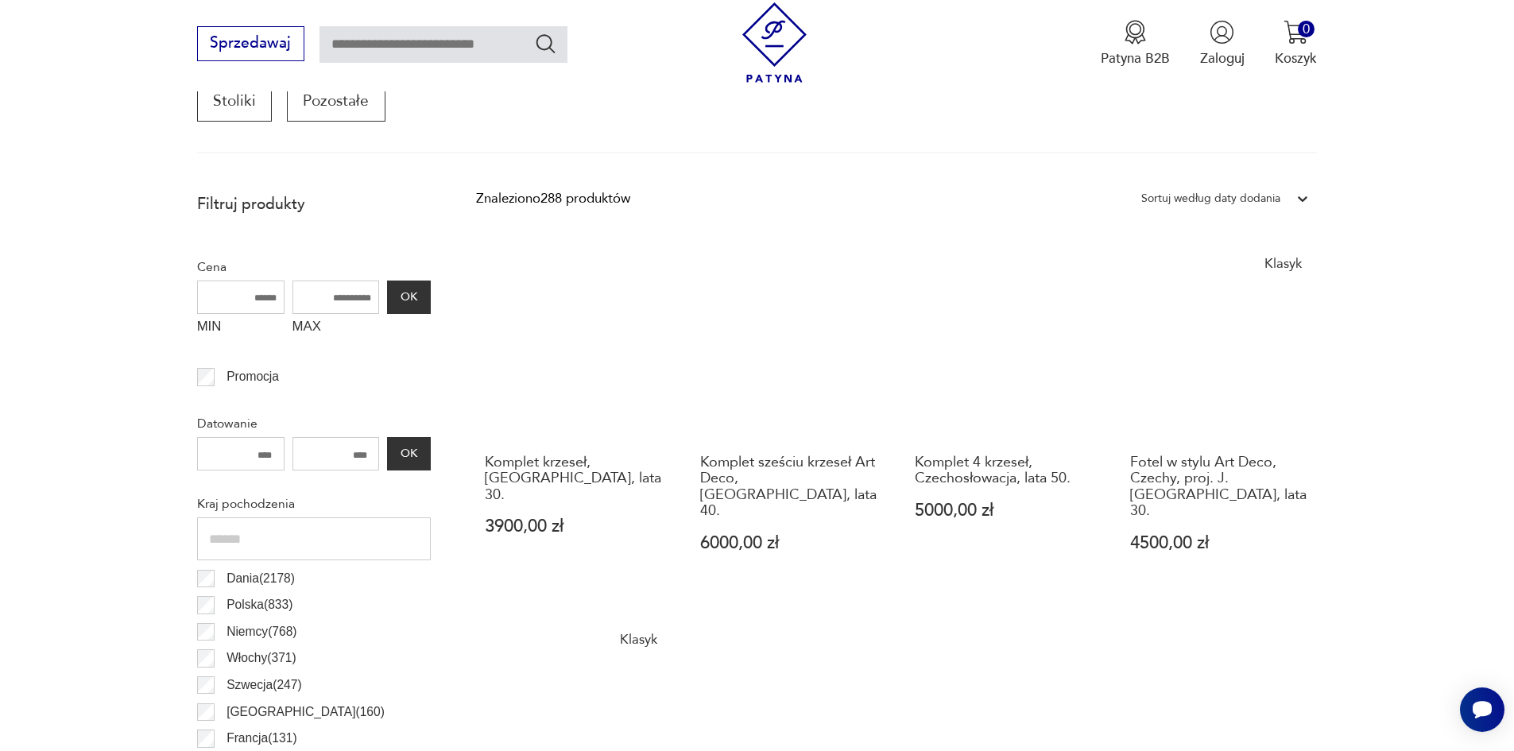
scroll to position [688, 0]
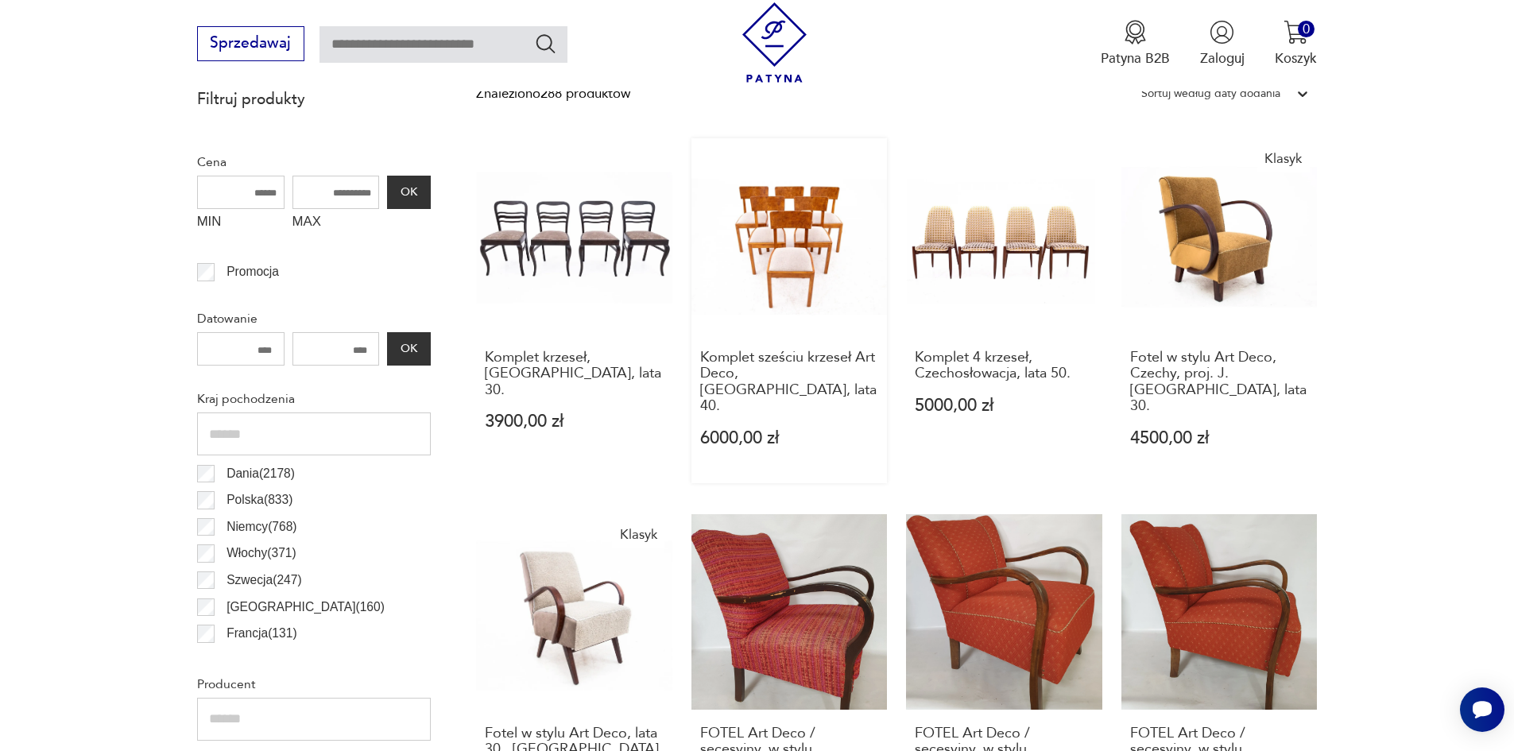
click at [783, 273] on link "Komplet sześciu krzeseł Art Deco, Polska, lata 40. 6000,00 zł" at bounding box center [789, 310] width 196 height 345
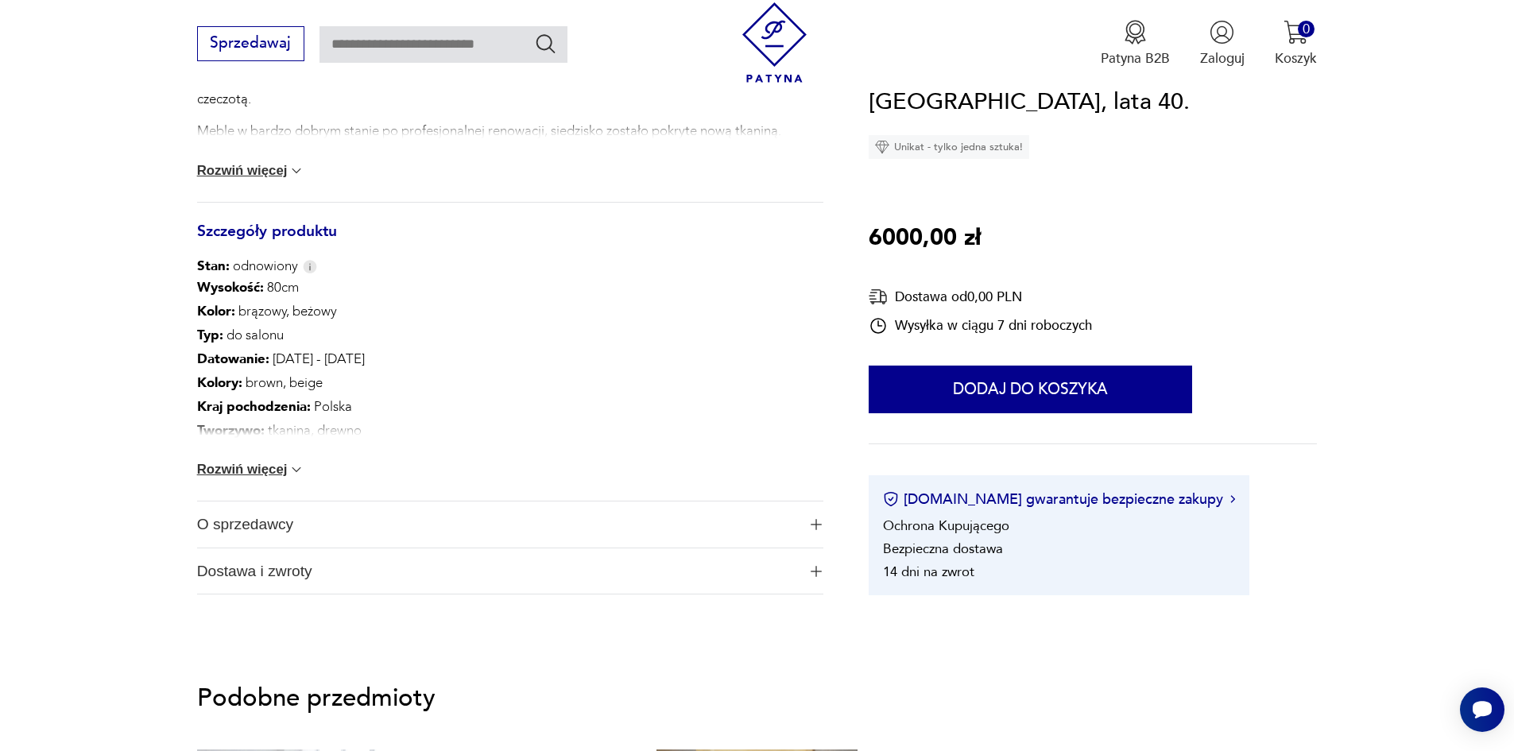
scroll to position [795, 0]
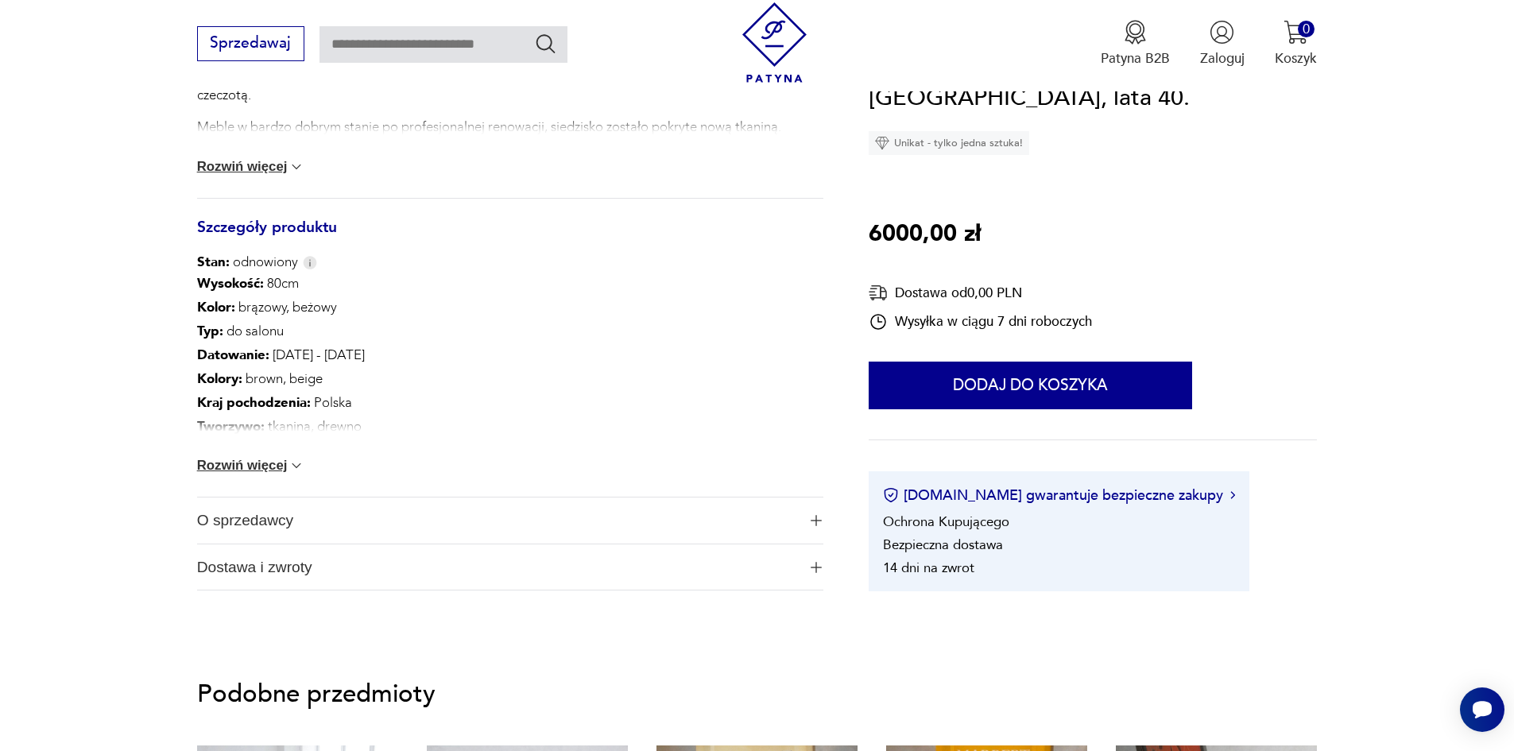
click at [262, 516] on span "O sprzedawcy" at bounding box center [497, 520] width 600 height 46
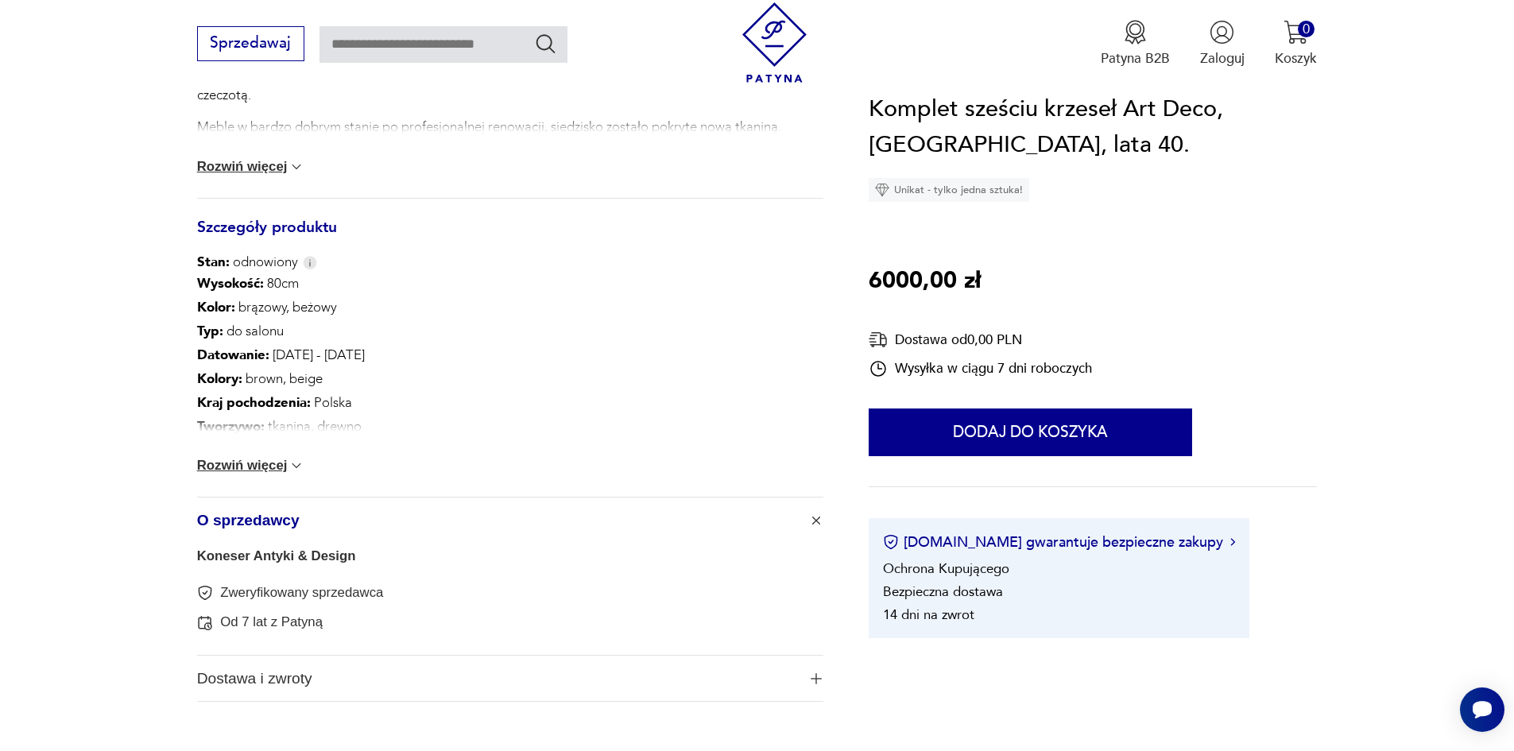
click at [231, 468] on button "Rozwiń więcej" at bounding box center [251, 466] width 108 height 16
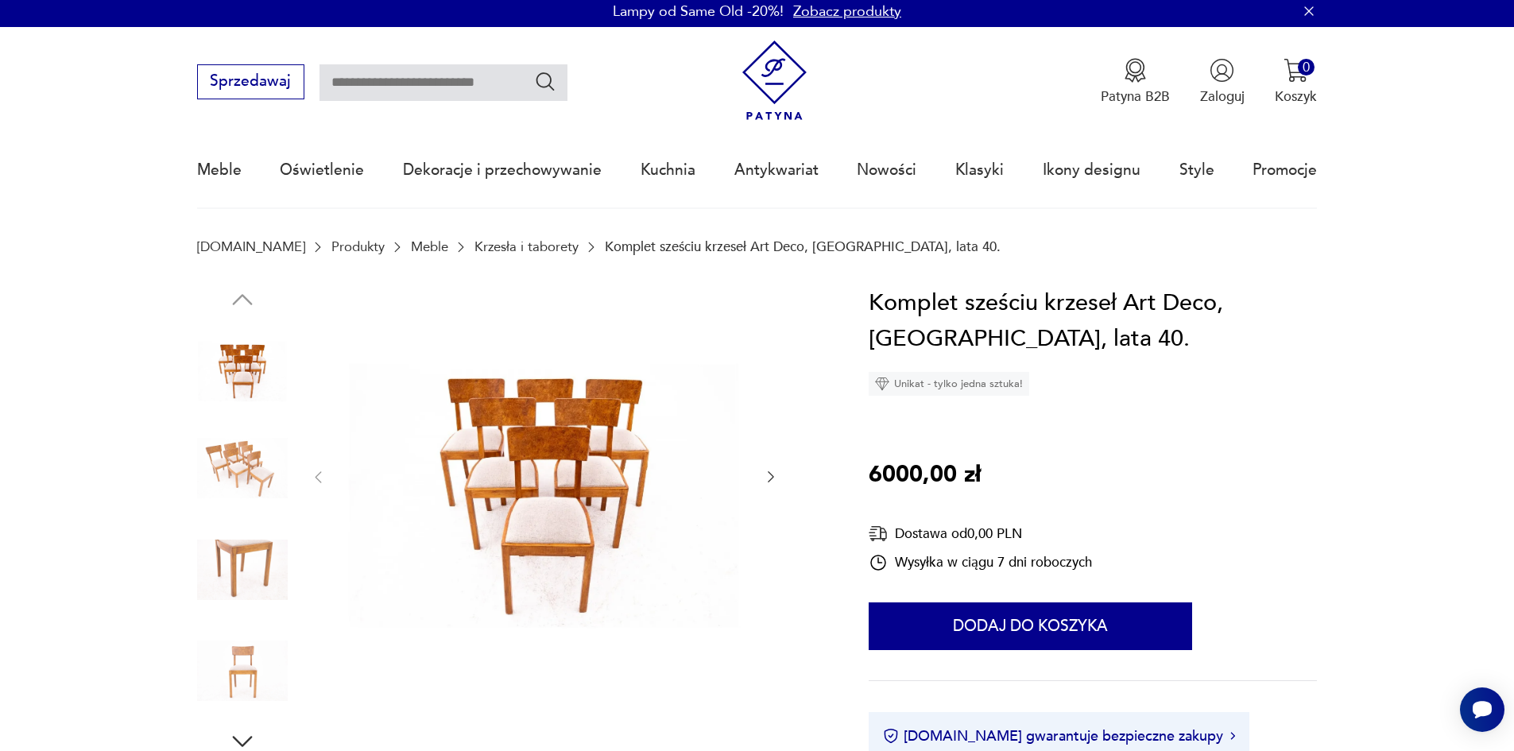
scroll to position [0, 0]
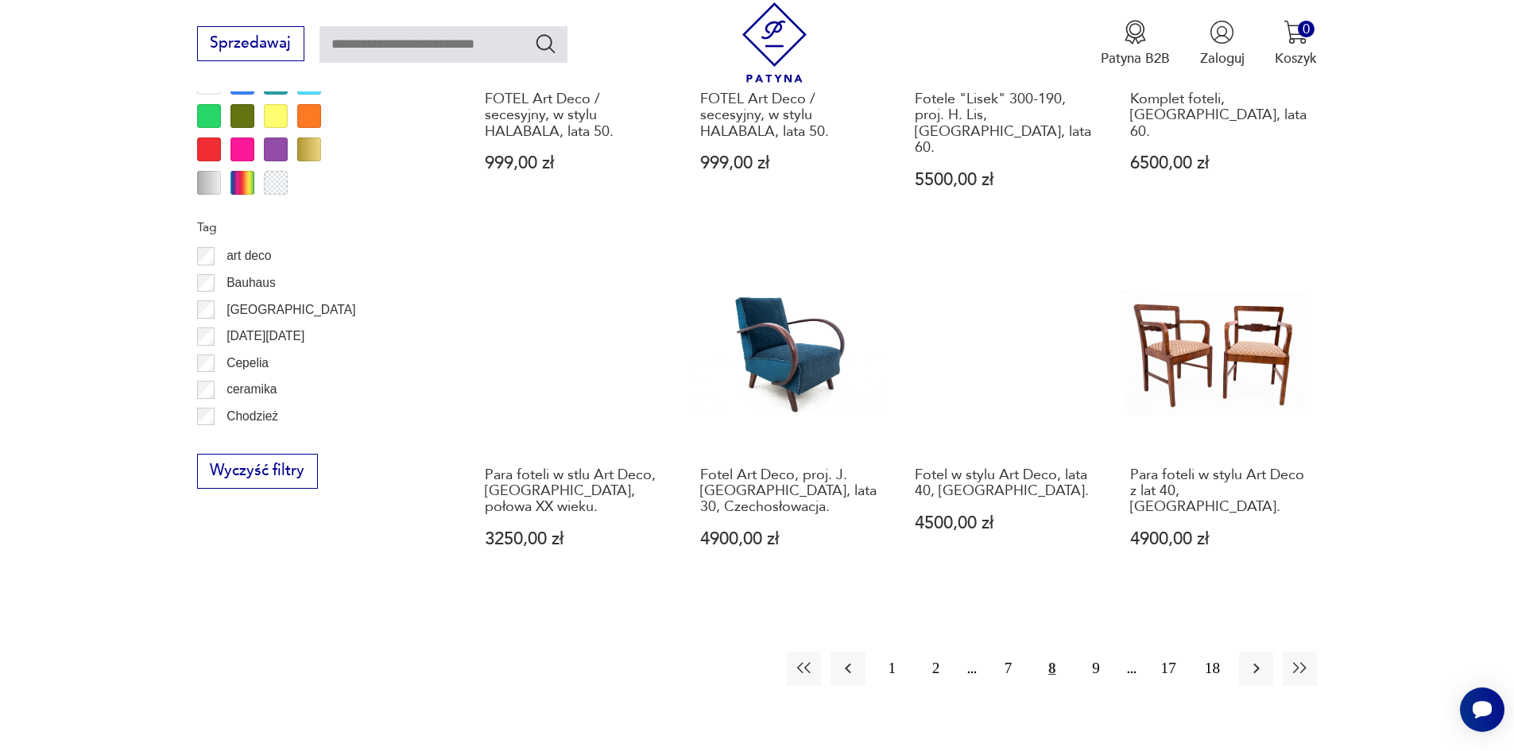
scroll to position [1880, 0]
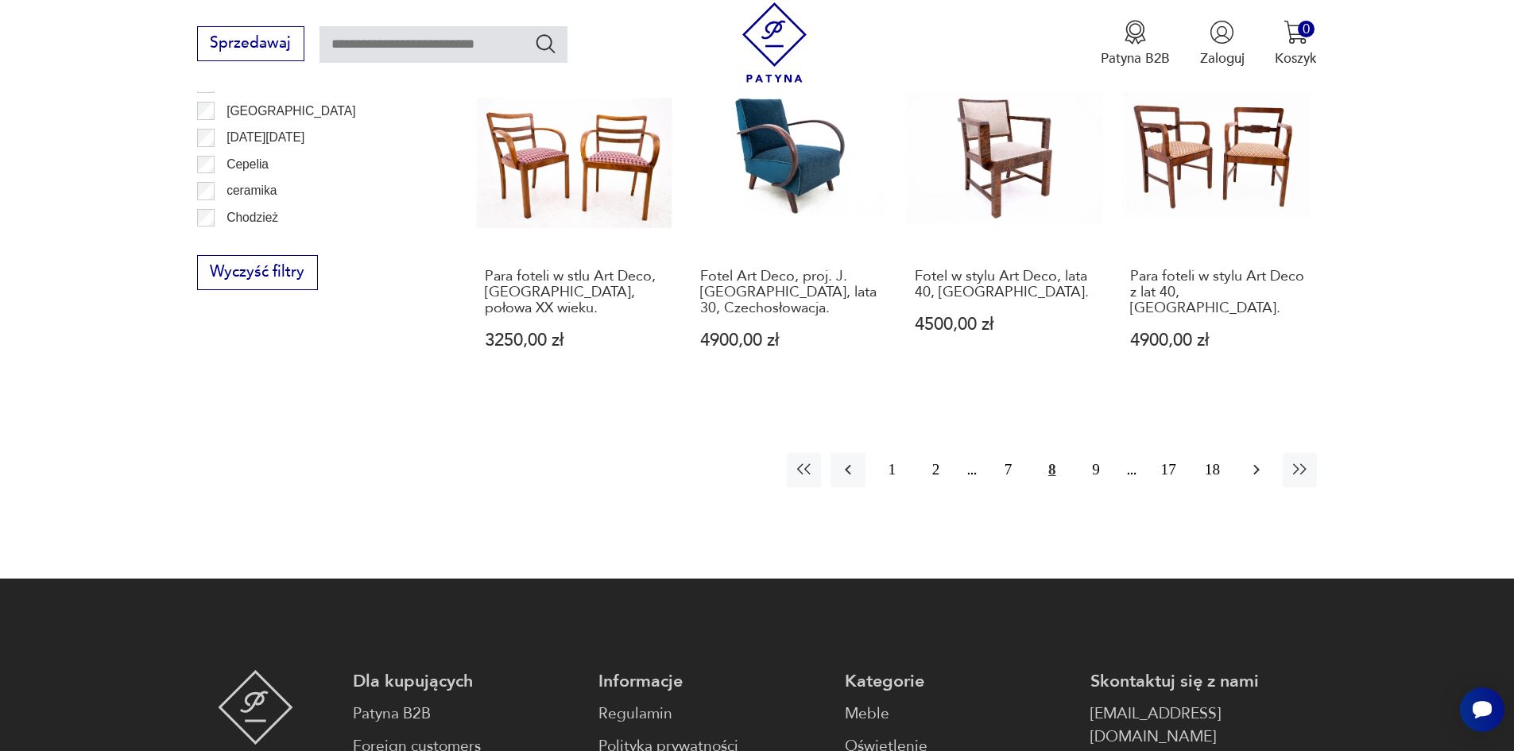
click at [1257, 460] on icon "button" at bounding box center [1256, 469] width 19 height 19
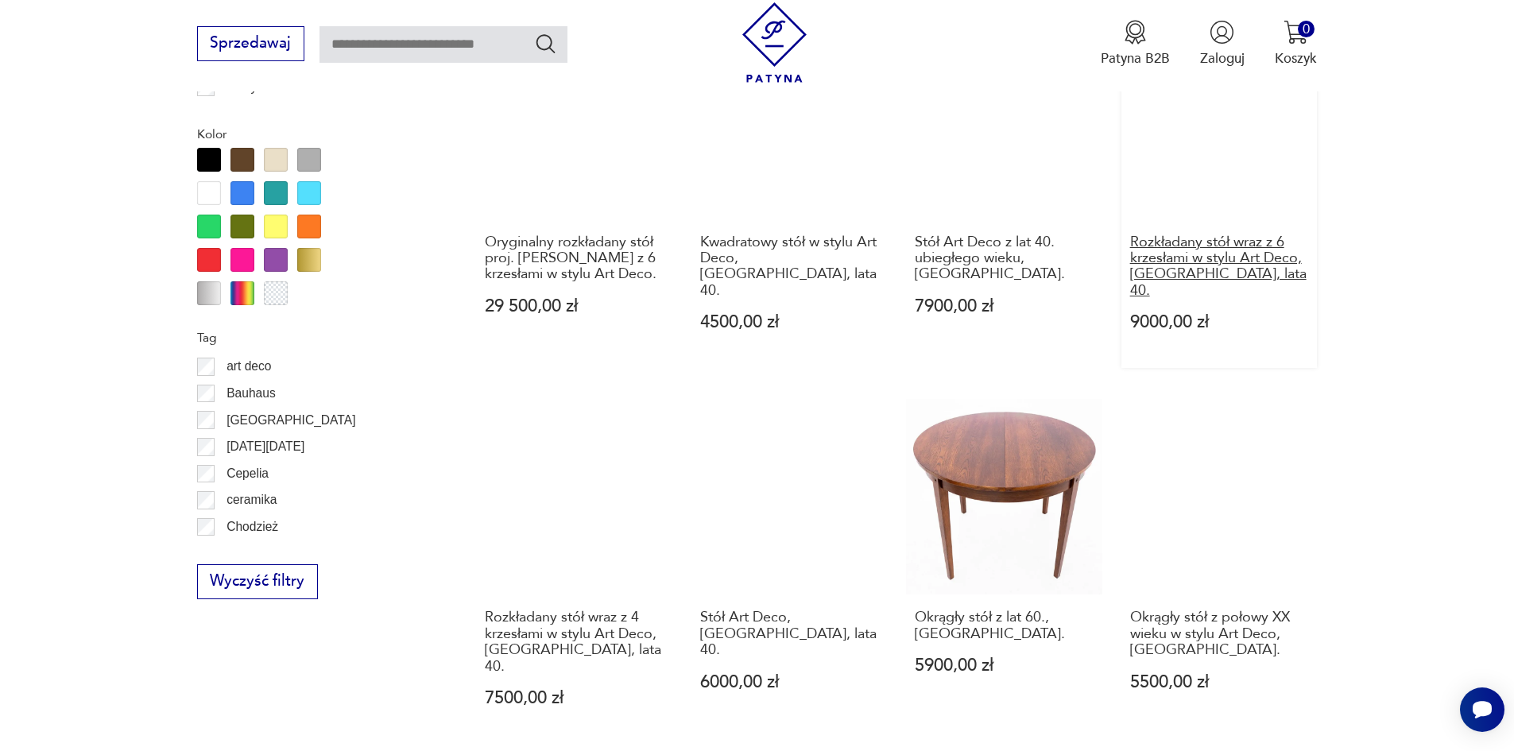
scroll to position [1721, 0]
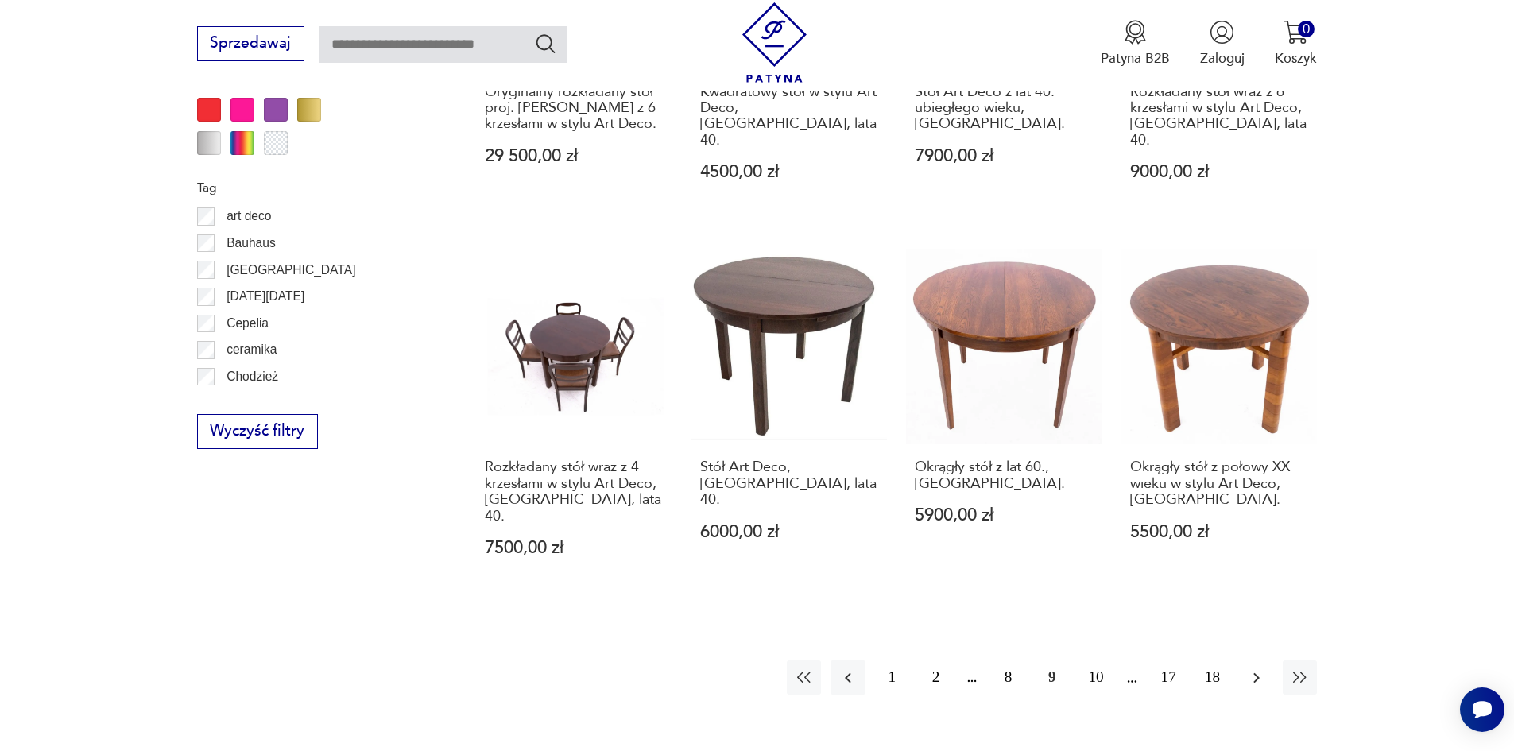
click at [1254, 668] on icon "button" at bounding box center [1256, 677] width 19 height 19
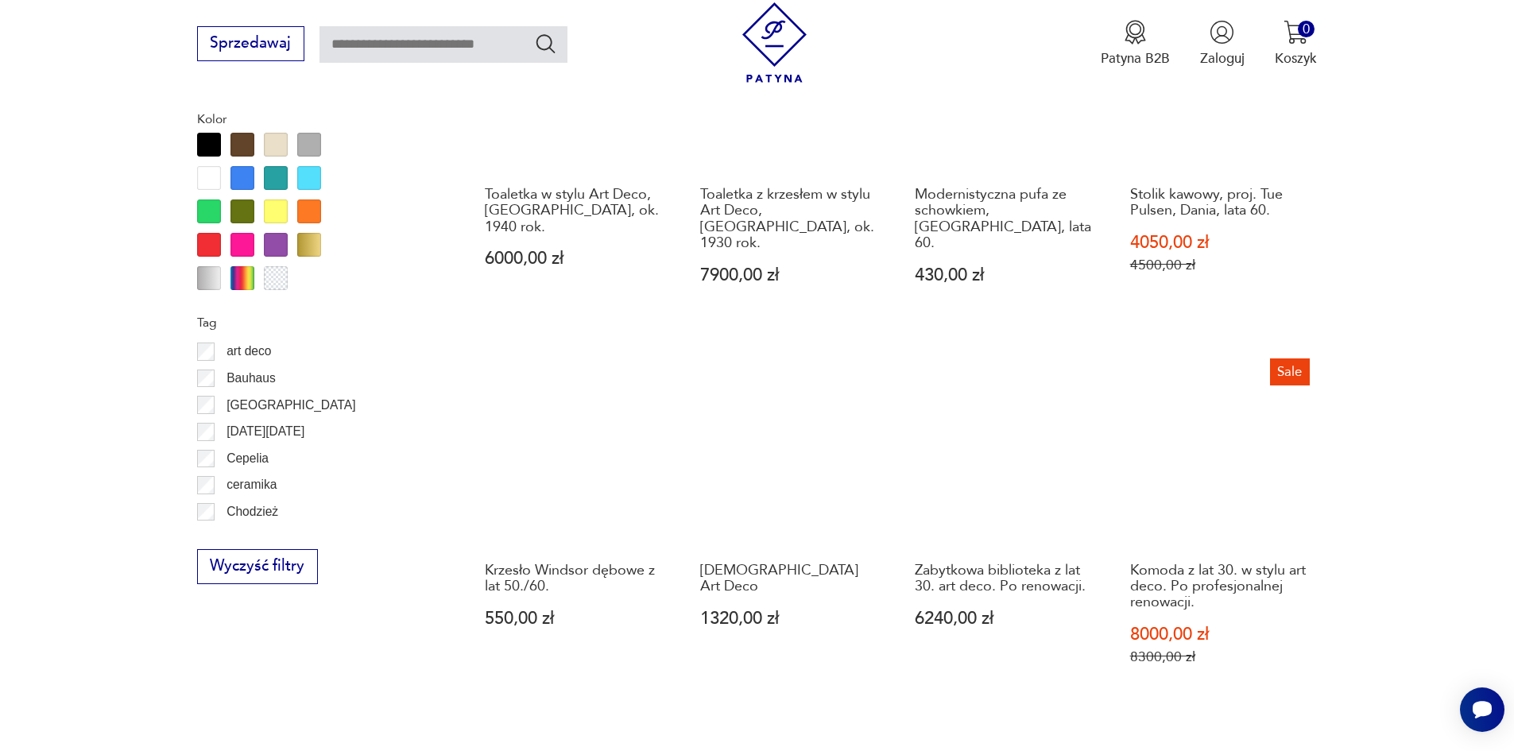
scroll to position [1721, 0]
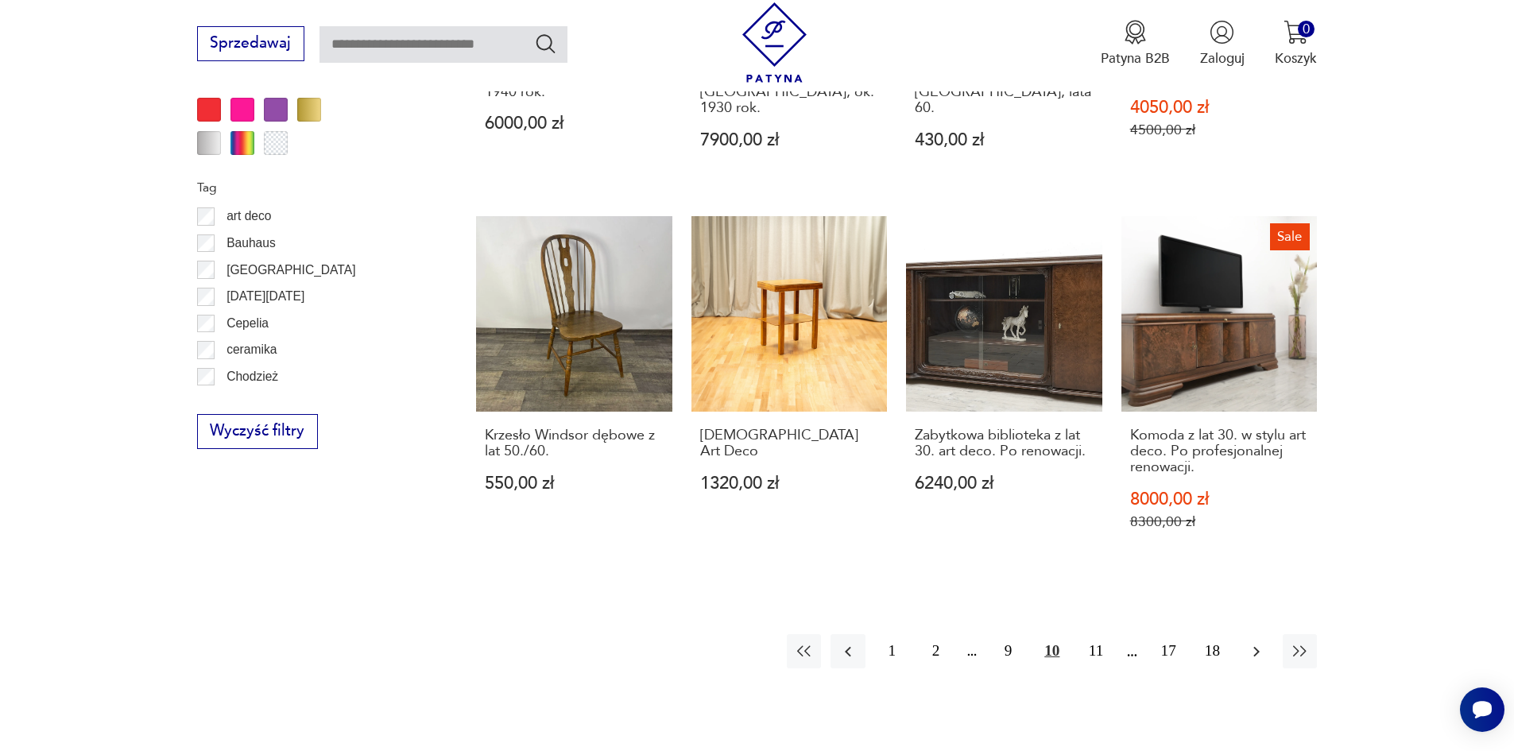
click at [1260, 642] on icon "button" at bounding box center [1256, 651] width 19 height 19
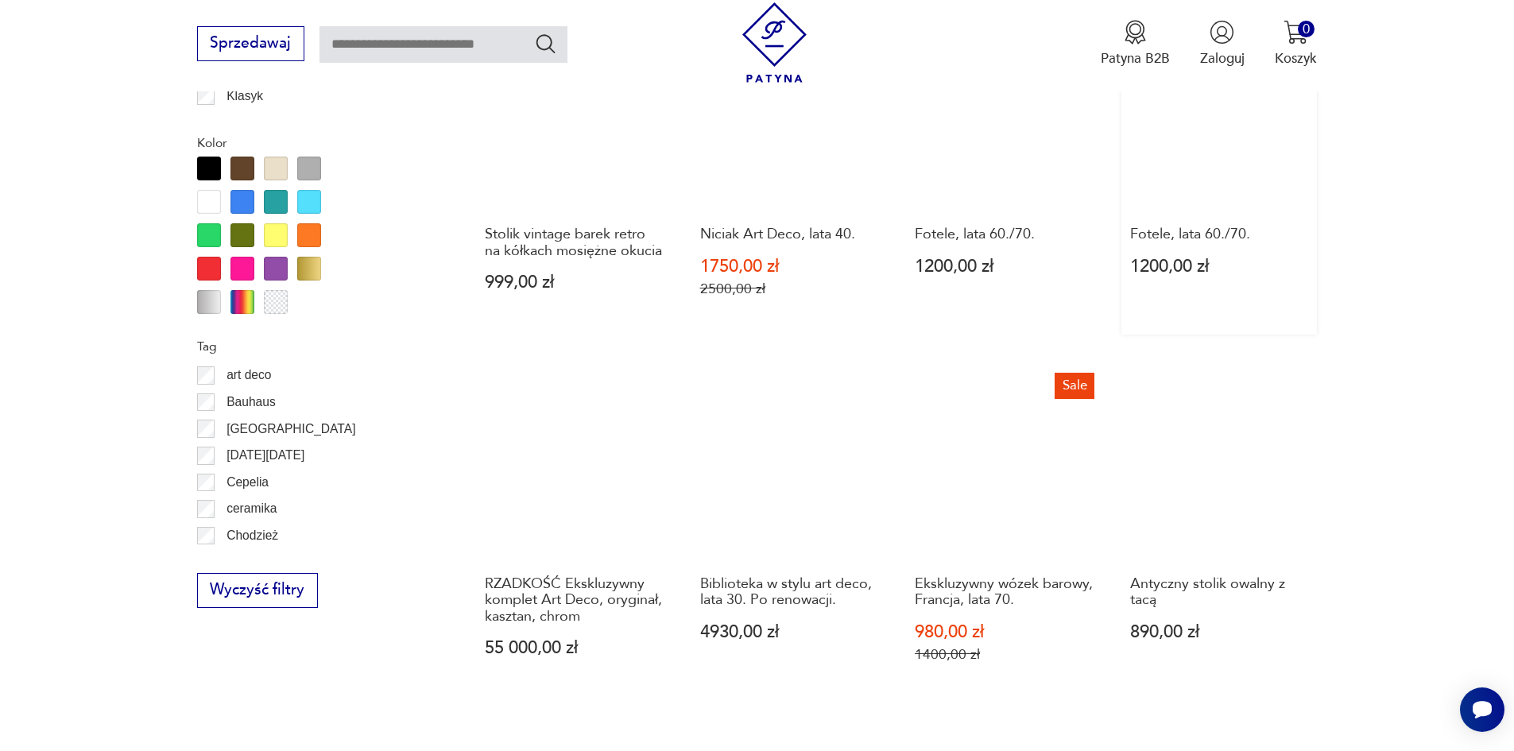
scroll to position [1642, 0]
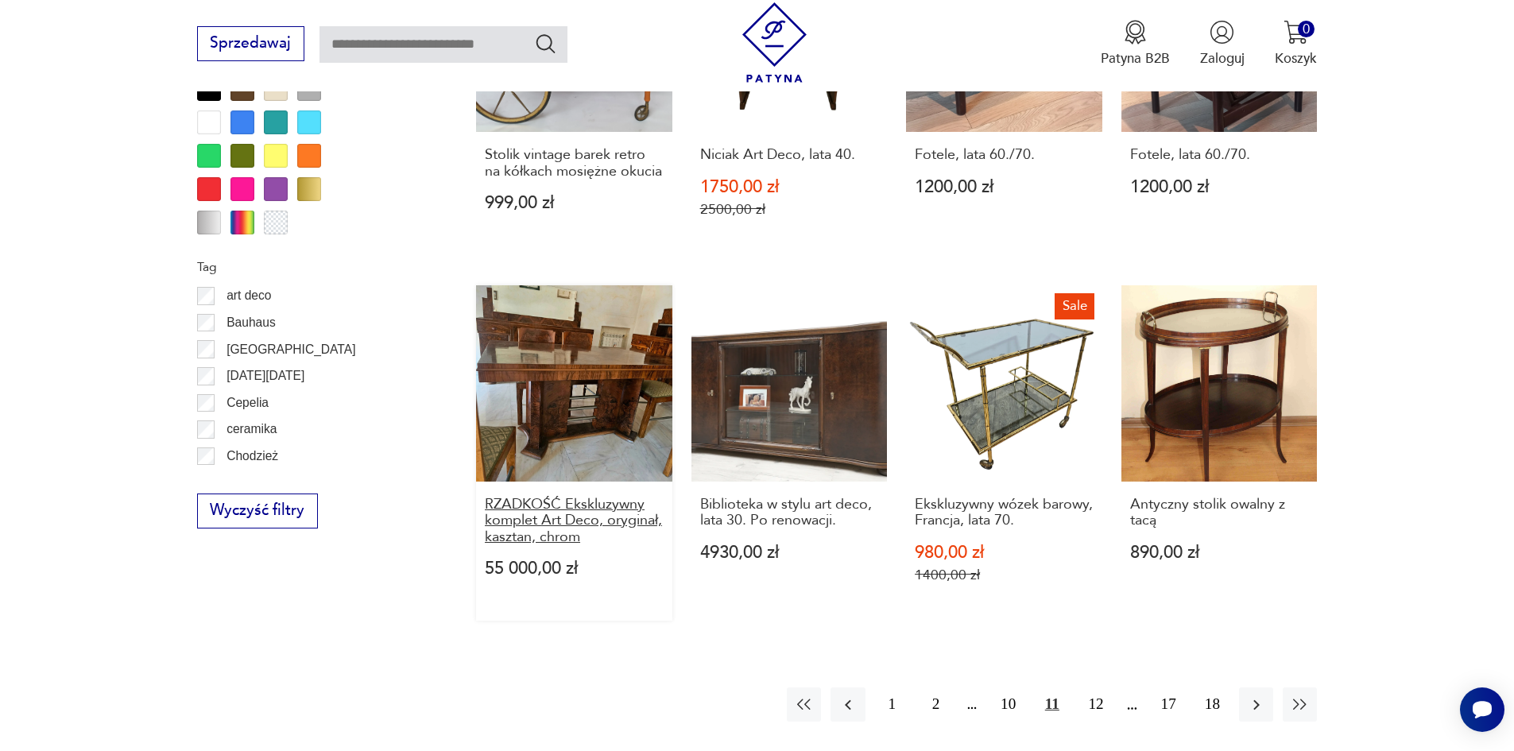
click at [620, 497] on h3 "RZADKOŚĆ Ekskluzywny komplet Art Deco, oryginał, kasztan, chrom" at bounding box center [574, 521] width 179 height 48
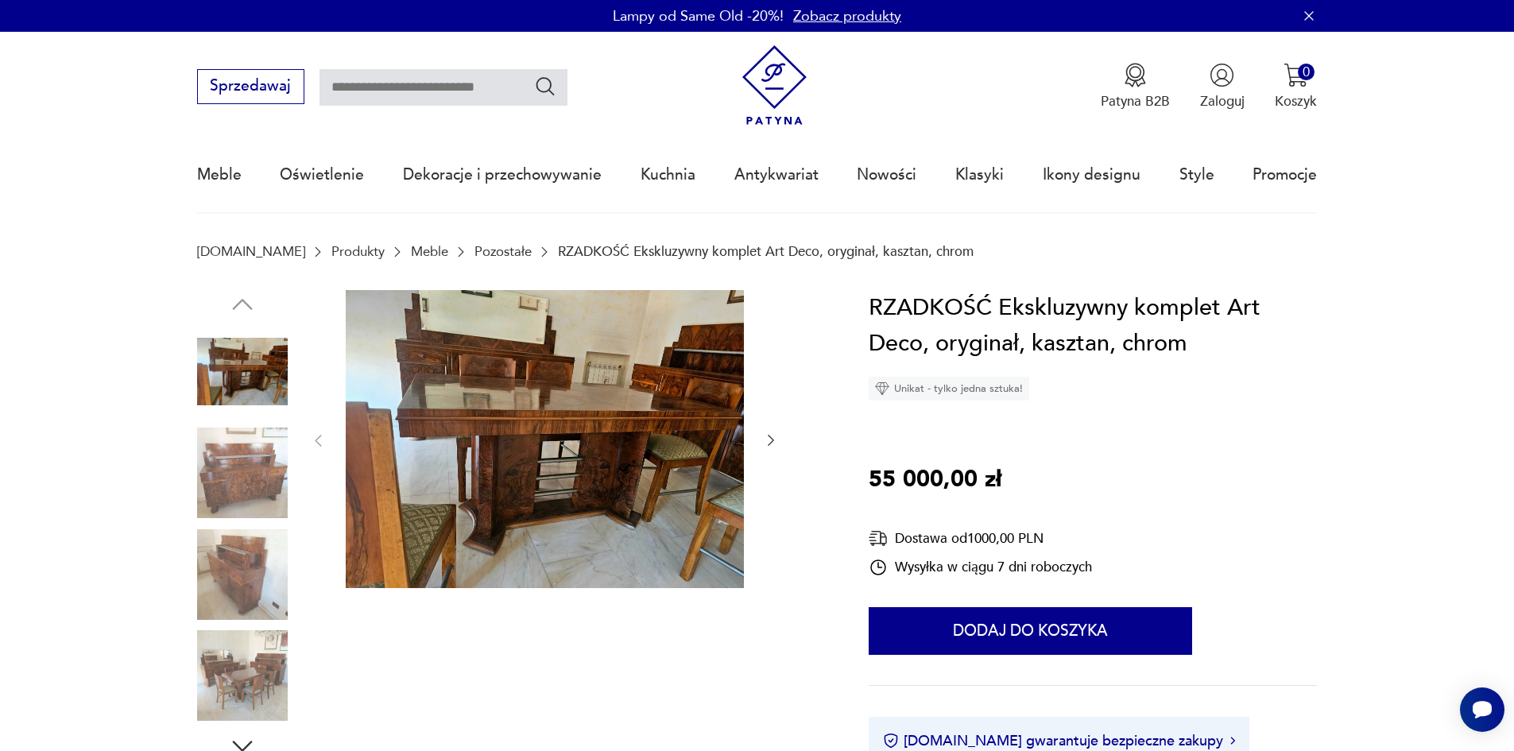
click at [582, 416] on img at bounding box center [545, 439] width 398 height 299
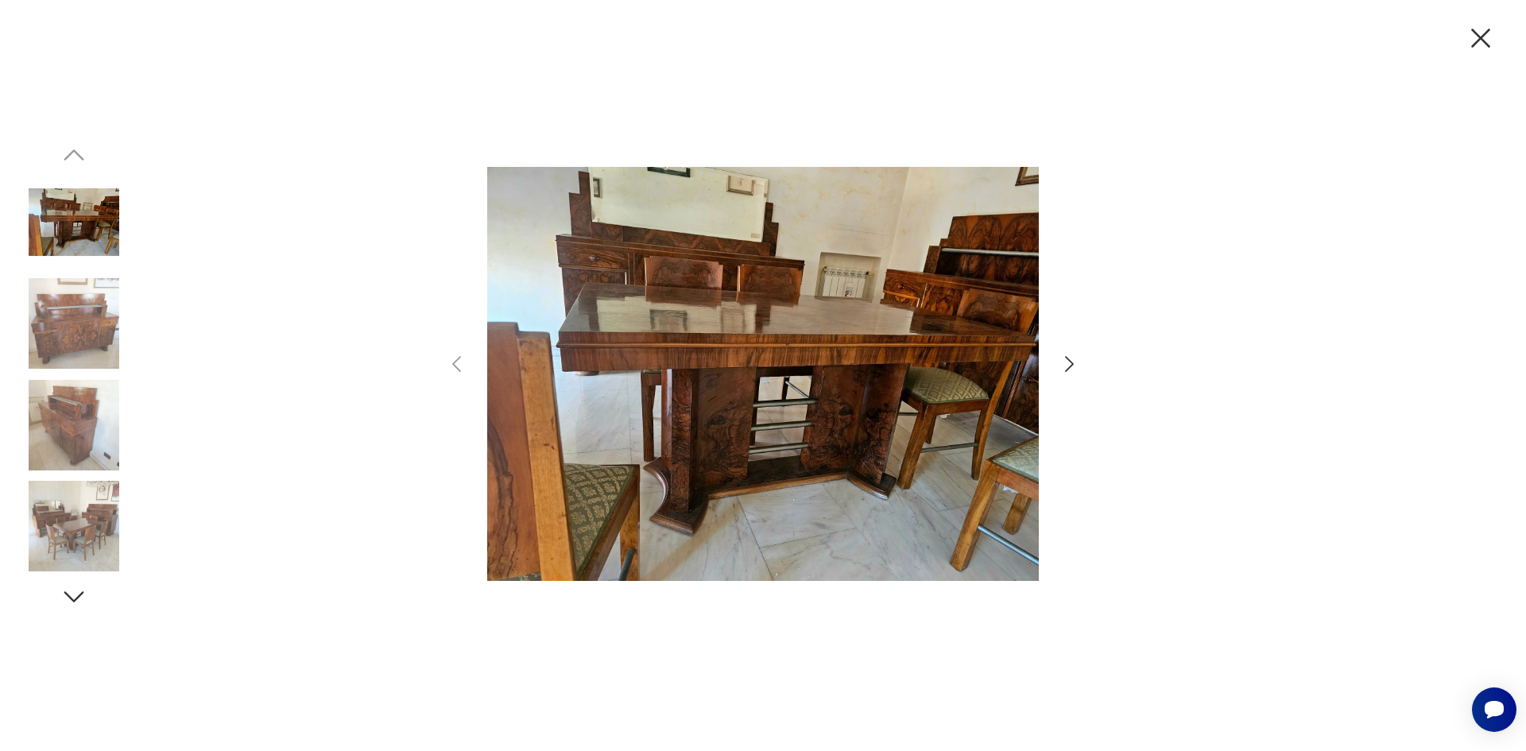
click at [1069, 367] on icon "button" at bounding box center [1069, 364] width 9 height 16
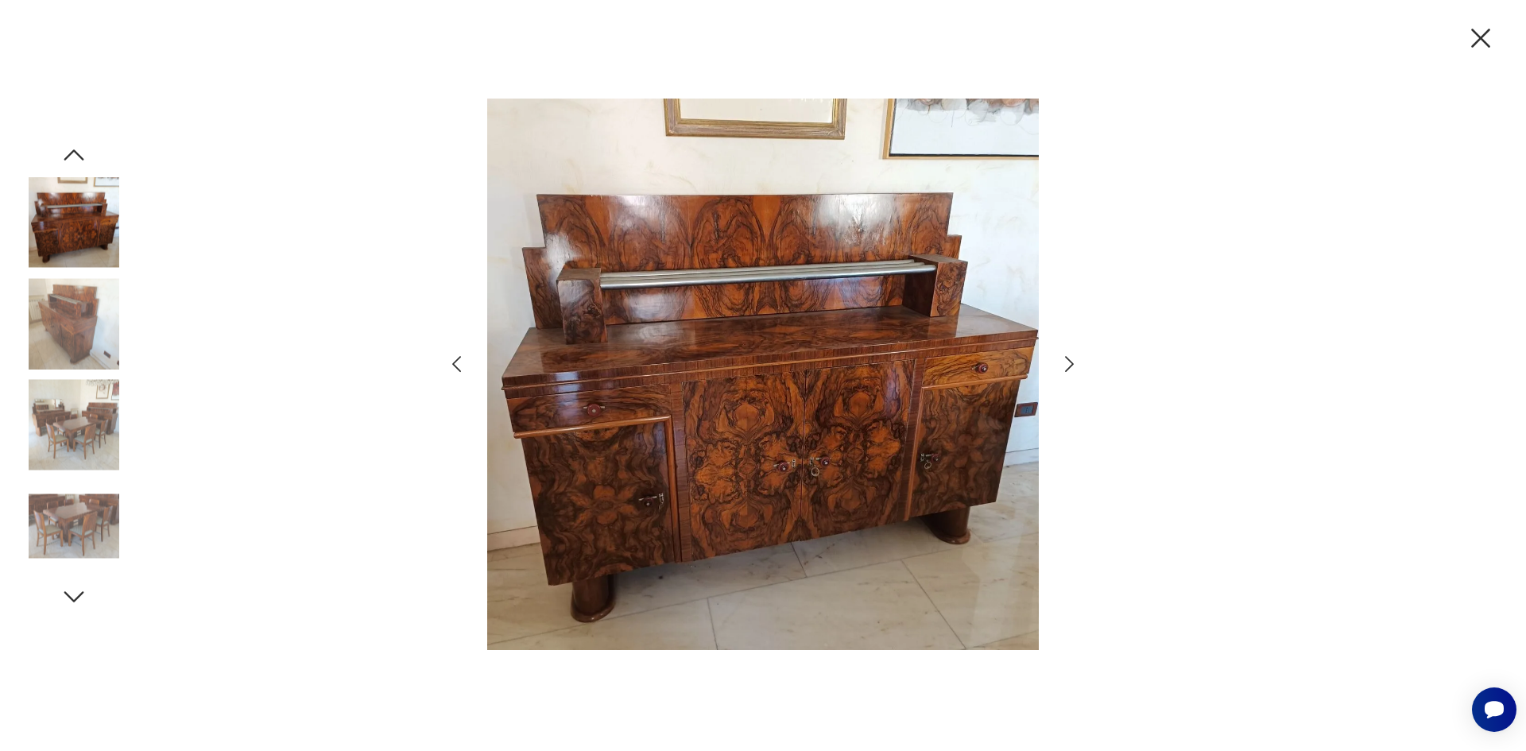
click at [1069, 367] on icon "button" at bounding box center [1069, 364] width 9 height 16
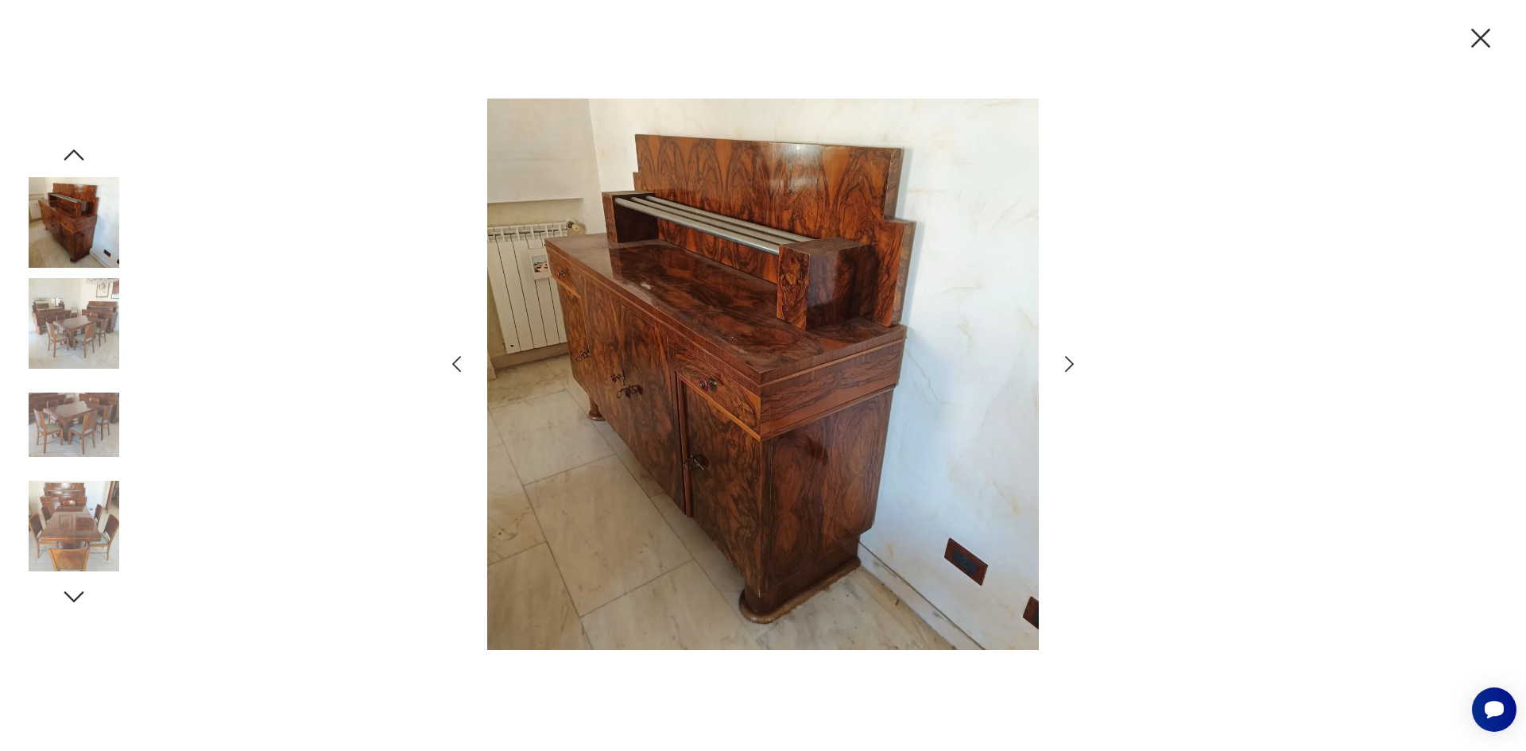
click at [1069, 367] on icon "button" at bounding box center [1069, 364] width 9 height 16
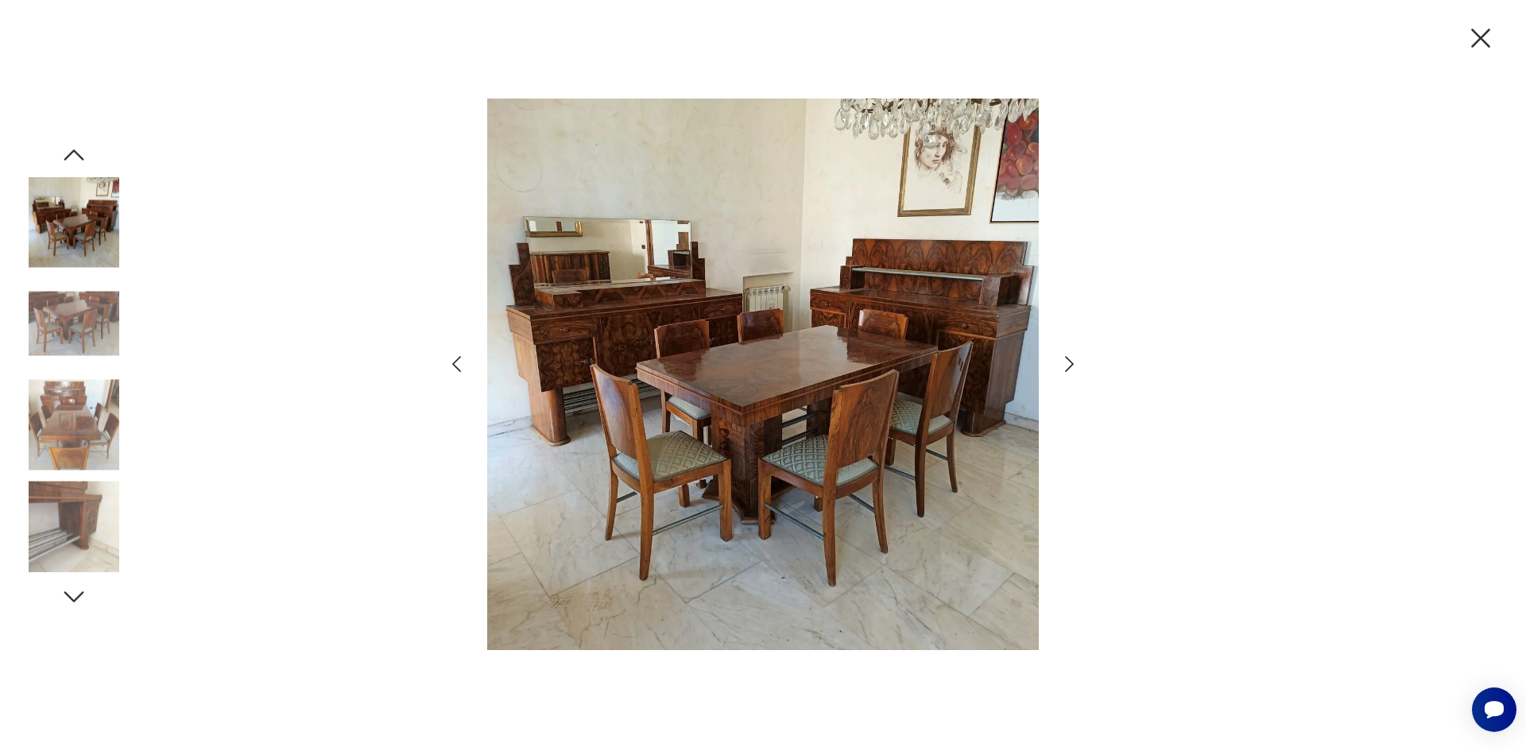
click at [1069, 367] on icon "button" at bounding box center [1069, 364] width 9 height 16
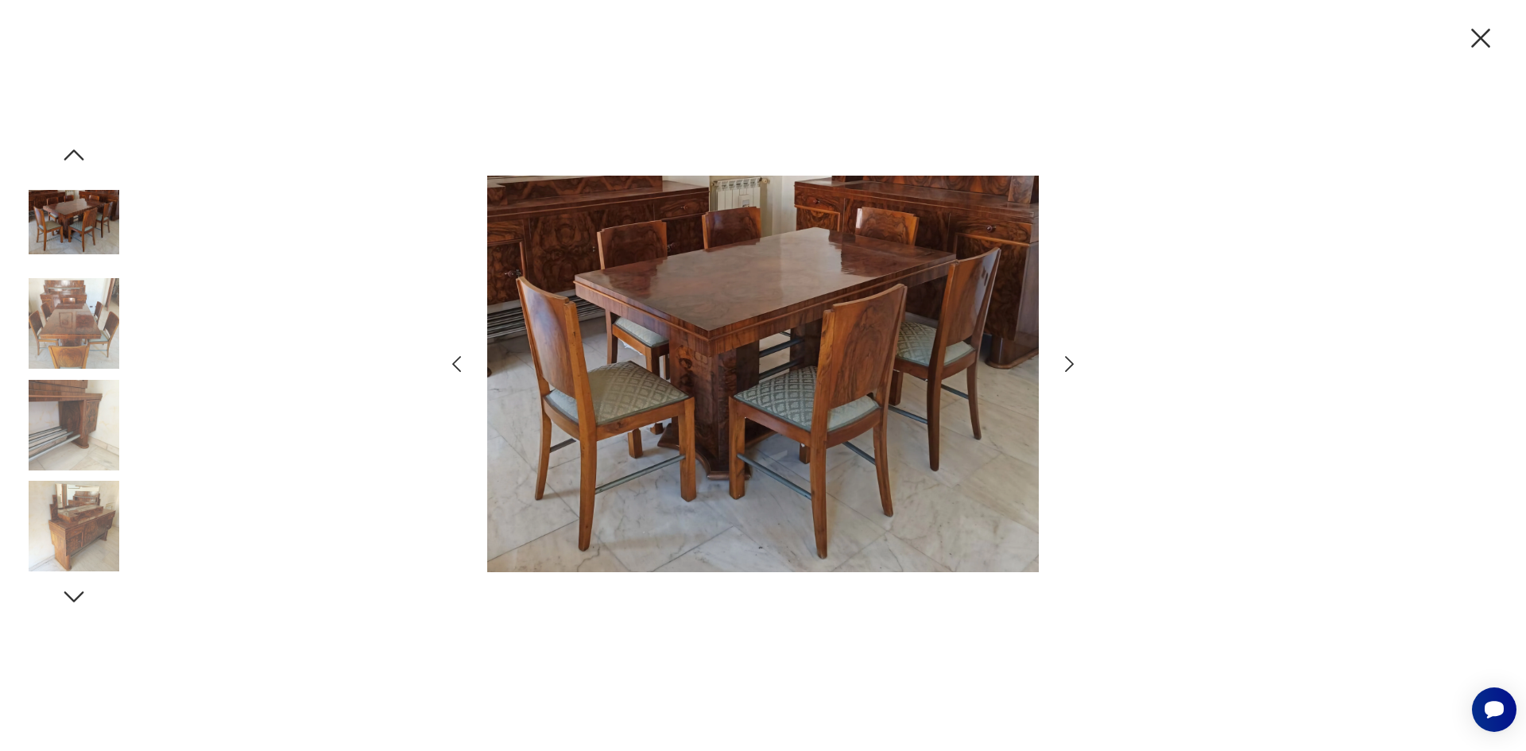
click at [1069, 367] on icon "button" at bounding box center [1069, 364] width 9 height 16
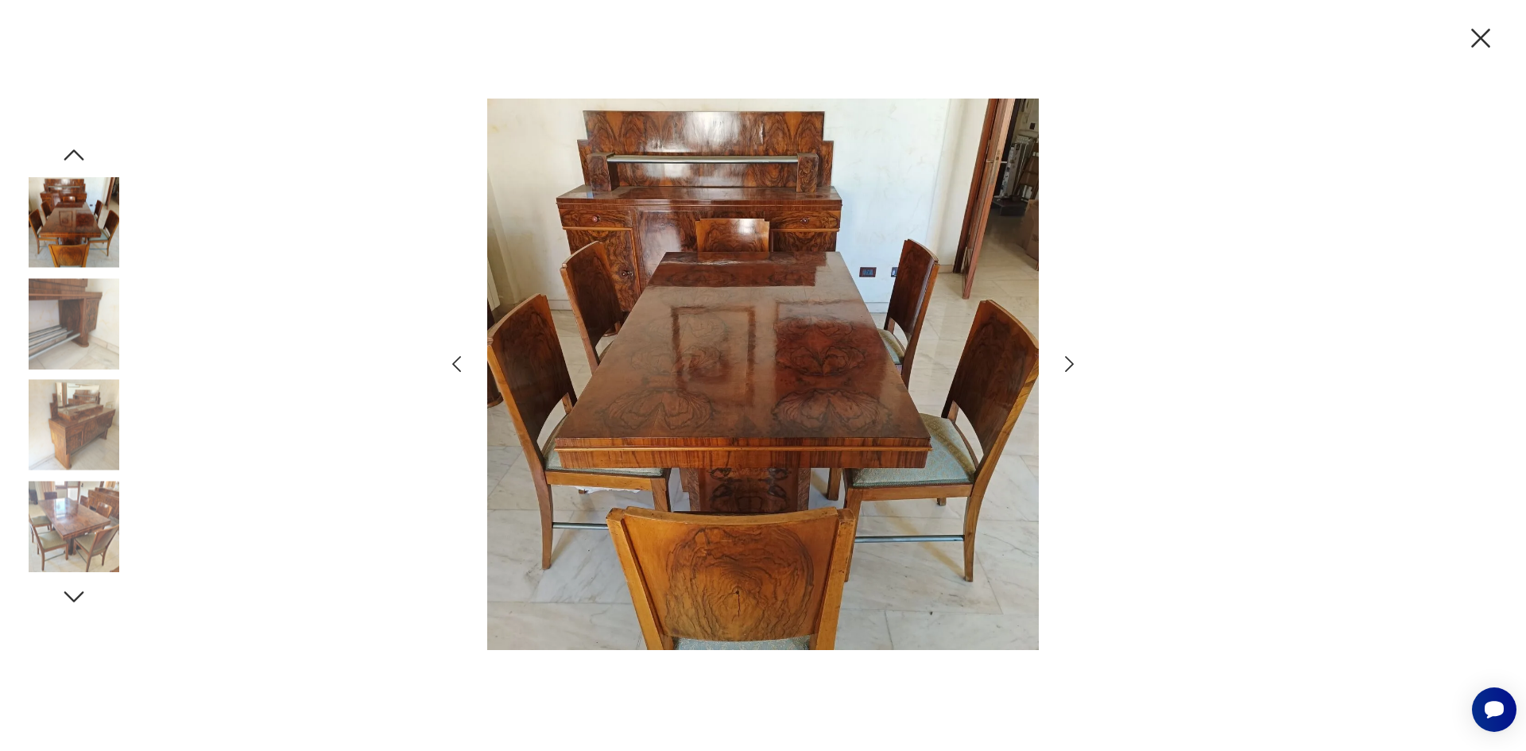
click at [1069, 367] on icon "button" at bounding box center [1069, 364] width 9 height 16
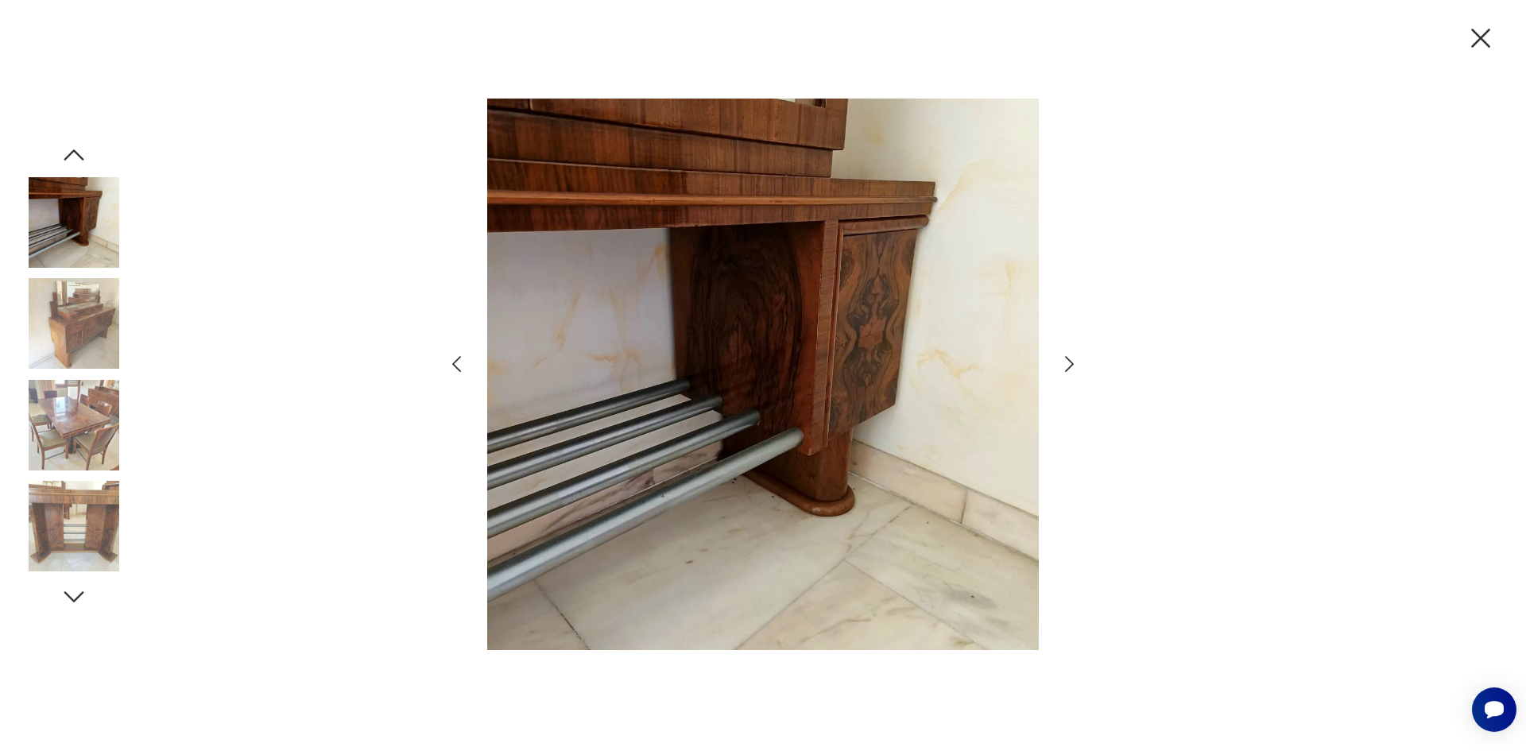
click at [1069, 367] on icon "button" at bounding box center [1069, 364] width 9 height 16
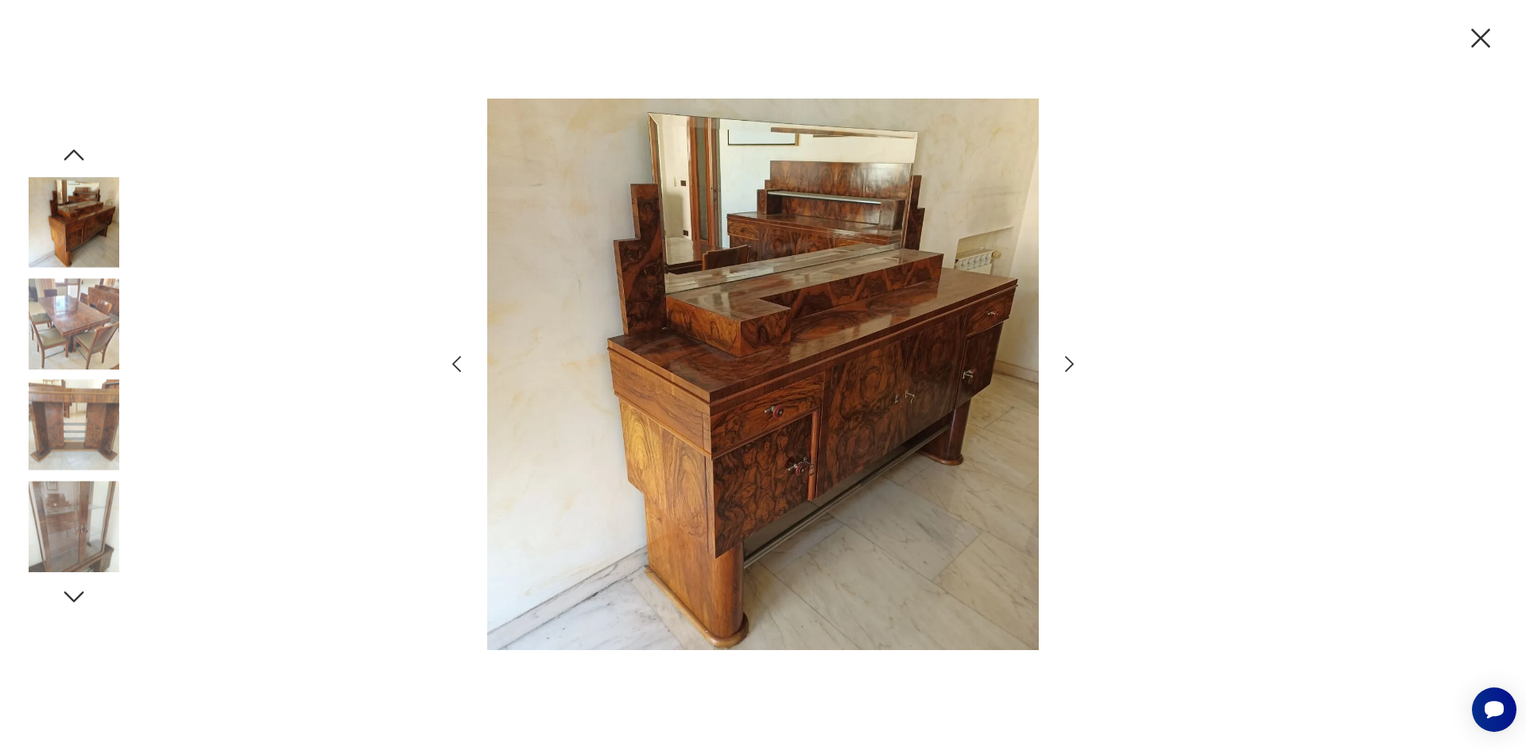
click at [1069, 367] on icon "button" at bounding box center [1069, 364] width 9 height 16
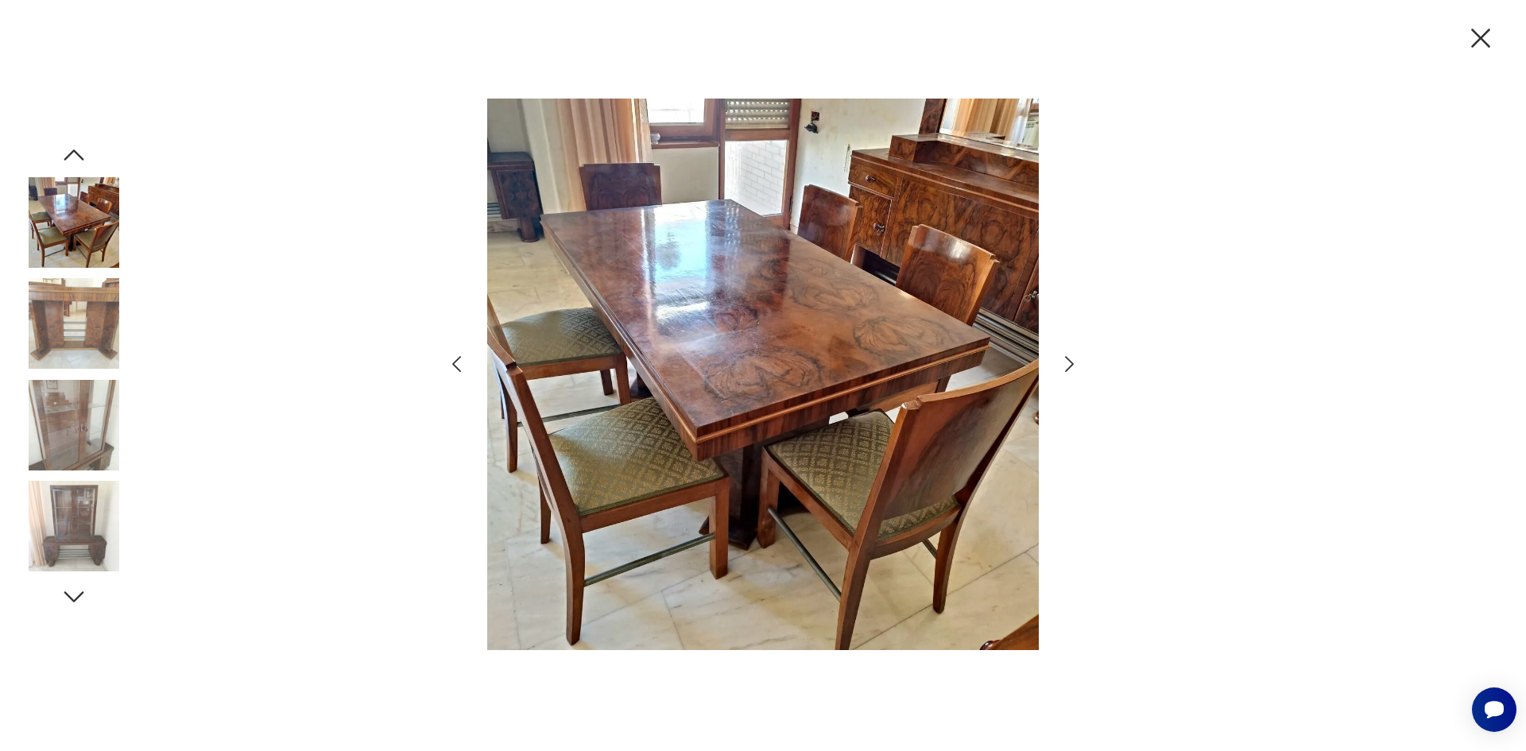
click at [1064, 365] on icon "button" at bounding box center [1069, 364] width 23 height 23
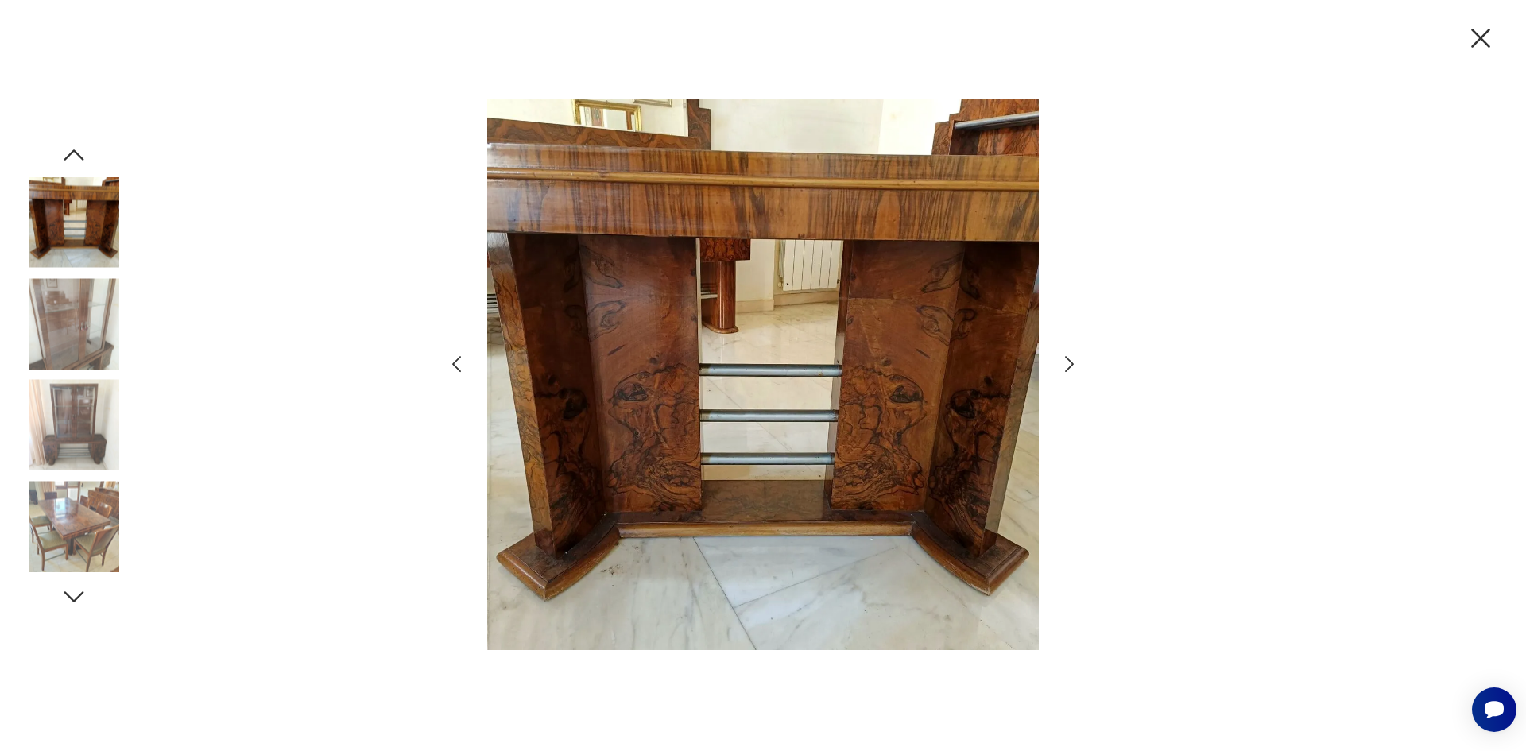
click at [1064, 365] on icon "button" at bounding box center [1069, 364] width 23 height 23
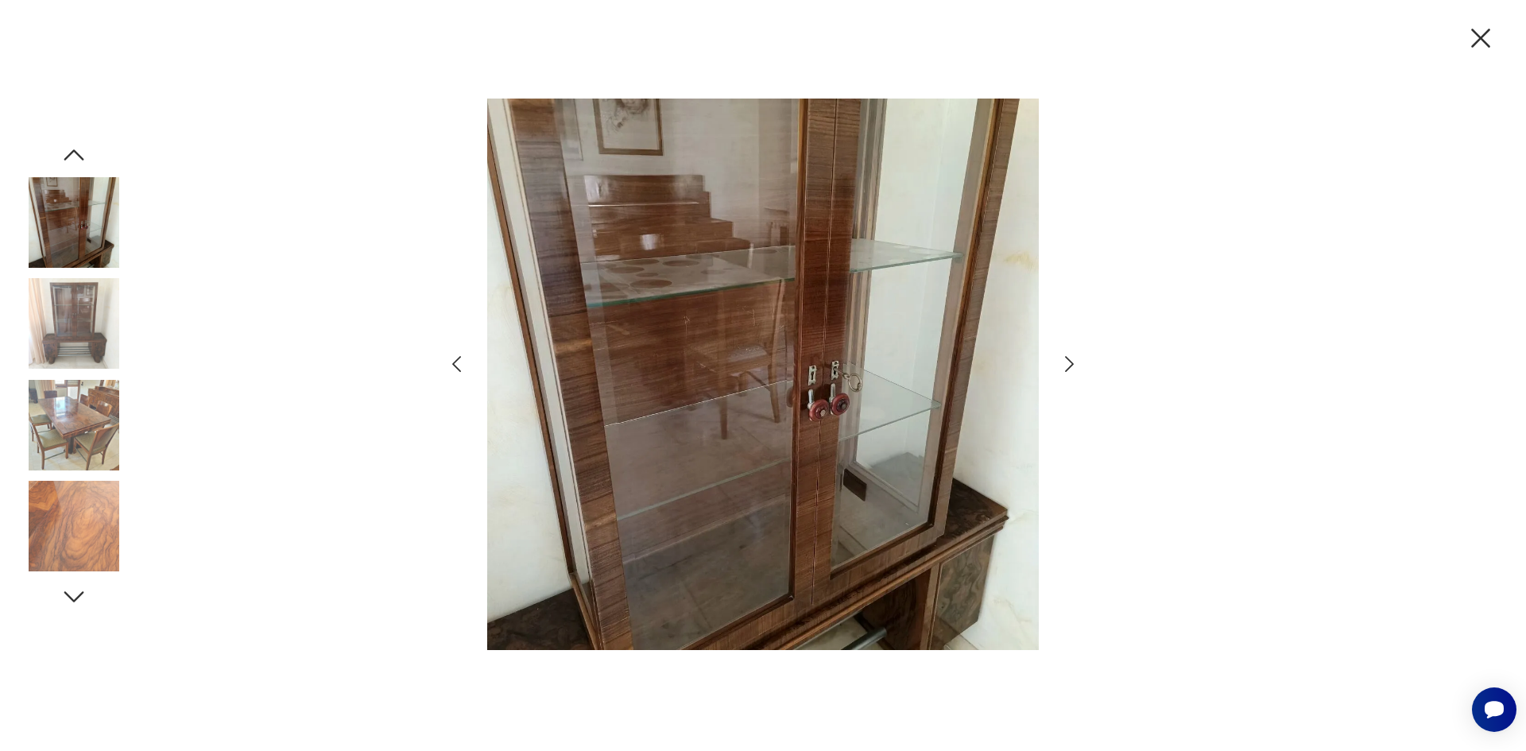
click at [1064, 365] on icon "button" at bounding box center [1069, 364] width 23 height 23
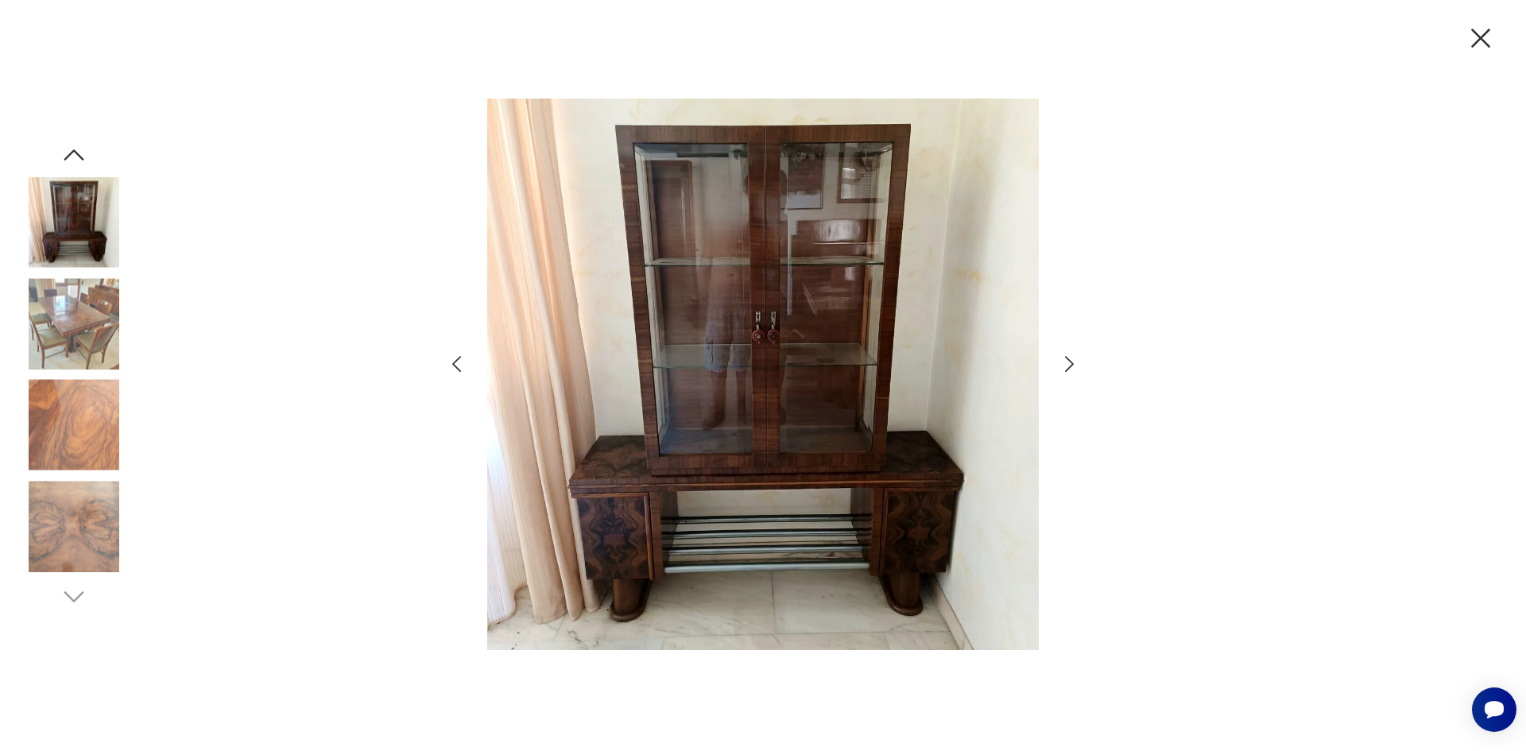
click at [1064, 365] on icon "button" at bounding box center [1069, 364] width 23 height 23
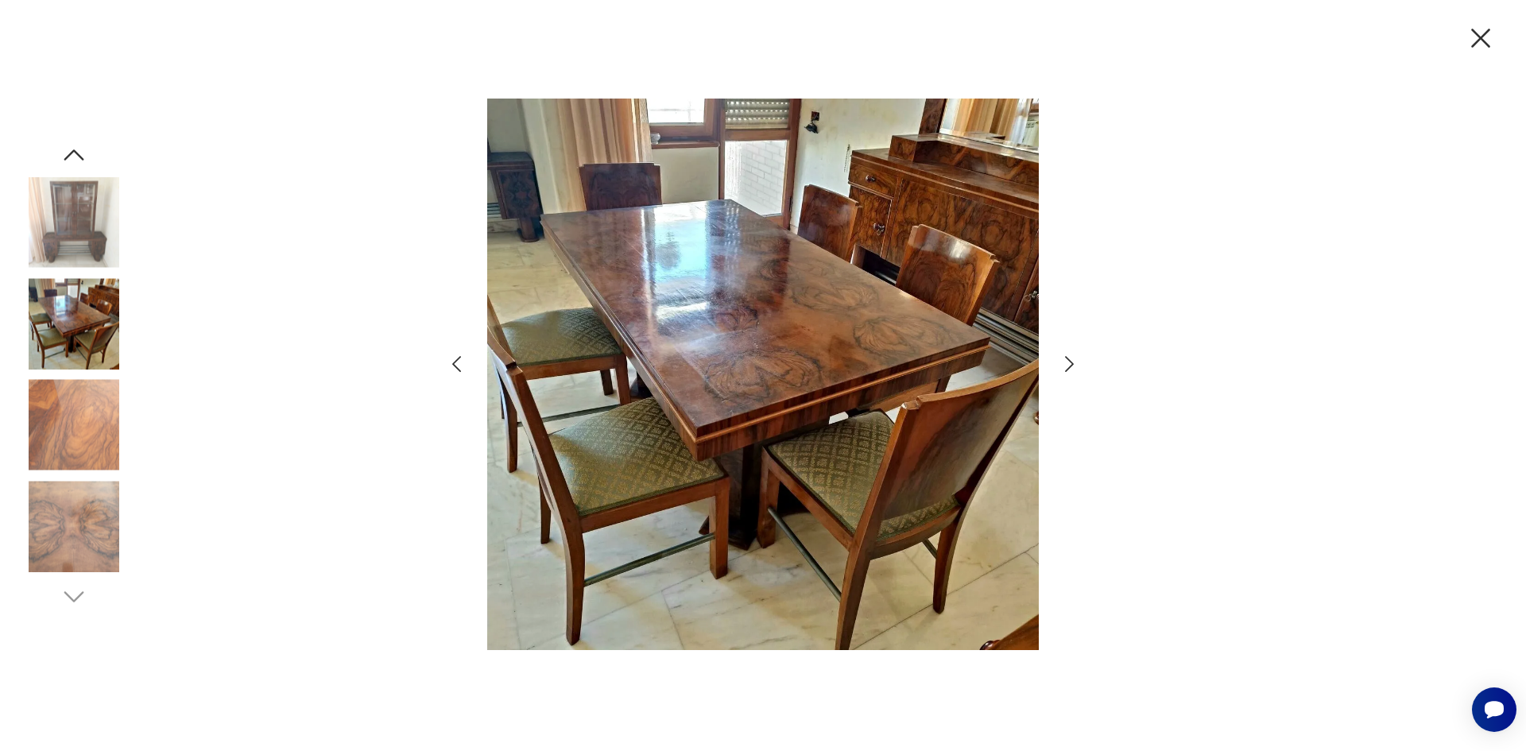
click at [1064, 365] on icon "button" at bounding box center [1069, 364] width 23 height 23
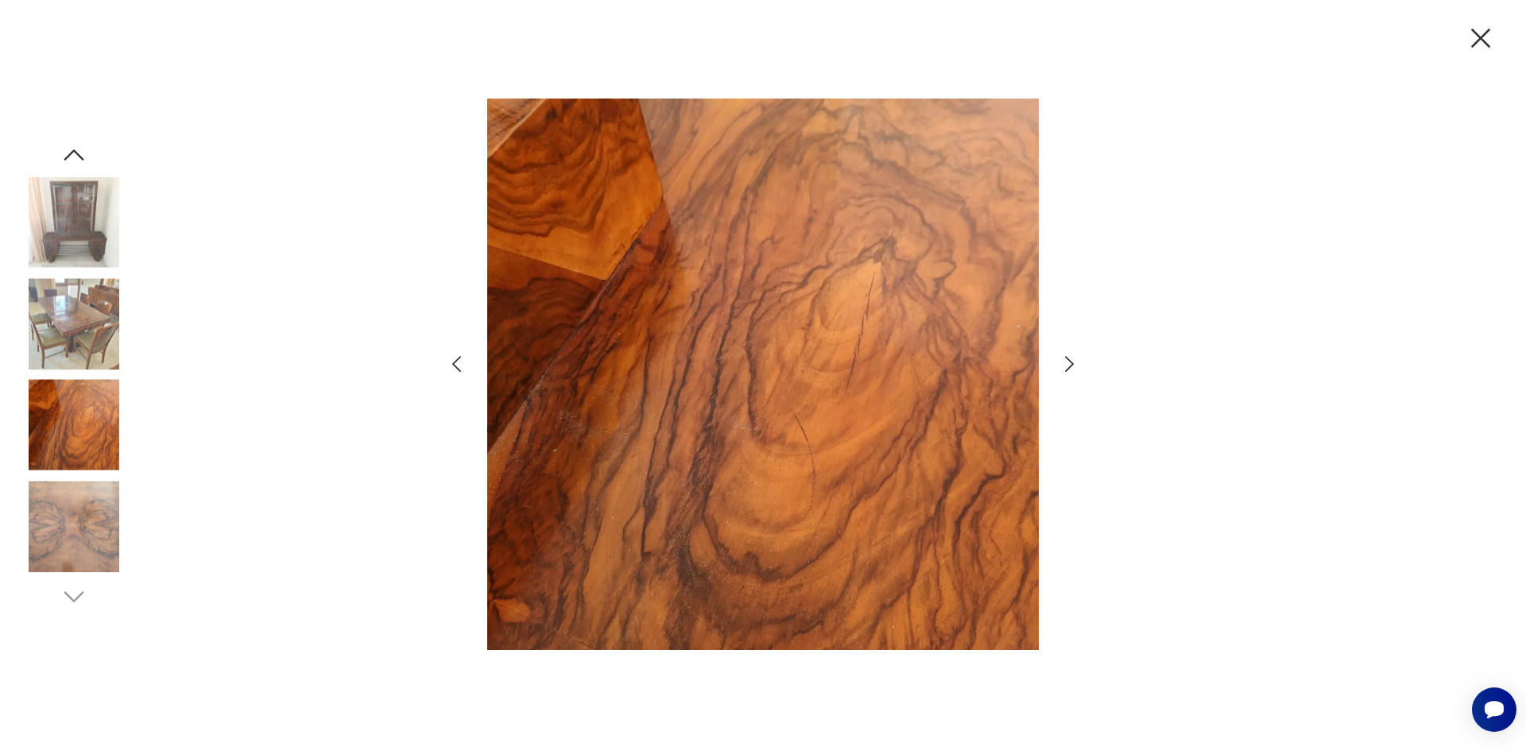
click at [1064, 365] on icon "button" at bounding box center [1069, 364] width 23 height 23
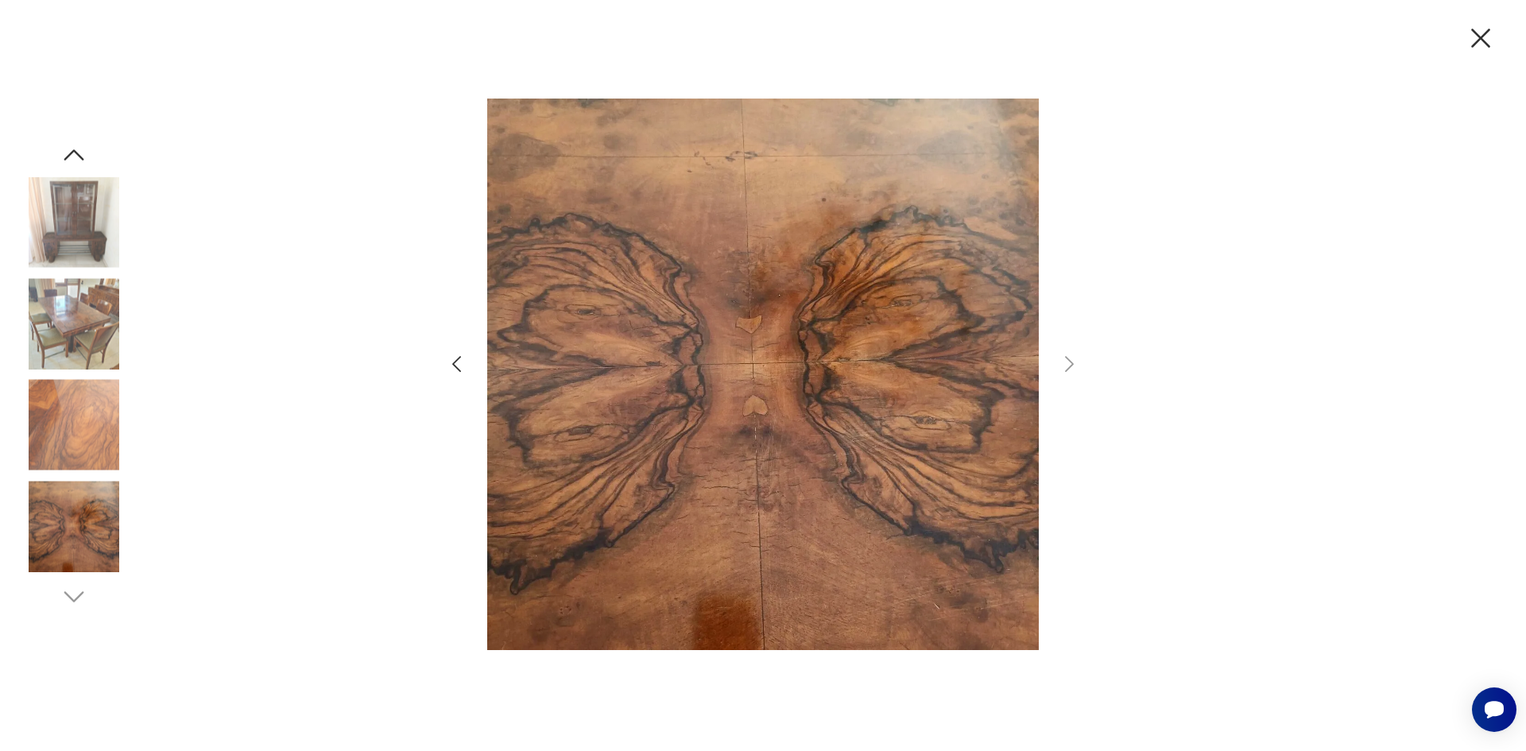
scroll to position [1818, 0]
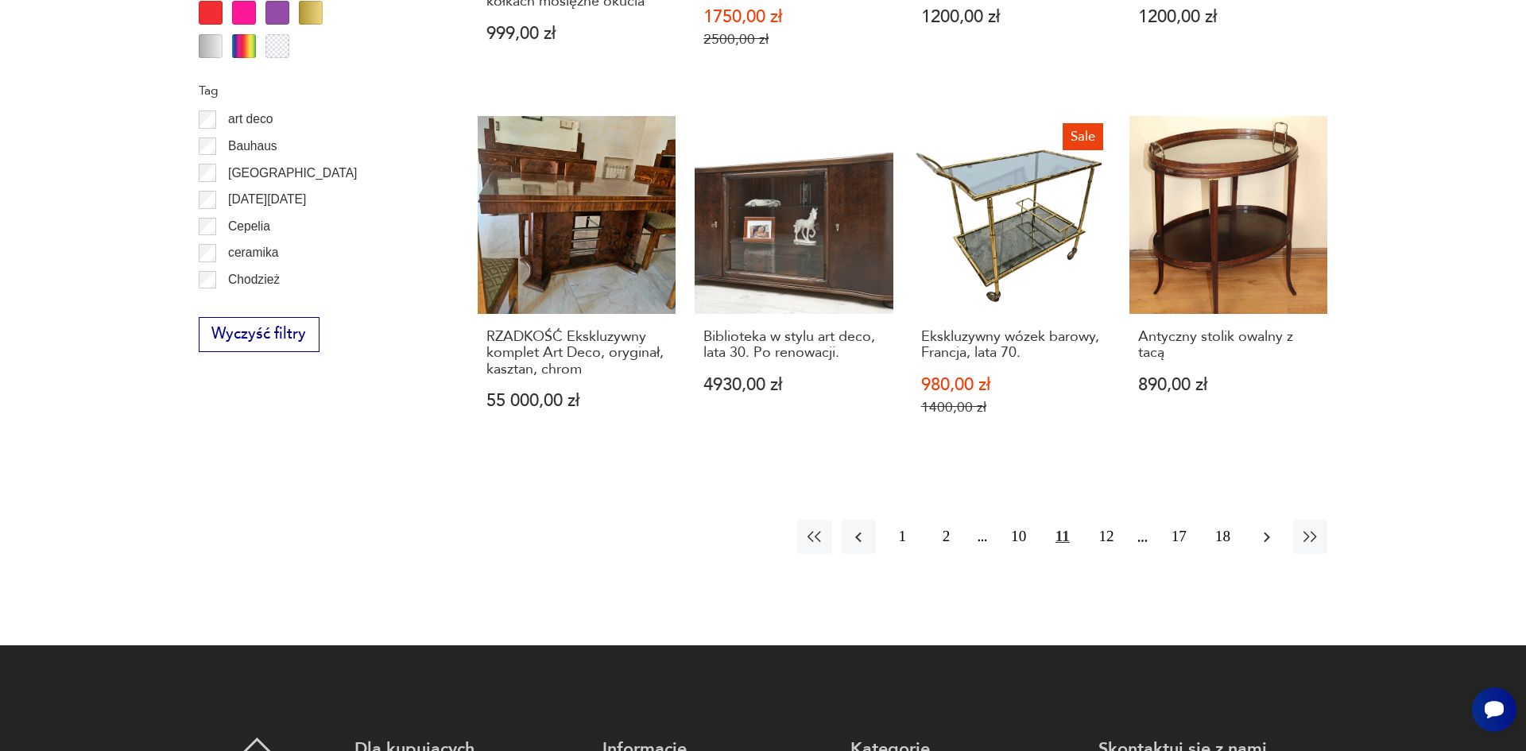
click at [1267, 528] on icon "button" at bounding box center [1266, 537] width 19 height 19
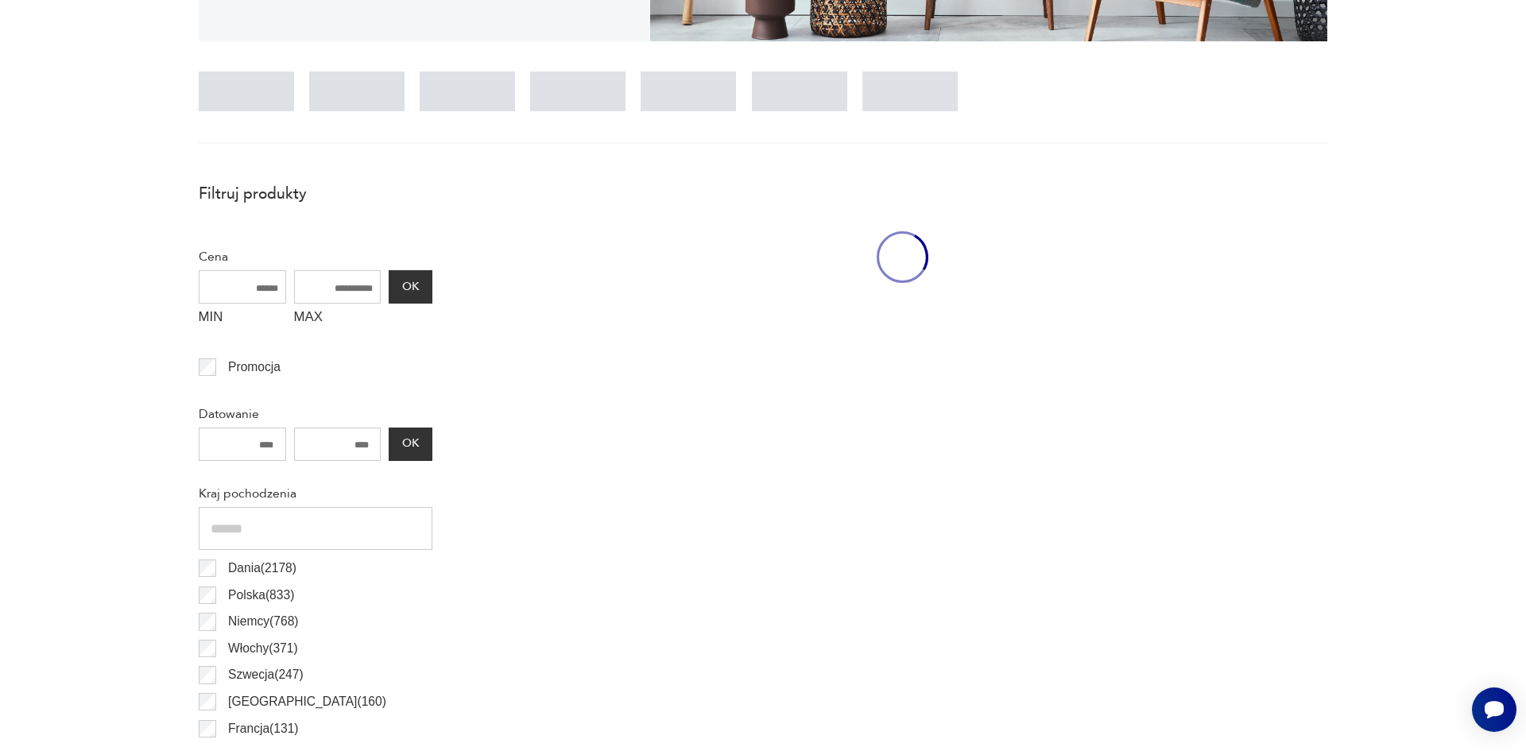
scroll to position [529, 0]
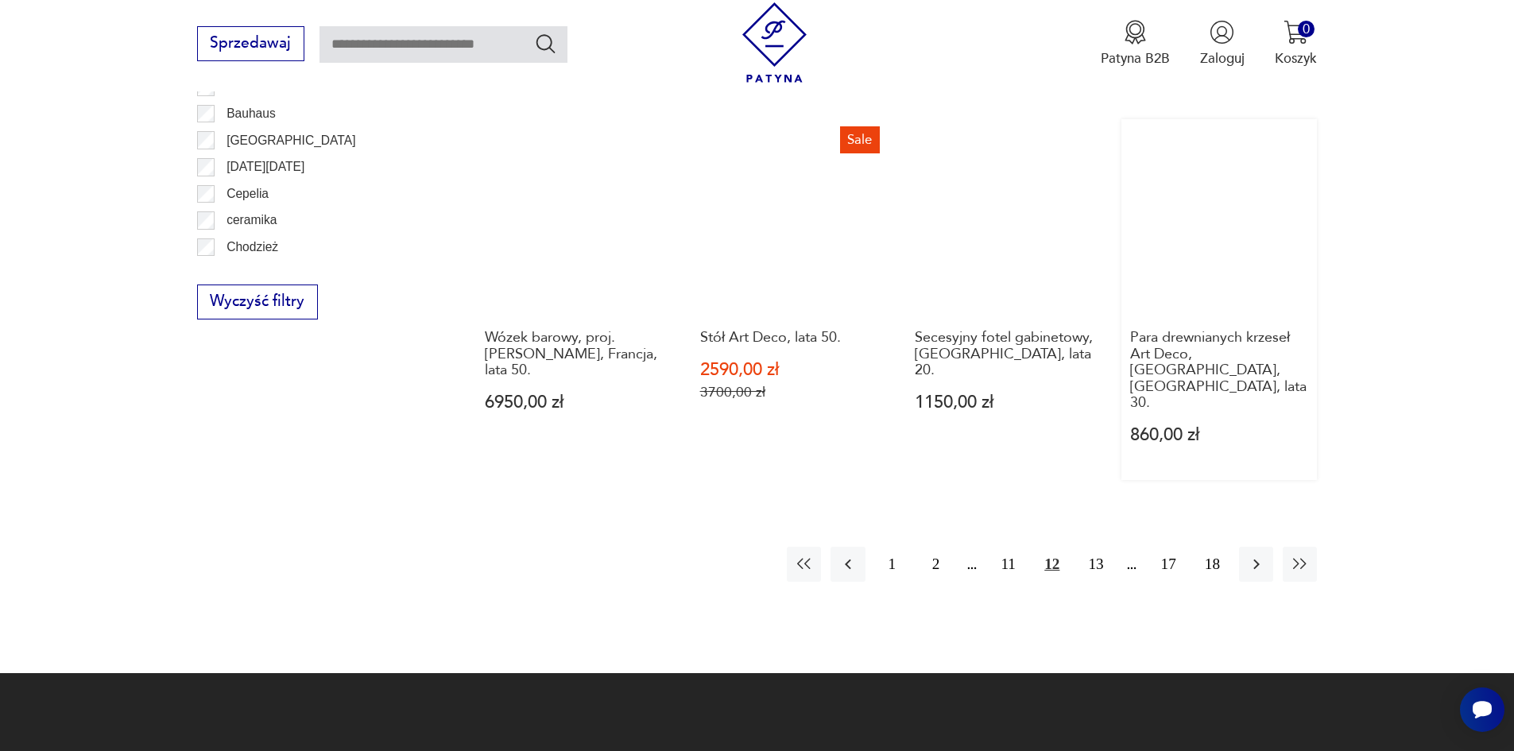
scroll to position [1800, 0]
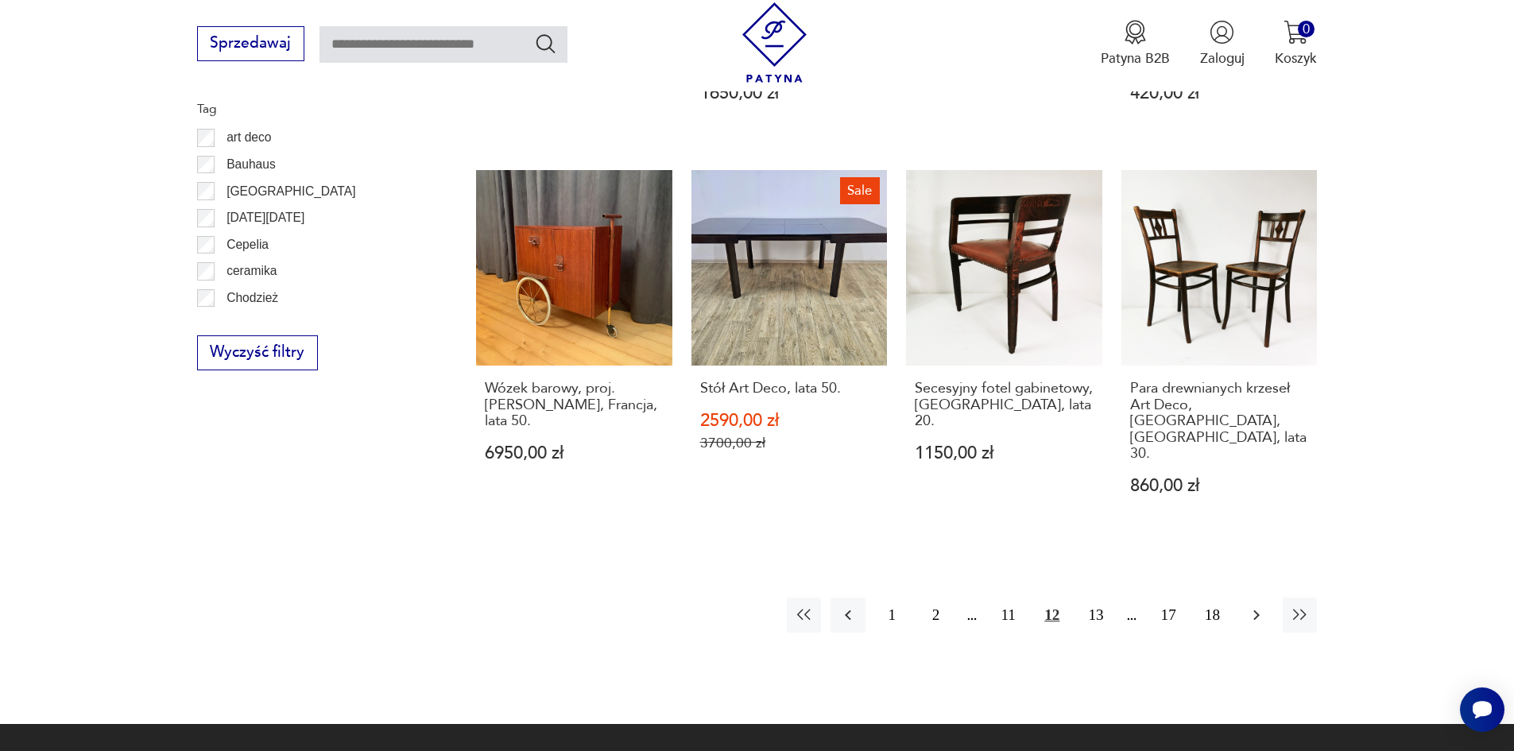
click at [1260, 605] on icon "button" at bounding box center [1256, 614] width 19 height 19
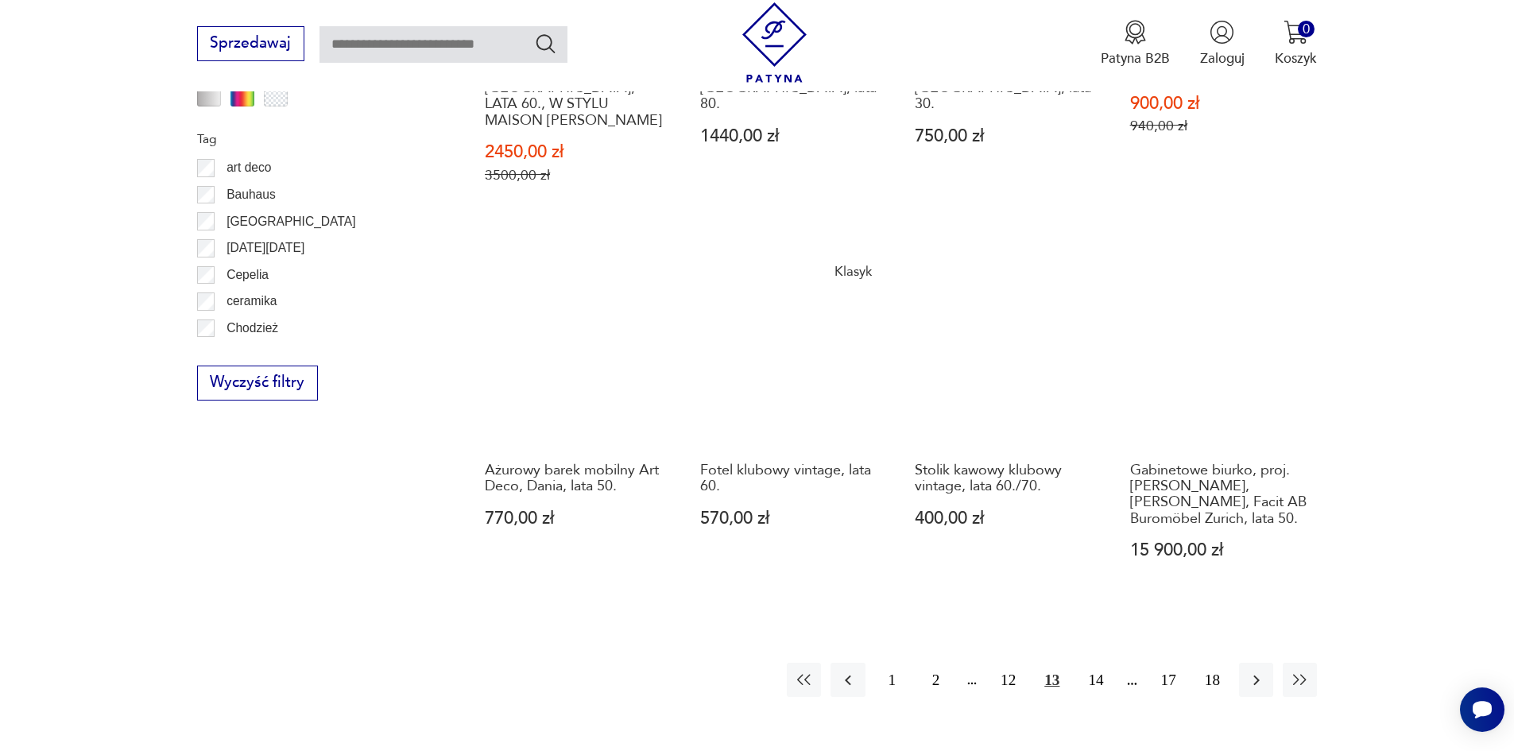
scroll to position [1800, 0]
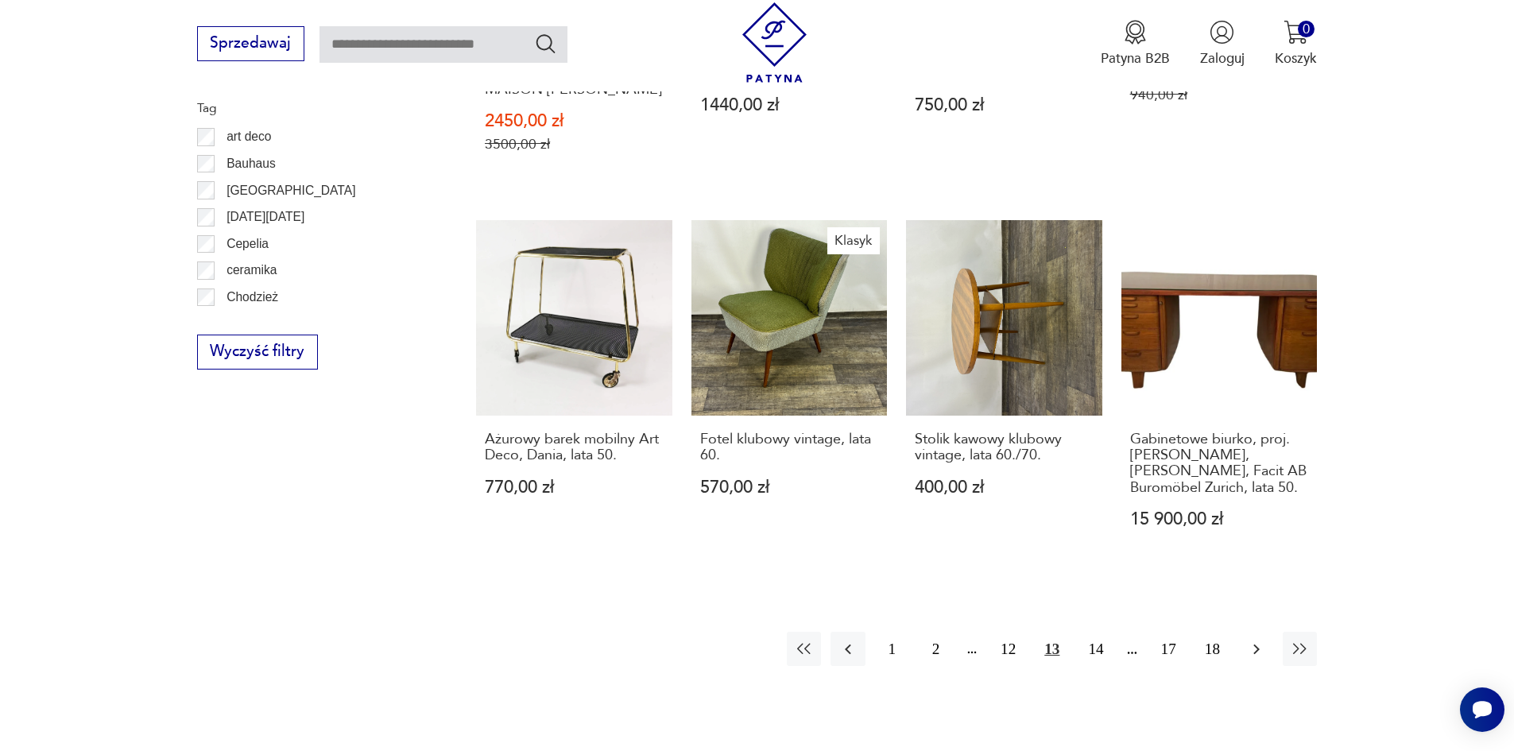
click at [1263, 640] on icon "button" at bounding box center [1256, 649] width 19 height 19
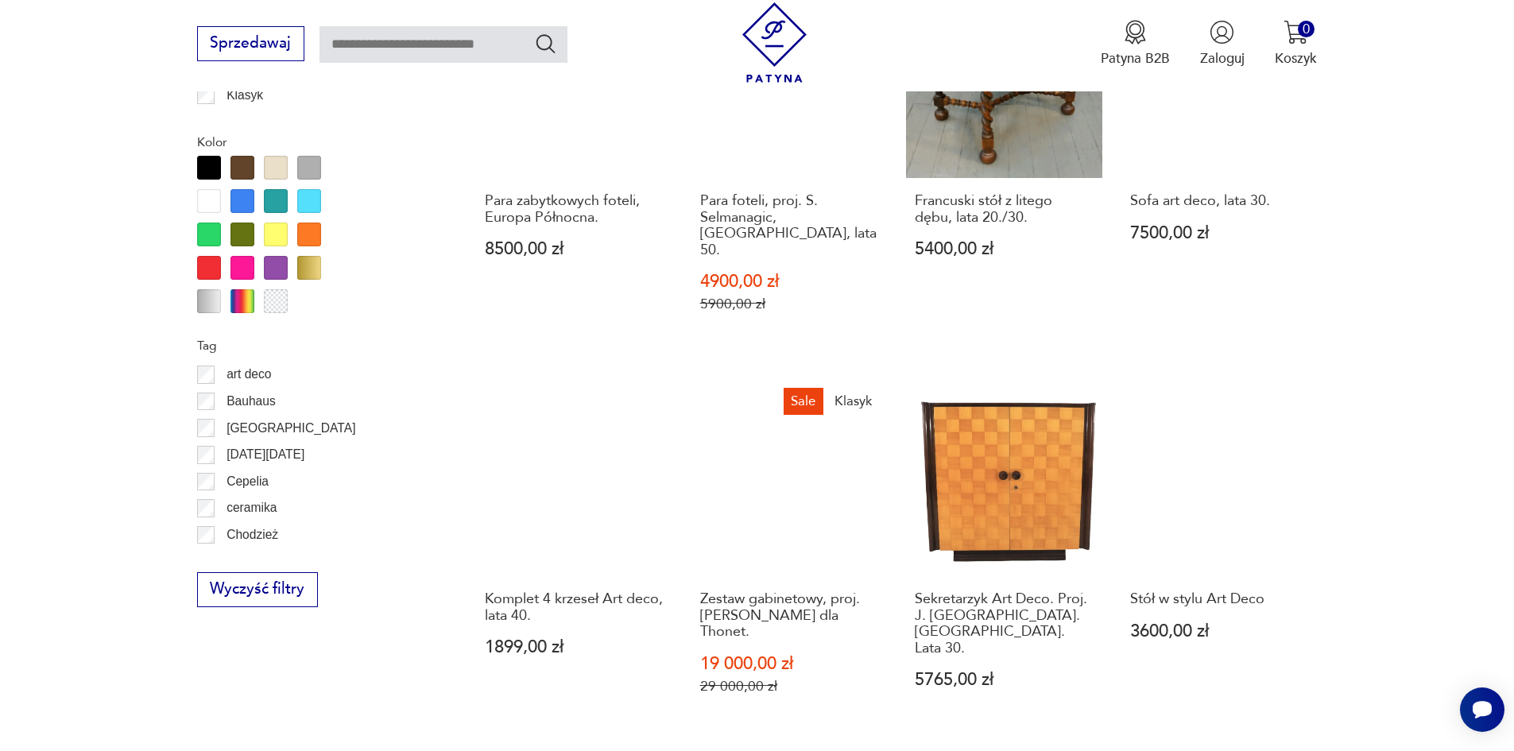
scroll to position [1880, 0]
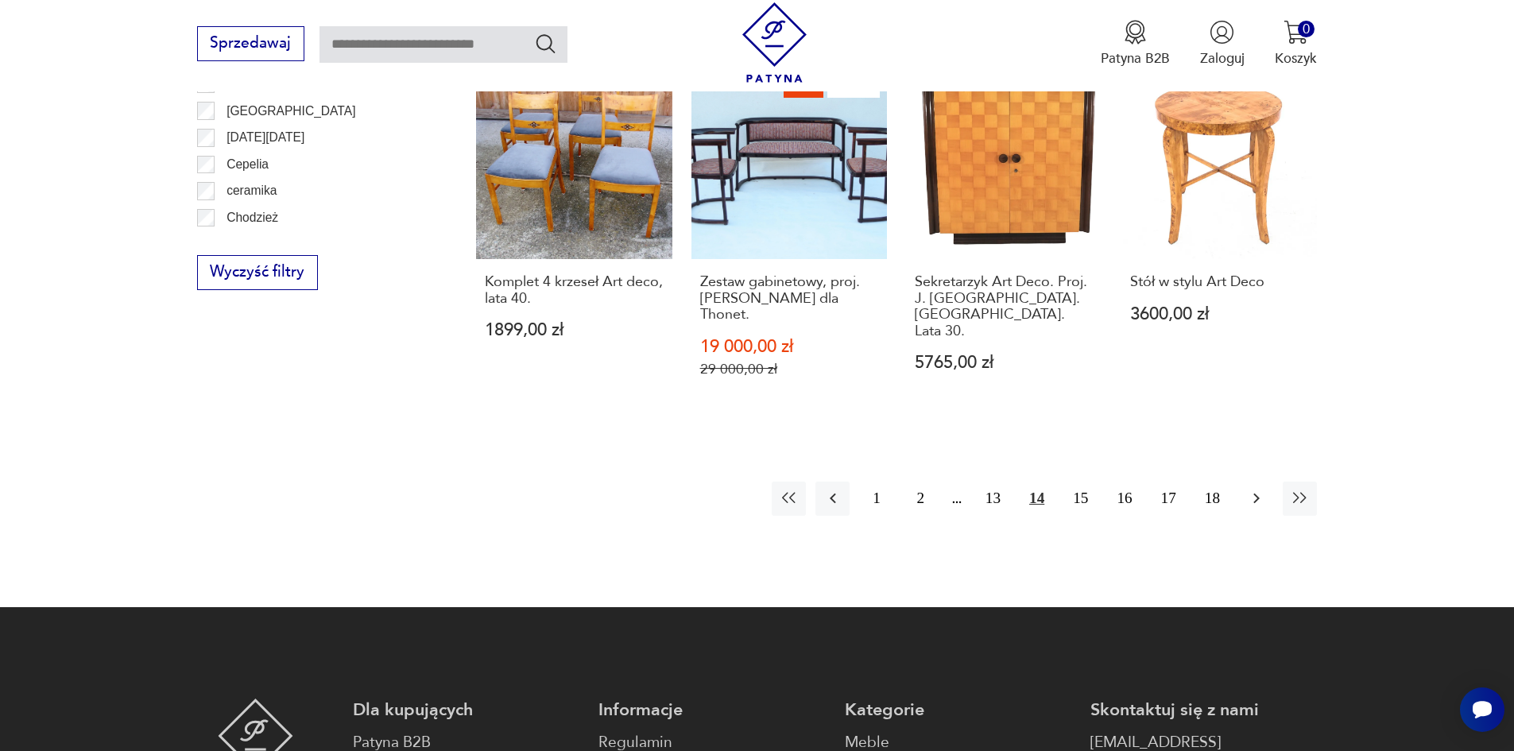
click at [1259, 489] on icon "button" at bounding box center [1256, 498] width 19 height 19
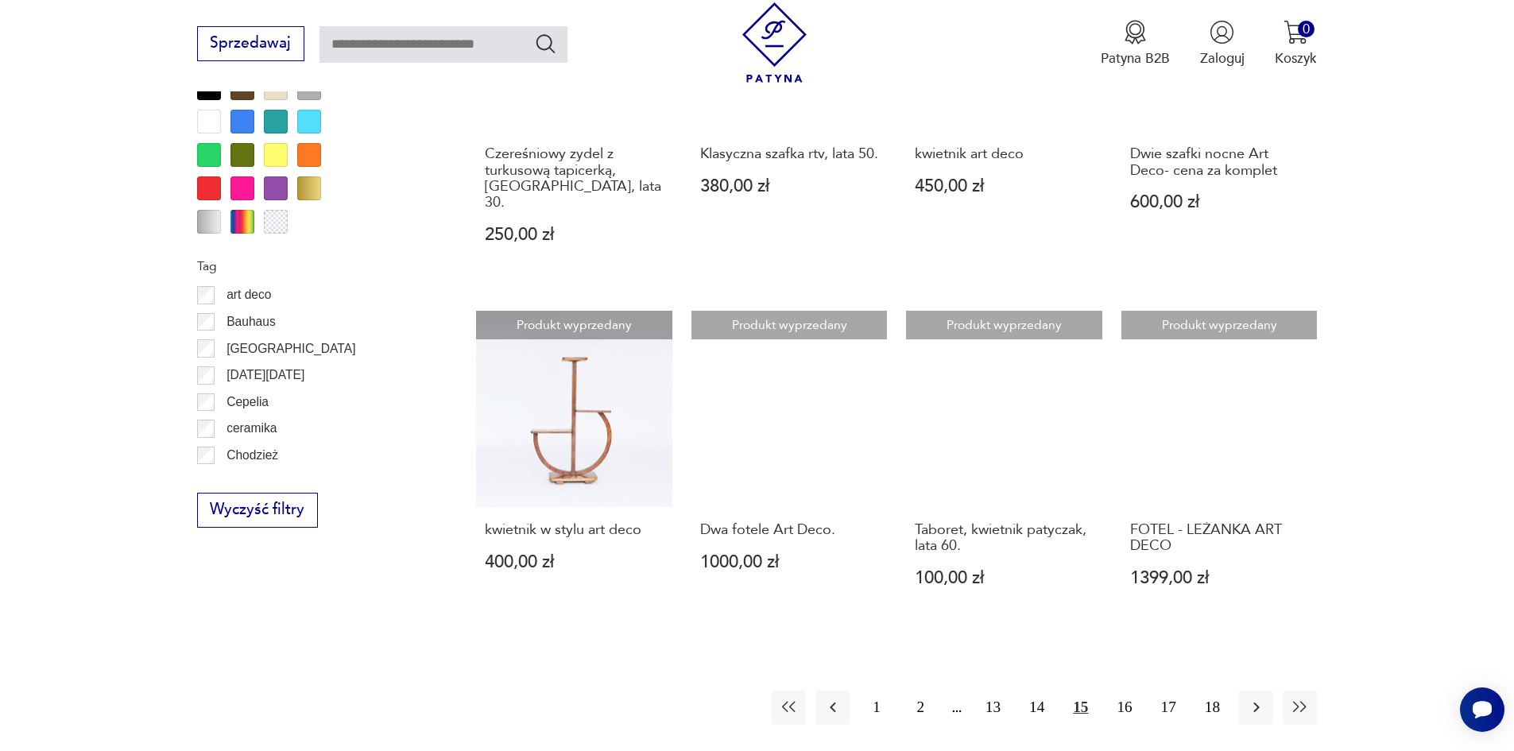
scroll to position [1642, 0]
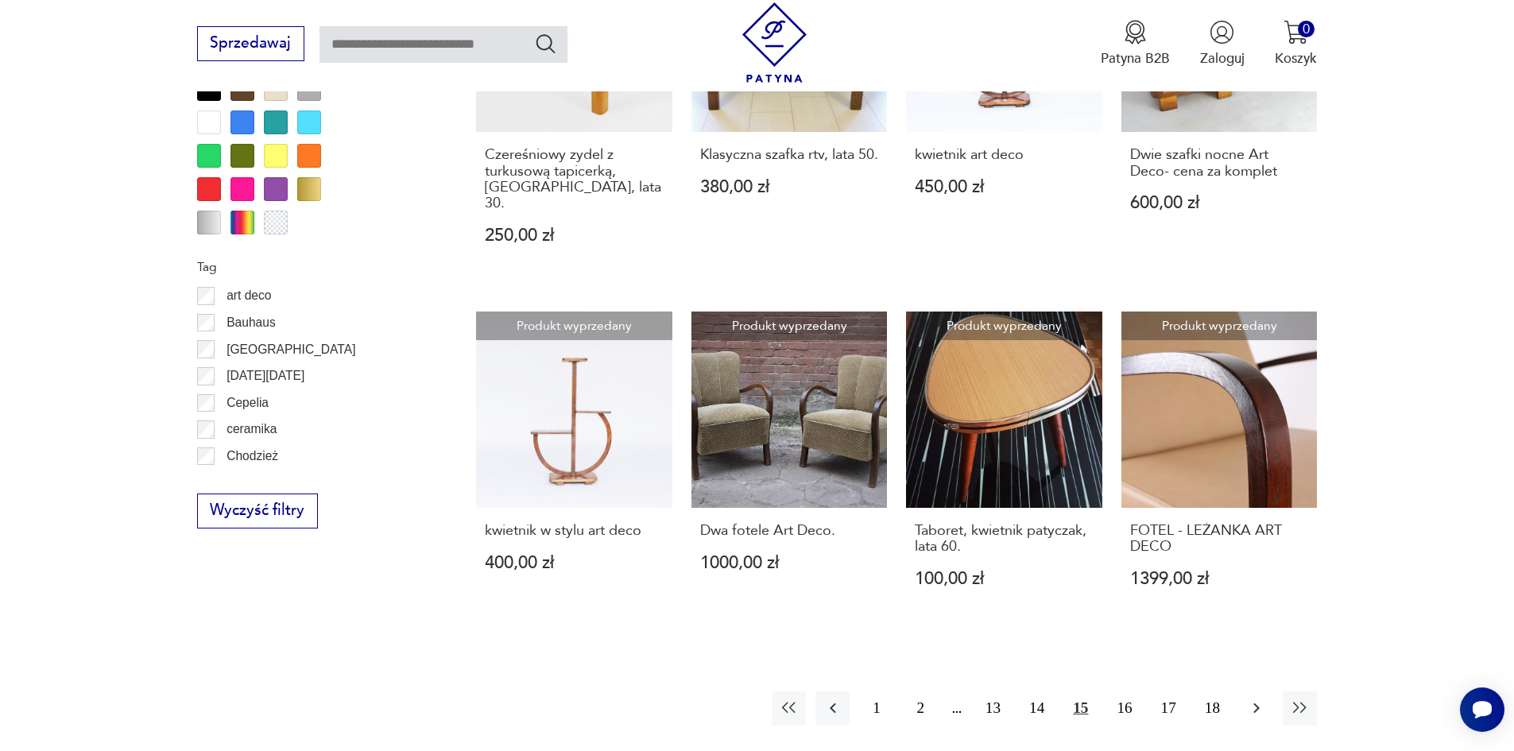
click at [1253, 698] on icon "button" at bounding box center [1256, 707] width 19 height 19
